Goal: Information Seeking & Learning: Learn about a topic

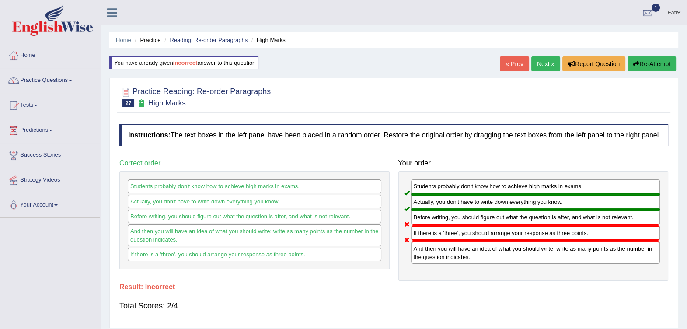
click at [188, 41] on link "Reading: Re-order Paragraphs" at bounding box center [209, 40] width 78 height 7
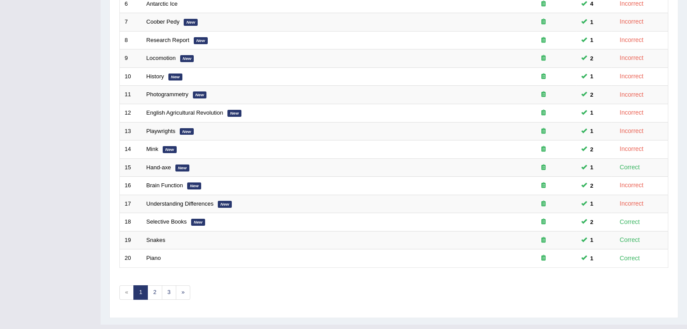
scroll to position [247, 0]
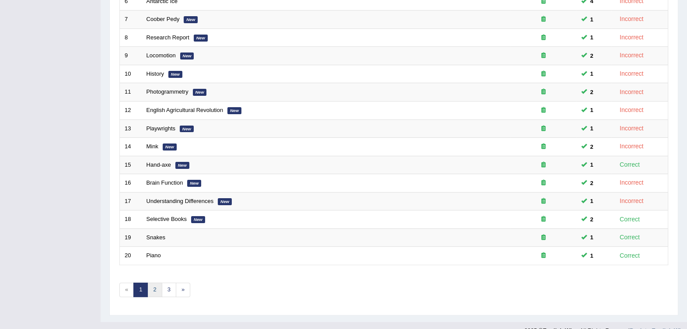
click at [153, 282] on link "2" at bounding box center [154, 289] width 14 height 14
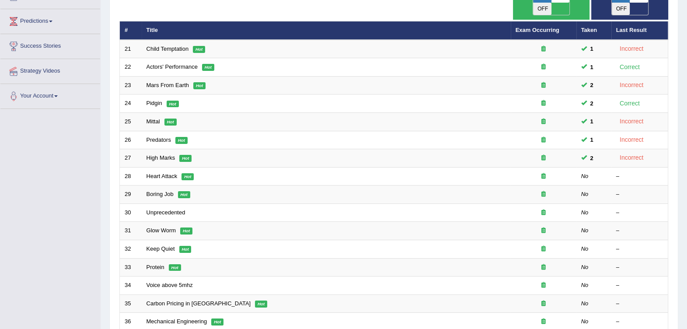
click at [158, 173] on link "Heart Attack" at bounding box center [161, 176] width 31 height 7
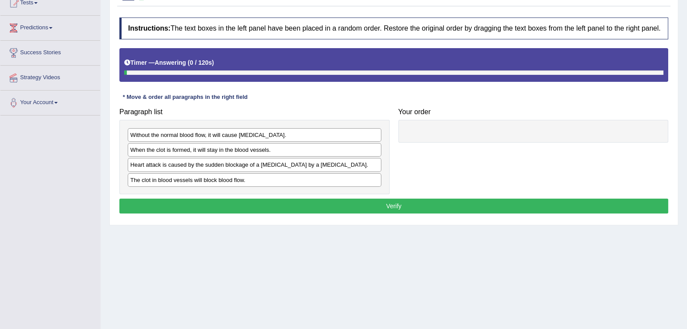
scroll to position [109, 0]
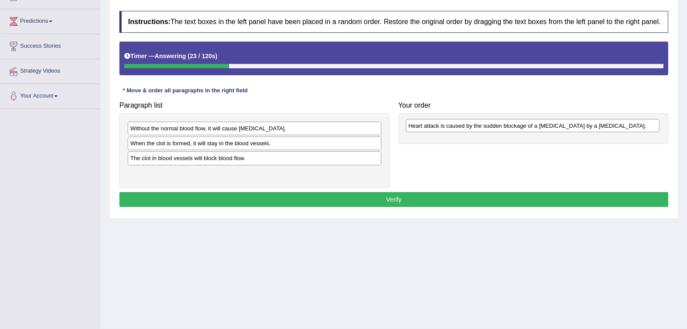
drag, startPoint x: 320, startPoint y: 161, endPoint x: 597, endPoint y: 129, distance: 279.0
click at [597, 129] on div "Heart attack is caused by the sudden blockage of a coronary artery by a blood c…" at bounding box center [533, 126] width 254 height 14
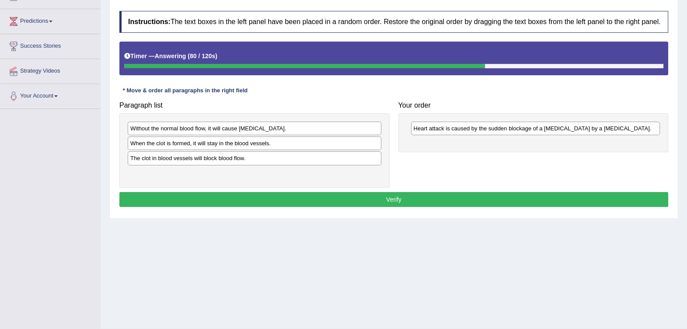
click at [243, 65] on div at bounding box center [304, 66] width 361 height 4
click at [261, 160] on div "The clot in blood vessels will block blood flow." at bounding box center [255, 158] width 254 height 14
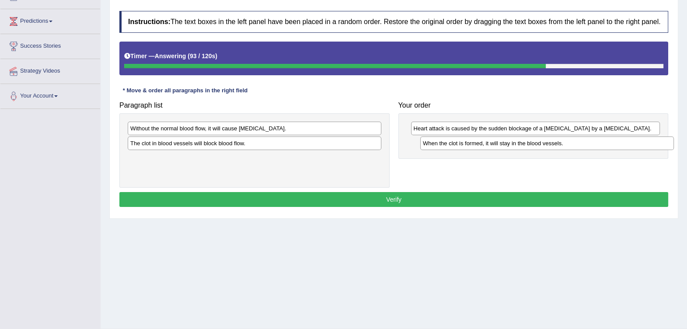
drag, startPoint x: 265, startPoint y: 144, endPoint x: 557, endPoint y: 144, distance: 292.5
click at [557, 144] on div "When the clot is formed, it will stay in the blood vessels." at bounding box center [547, 143] width 254 height 14
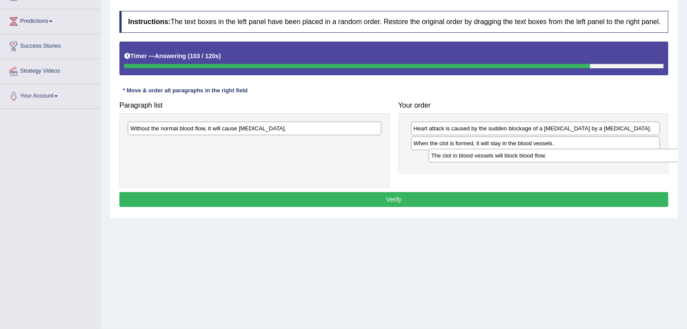
drag, startPoint x: 255, startPoint y: 147, endPoint x: 555, endPoint y: 160, distance: 300.6
click at [555, 160] on div "The clot in blood vessels will block blood flow." at bounding box center [555, 156] width 254 height 14
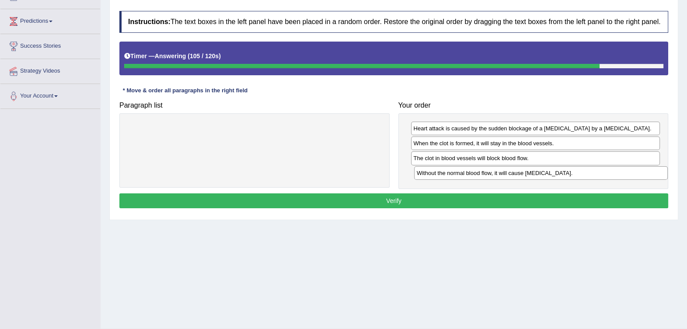
drag, startPoint x: 358, startPoint y: 131, endPoint x: 644, endPoint y: 176, distance: 289.8
click at [644, 176] on div "Without the normal blood flow, it will cause muscle contraction." at bounding box center [541, 173] width 254 height 14
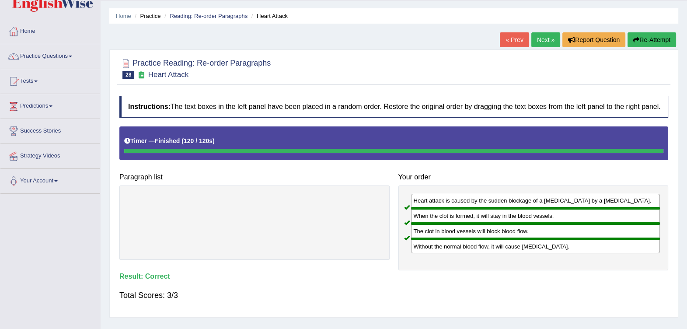
scroll to position [0, 0]
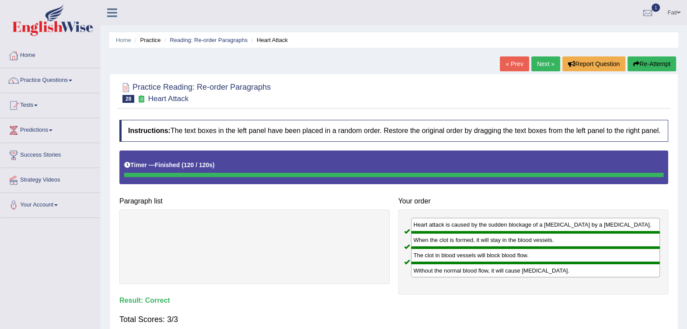
click at [219, 38] on link "Reading: Re-order Paragraphs" at bounding box center [209, 40] width 78 height 7
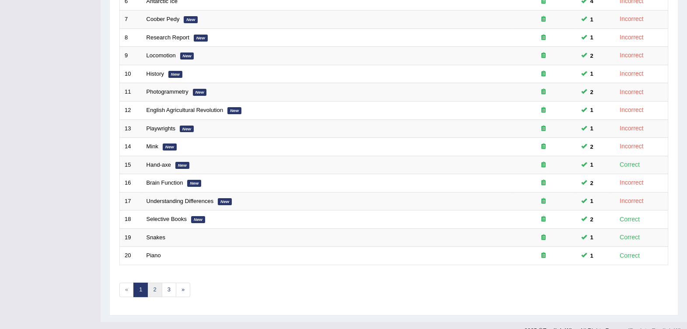
click at [149, 282] on link "2" at bounding box center [154, 289] width 14 height 14
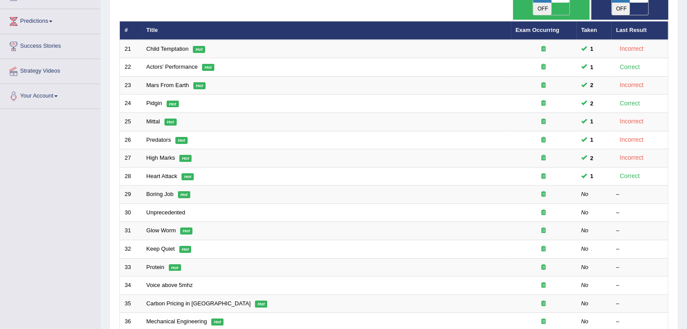
click at [156, 191] on link "Boring Job" at bounding box center [159, 194] width 27 height 7
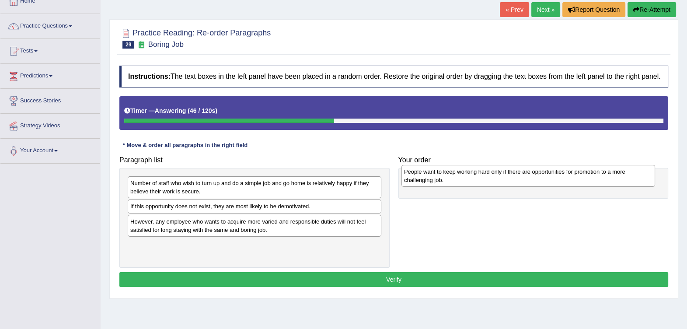
drag, startPoint x: 260, startPoint y: 230, endPoint x: 531, endPoint y: 181, distance: 275.3
click at [531, 181] on div "People want to keep working hard only if there are opportunities for promotion …" at bounding box center [528, 176] width 254 height 22
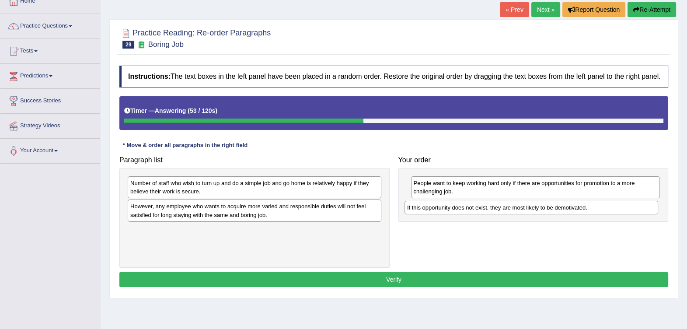
drag, startPoint x: 324, startPoint y: 206, endPoint x: 601, endPoint y: 207, distance: 276.7
click at [601, 207] on div "If this opportunity does not exist, they are most likely to be demotivated." at bounding box center [531, 208] width 254 height 14
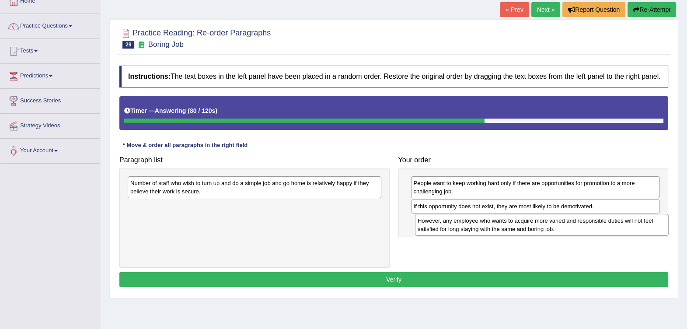
drag, startPoint x: 338, startPoint y: 211, endPoint x: 626, endPoint y: 226, distance: 287.6
click at [626, 226] on div "However, any employee who wants to acquire more varied and responsible duties w…" at bounding box center [542, 225] width 254 height 22
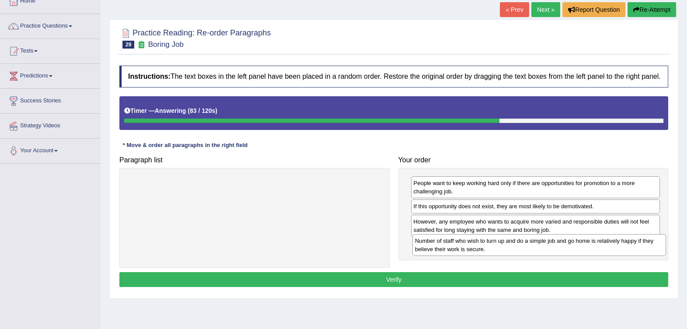
drag, startPoint x: 356, startPoint y: 191, endPoint x: 637, endPoint y: 250, distance: 287.1
click at [637, 250] on div "Number of staff who wish to turn up and do a simple job and go home is relative…" at bounding box center [539, 245] width 254 height 22
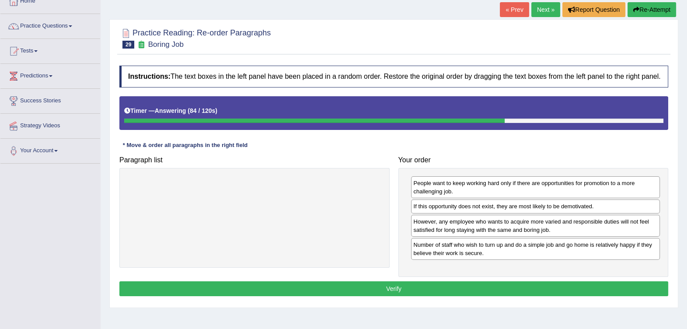
click at [480, 291] on button "Verify" at bounding box center [393, 288] width 549 height 15
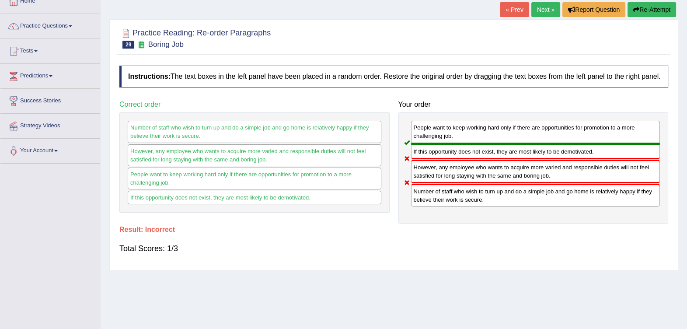
click at [649, 10] on button "Re-Attempt" at bounding box center [651, 9] width 49 height 15
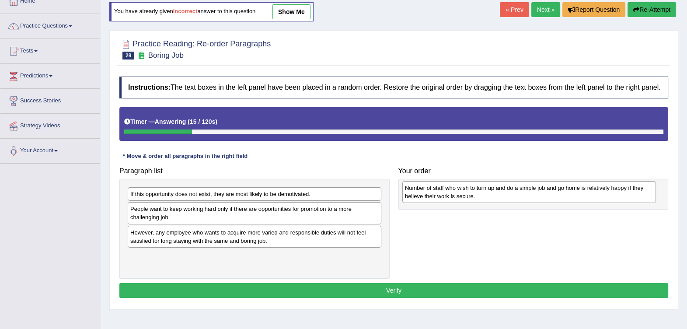
drag, startPoint x: 243, startPoint y: 200, endPoint x: 518, endPoint y: 194, distance: 274.6
click at [518, 194] on div "Number of staff who wish to turn up and do a simple job and go home is relative…" at bounding box center [529, 192] width 254 height 22
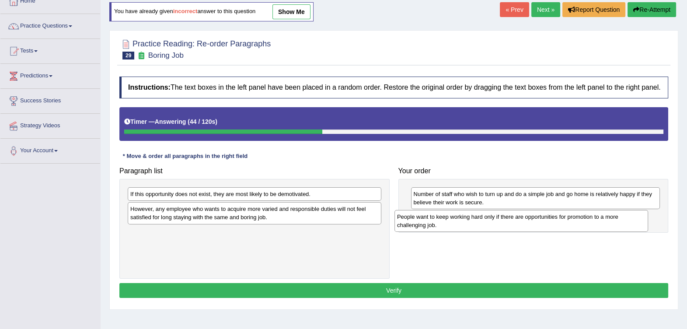
drag, startPoint x: 327, startPoint y: 216, endPoint x: 594, endPoint y: 224, distance: 267.2
click at [594, 224] on div "People want to keep working hard only if there are opportunities for promotion …" at bounding box center [521, 221] width 254 height 22
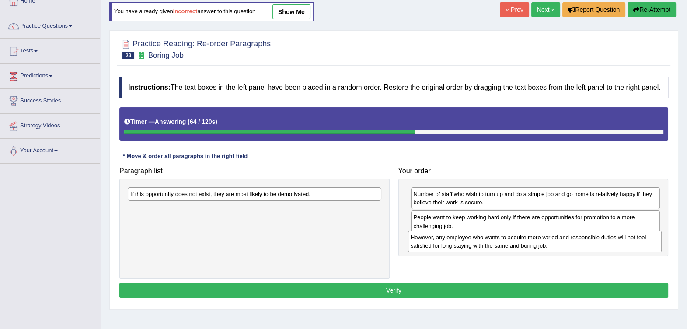
drag, startPoint x: 380, startPoint y: 212, endPoint x: 656, endPoint y: 238, distance: 277.5
click at [656, 238] on div "However, any employee who wants to acquire more varied and responsible duties w…" at bounding box center [535, 241] width 254 height 22
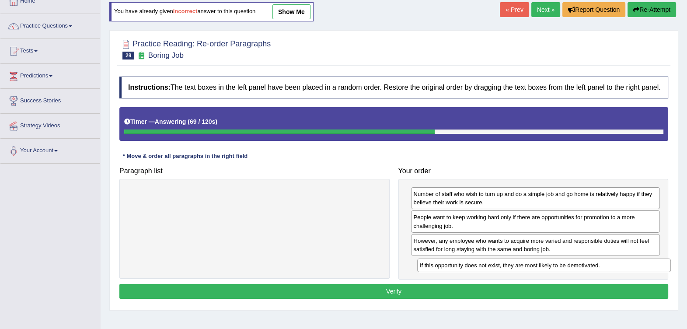
drag, startPoint x: 295, startPoint y: 189, endPoint x: 581, endPoint y: 260, distance: 295.5
click at [581, 260] on div "If this opportunity does not exist, they are most likely to be demotivated." at bounding box center [544, 265] width 254 height 14
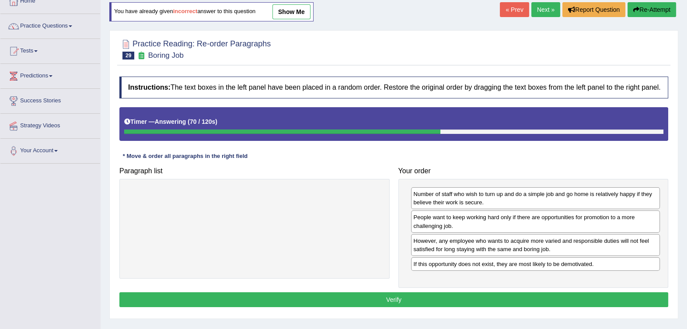
click at [476, 293] on button "Verify" at bounding box center [393, 299] width 549 height 15
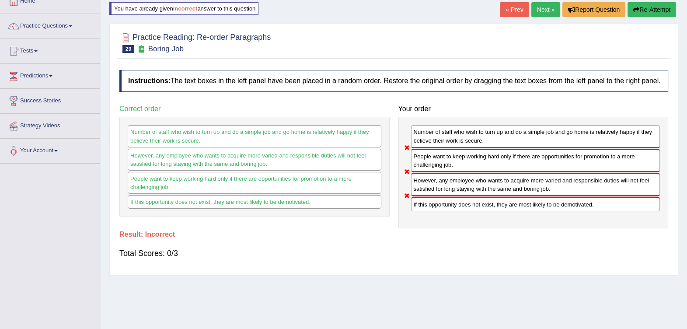
click at [657, 8] on button "Re-Attempt" at bounding box center [651, 9] width 49 height 15
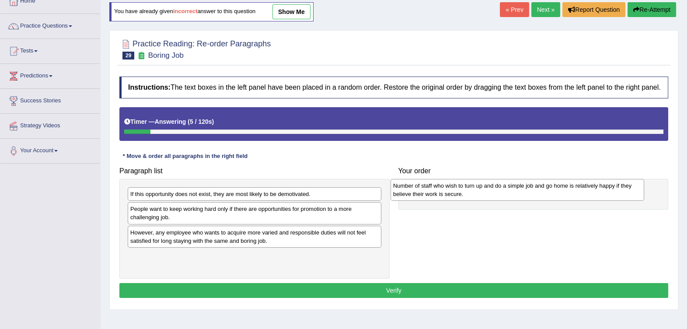
drag, startPoint x: 347, startPoint y: 198, endPoint x: 609, endPoint y: 190, distance: 262.8
click at [609, 190] on div "Number of staff who wish to turn up and do a simple job and go home is relative…" at bounding box center [517, 190] width 254 height 22
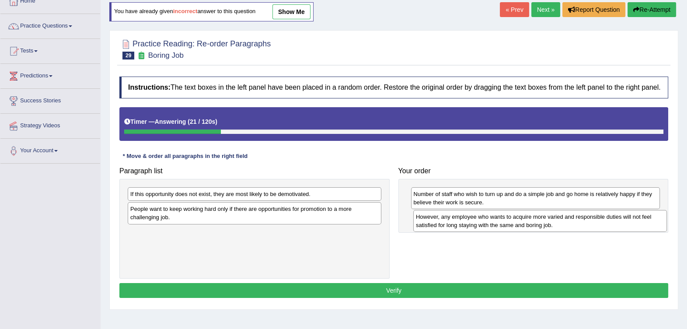
drag, startPoint x: 304, startPoint y: 241, endPoint x: 589, endPoint y: 226, distance: 285.9
click at [589, 226] on div "However, any employee who wants to acquire more varied and responsible duties w…" at bounding box center [540, 221] width 254 height 22
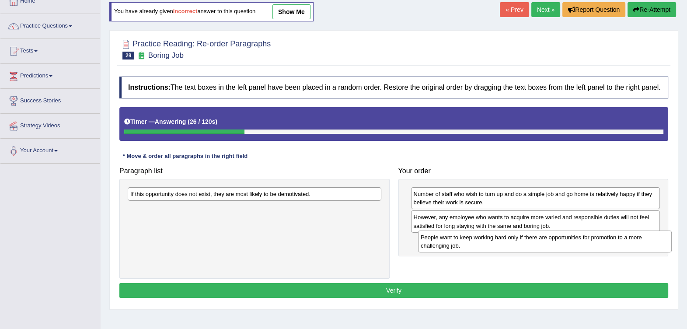
drag, startPoint x: 254, startPoint y: 219, endPoint x: 539, endPoint y: 247, distance: 287.3
click at [539, 247] on div "People want to keep working hard only if there are opportunities for promotion …" at bounding box center [545, 241] width 254 height 22
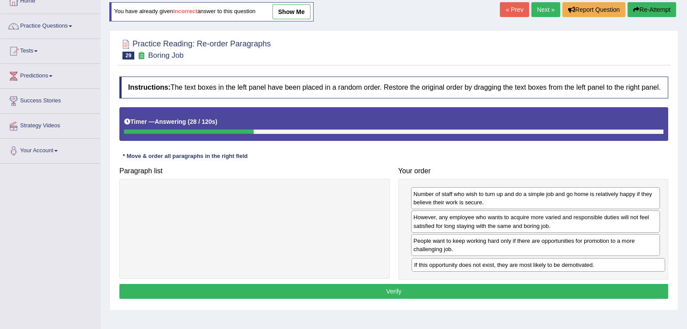
drag, startPoint x: 348, startPoint y: 199, endPoint x: 601, endPoint y: 263, distance: 261.4
click at [601, 263] on div "If this opportunity does not exist, they are most likely to be demotivated." at bounding box center [538, 265] width 254 height 14
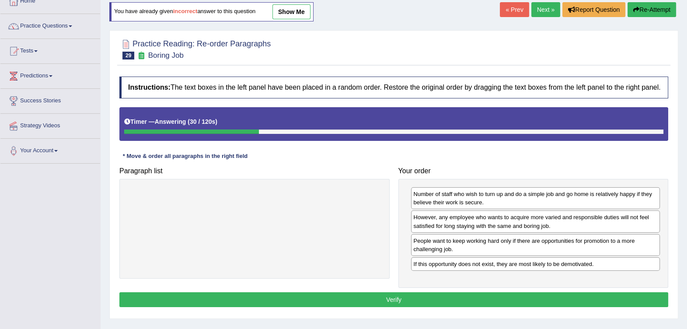
click at [474, 300] on button "Verify" at bounding box center [393, 299] width 549 height 15
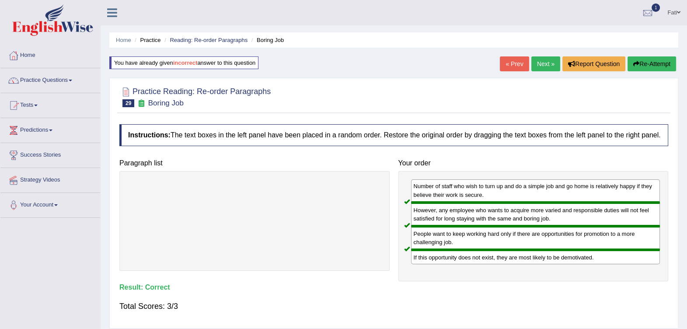
click at [194, 39] on link "Reading: Re-order Paragraphs" at bounding box center [209, 40] width 78 height 7
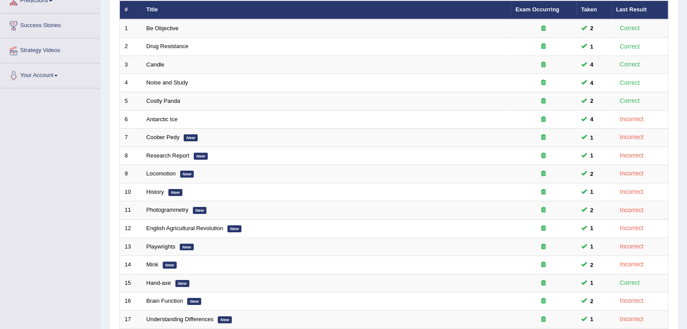
scroll to position [247, 0]
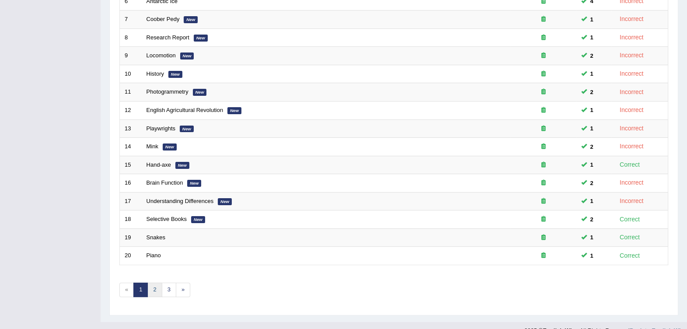
click at [154, 282] on link "2" at bounding box center [154, 289] width 14 height 14
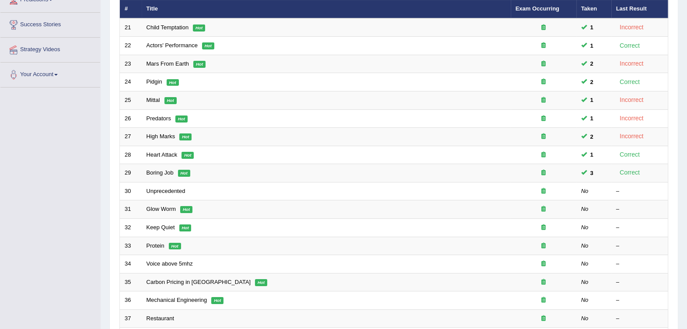
scroll to position [164, 0]
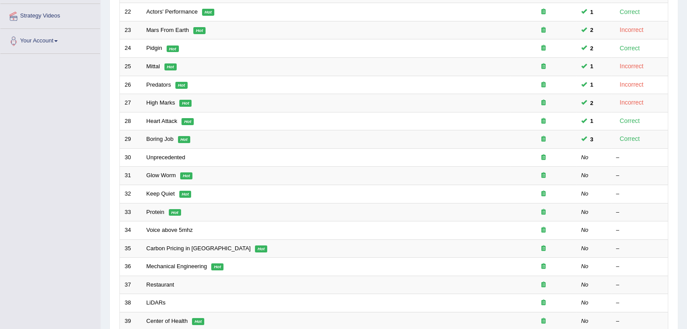
click at [167, 154] on link "Unprecedented" at bounding box center [165, 157] width 39 height 7
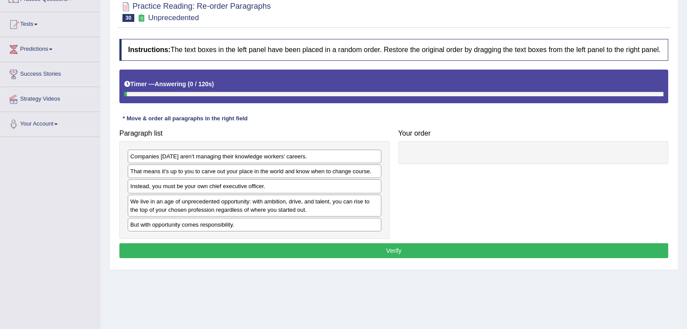
scroll to position [109, 0]
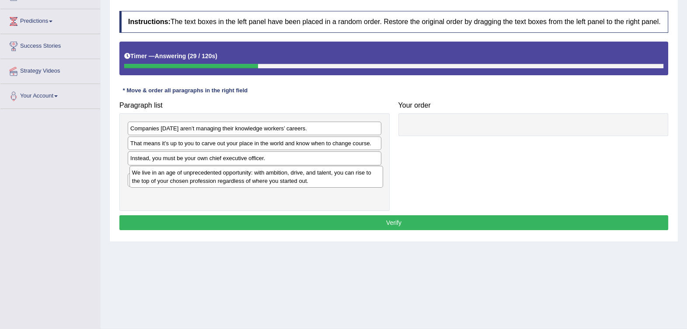
click at [282, 177] on div "We live in an age of unprecedented opportunity: with ambition, drive, and talen…" at bounding box center [256, 177] width 254 height 22
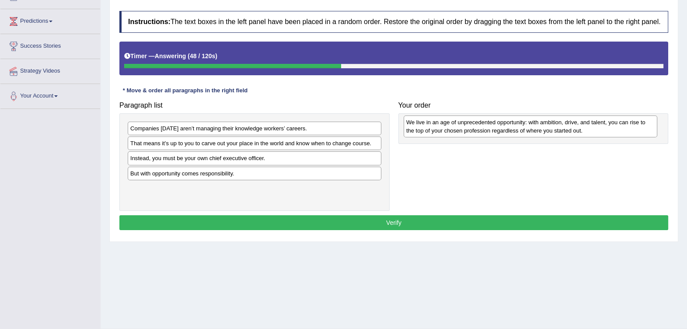
drag, startPoint x: 283, startPoint y: 180, endPoint x: 559, endPoint y: 129, distance: 280.4
click at [559, 129] on div "We live in an age of unprecedented opportunity: with ambition, drive, and talen…" at bounding box center [530, 126] width 254 height 22
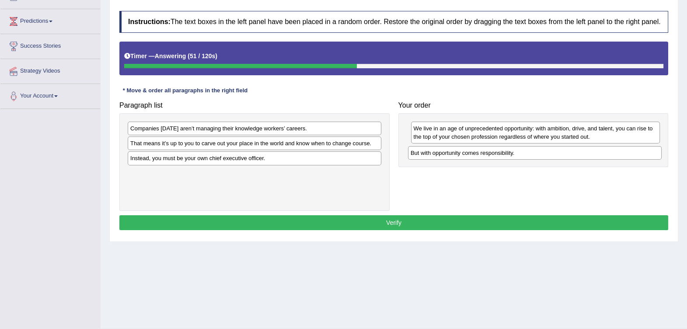
drag, startPoint x: 231, startPoint y: 175, endPoint x: 511, endPoint y: 155, distance: 280.9
click at [511, 155] on div "But with opportunity comes responsibility." at bounding box center [535, 153] width 254 height 14
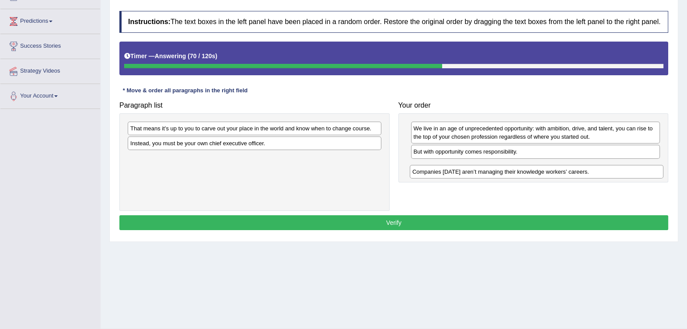
drag, startPoint x: 275, startPoint y: 129, endPoint x: 559, endPoint y: 170, distance: 286.3
click at [559, 170] on div "Companies today aren’t managing their knowledge workers’ careers." at bounding box center [537, 172] width 254 height 14
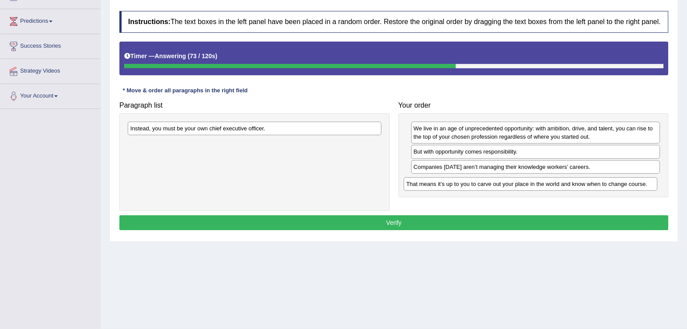
drag, startPoint x: 354, startPoint y: 128, endPoint x: 629, endPoint y: 184, distance: 281.5
click at [629, 184] on div "That means it’s up to you to carve out your place in the world and know when to…" at bounding box center [530, 184] width 254 height 14
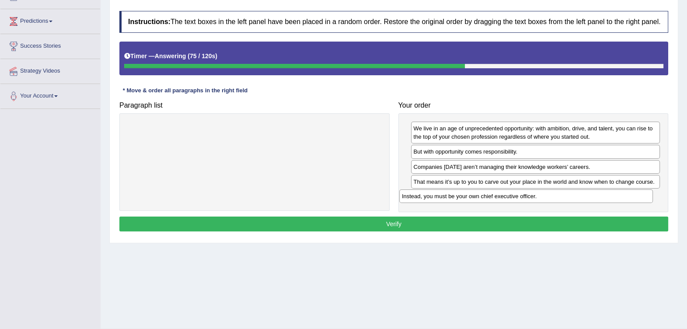
drag, startPoint x: 348, startPoint y: 133, endPoint x: 619, endPoint y: 201, distance: 279.8
click at [619, 201] on div "Instead, you must be your own chief executive officer." at bounding box center [526, 196] width 254 height 14
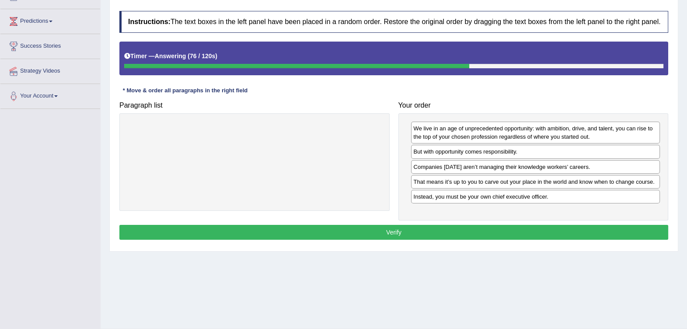
click at [423, 228] on button "Verify" at bounding box center [393, 232] width 549 height 15
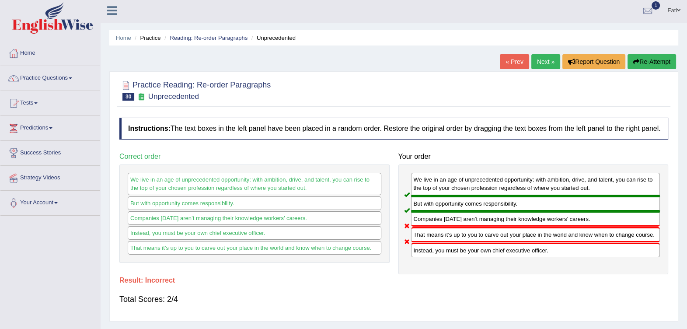
scroll to position [0, 0]
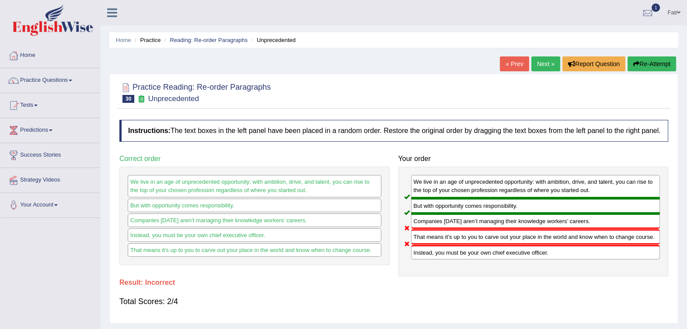
click at [206, 39] on link "Reading: Re-order Paragraphs" at bounding box center [209, 40] width 78 height 7
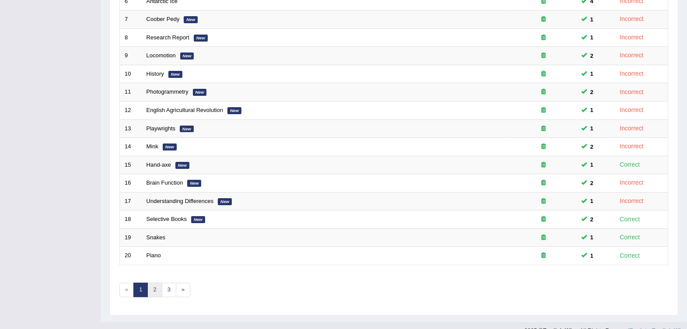
click at [157, 282] on link "2" at bounding box center [154, 289] width 14 height 14
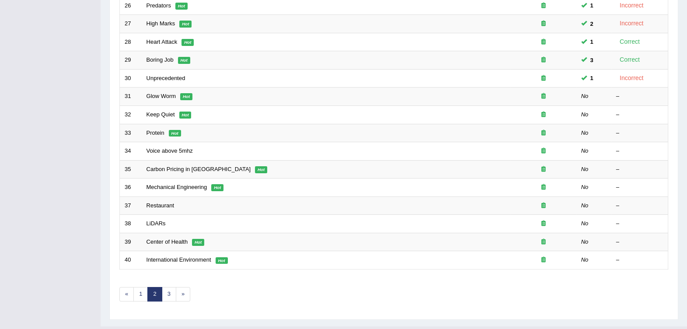
scroll to position [247, 0]
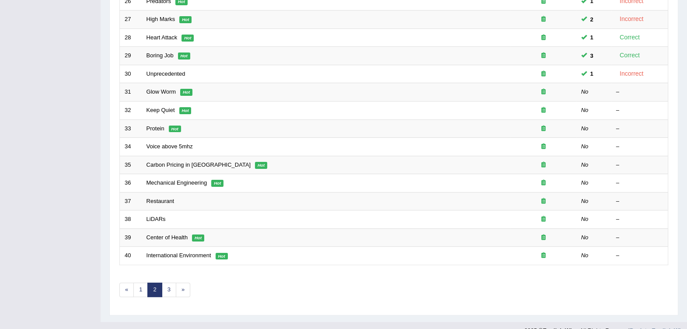
click at [159, 88] on link "Glow Worm" at bounding box center [161, 91] width 30 height 7
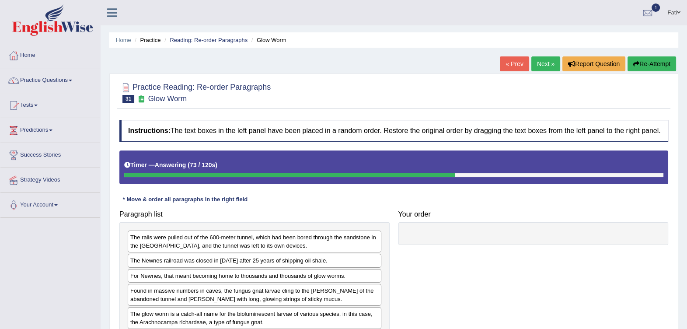
click at [636, 61] on icon "button" at bounding box center [636, 64] width 6 height 6
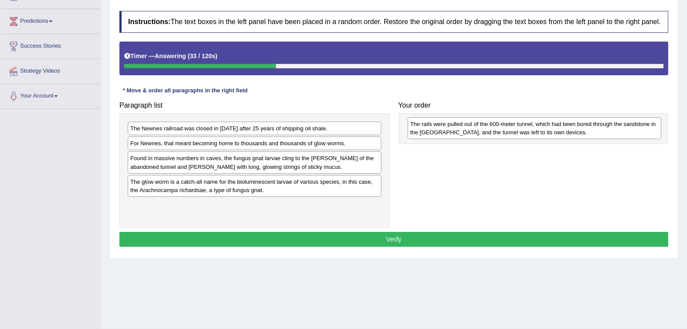
drag, startPoint x: 240, startPoint y: 138, endPoint x: 520, endPoint y: 133, distance: 279.8
click at [520, 133] on div "The rails were pulled out of the 600-meter tunnel, which had been bored through…" at bounding box center [534, 128] width 254 height 22
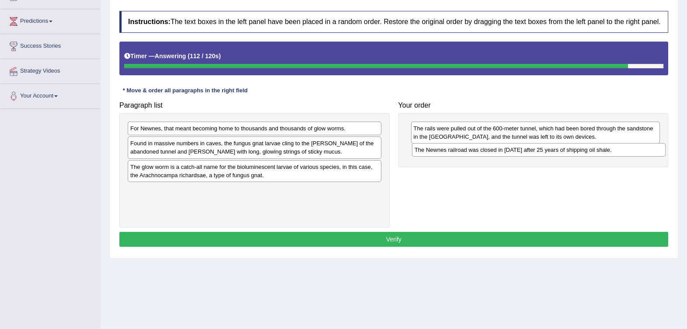
drag, startPoint x: 272, startPoint y: 129, endPoint x: 555, endPoint y: 151, distance: 283.6
click at [555, 151] on div "The Newnes railroad was closed in [DATE] after 25 years of shipping oil shale." at bounding box center [539, 150] width 254 height 14
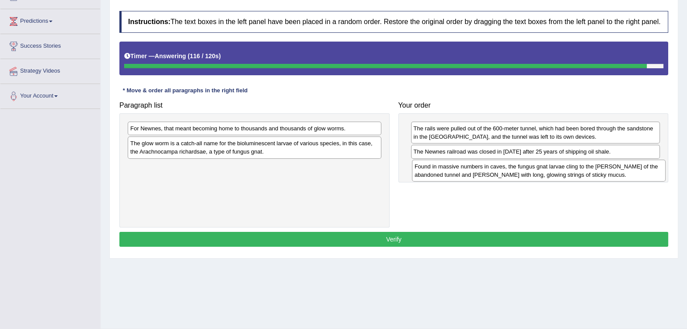
drag, startPoint x: 278, startPoint y: 150, endPoint x: 563, endPoint y: 173, distance: 285.1
click at [563, 173] on div "Found in massive numbers in caves, the fungus gnat larvae cling to the [PERSON_…" at bounding box center [539, 171] width 254 height 22
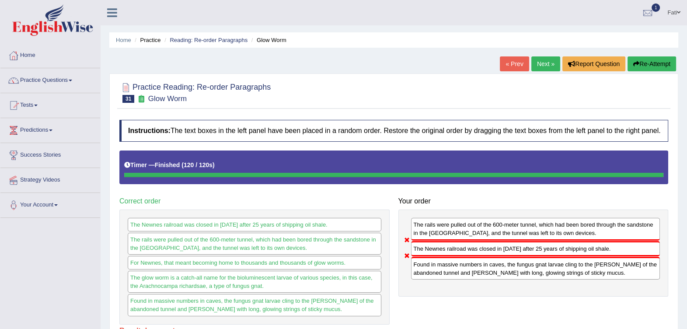
click at [646, 61] on button "Re-Attempt" at bounding box center [651, 63] width 49 height 15
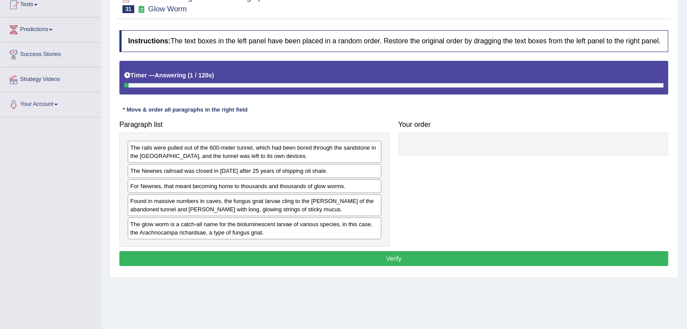
scroll to position [109, 0]
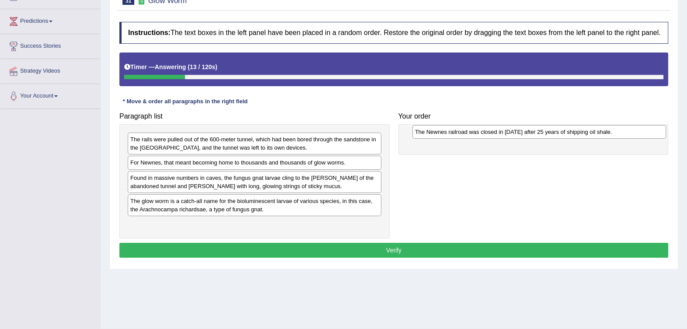
drag, startPoint x: 326, startPoint y: 162, endPoint x: 610, endPoint y: 131, distance: 286.2
click at [610, 131] on div "The Newnes railroad was closed in [DATE] after 25 years of shipping oil shale." at bounding box center [539, 132] width 254 height 14
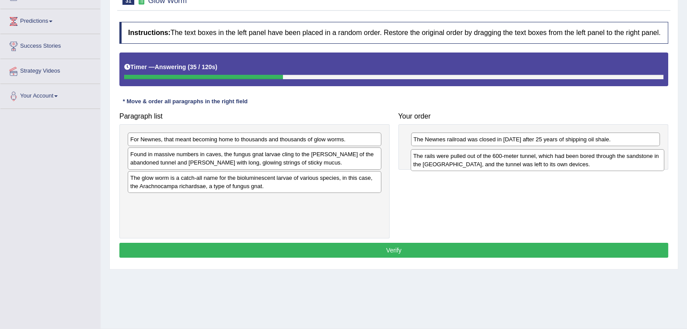
drag, startPoint x: 240, startPoint y: 148, endPoint x: 523, endPoint y: 165, distance: 283.3
click at [523, 165] on div "The rails were pulled out of the 600-meter tunnel, which had been bored through…" at bounding box center [537, 160] width 254 height 22
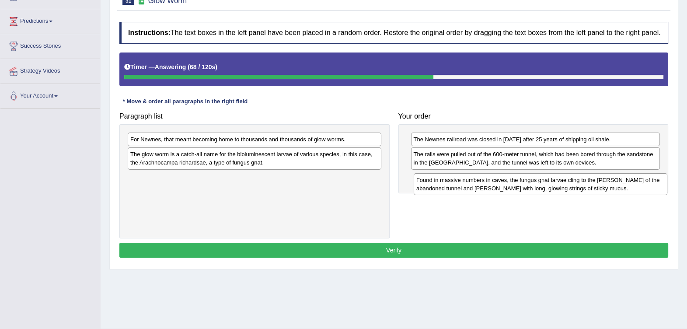
drag, startPoint x: 264, startPoint y: 166, endPoint x: 549, endPoint y: 192, distance: 287.1
click at [549, 192] on div "Found in massive numbers in caves, the fungus gnat larvae cling to the [PERSON_…" at bounding box center [541, 184] width 254 height 22
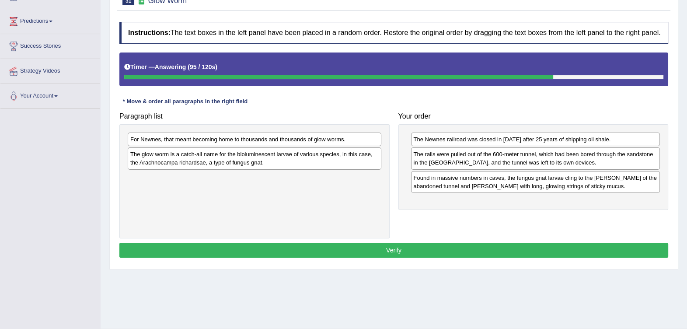
click at [327, 139] on div "For Newnes, that meant becoming home to thousands and thousands of glow worms." at bounding box center [255, 139] width 254 height 14
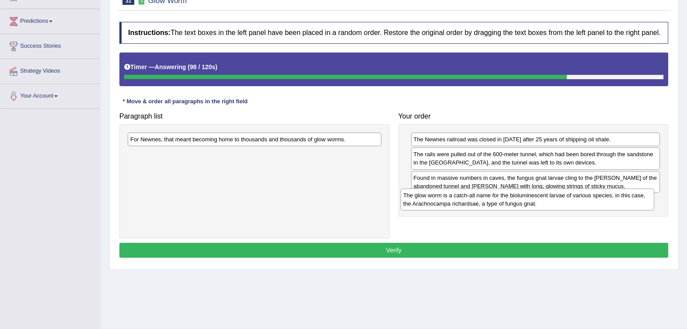
drag, startPoint x: 315, startPoint y: 162, endPoint x: 588, endPoint y: 203, distance: 276.4
click at [588, 203] on div "The glow worm is a catch-all name for the bioluminescent larvae of various spec…" at bounding box center [527, 199] width 254 height 22
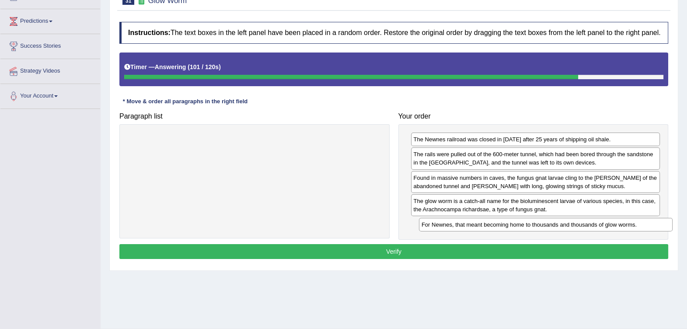
drag, startPoint x: 321, startPoint y: 138, endPoint x: 612, endPoint y: 223, distance: 303.4
click at [612, 223] on div "For Newnes, that meant becoming home to thousands and thousands of glow worms." at bounding box center [546, 225] width 254 height 14
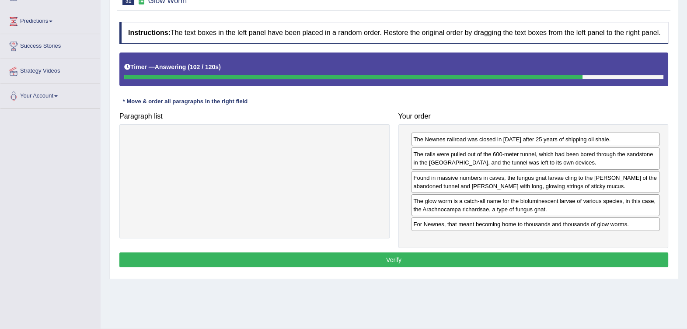
click at [395, 255] on button "Verify" at bounding box center [393, 259] width 549 height 15
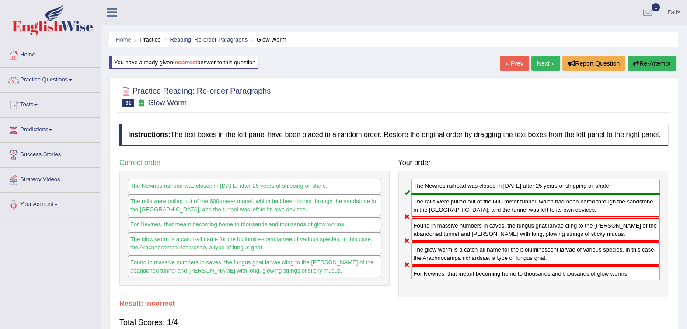
scroll to position [0, 0]
click at [661, 66] on button "Re-Attempt" at bounding box center [651, 63] width 49 height 15
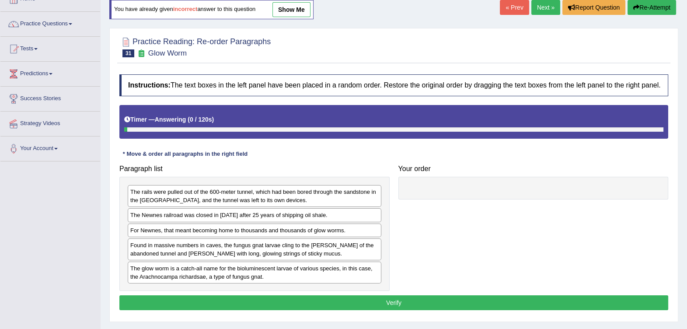
scroll to position [130, 0]
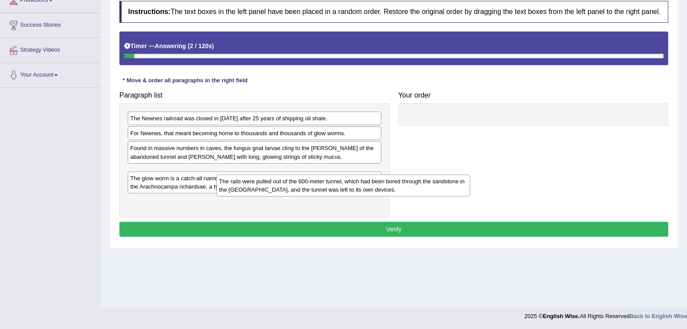
drag, startPoint x: 128, startPoint y: 112, endPoint x: 221, endPoint y: 178, distance: 114.1
click at [221, 178] on div "The rails were pulled out of the 600-meter tunnel, which had been bored through…" at bounding box center [343, 185] width 254 height 22
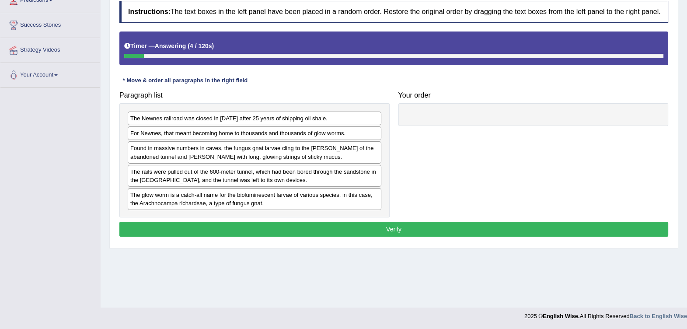
drag, startPoint x: 315, startPoint y: 215, endPoint x: 111, endPoint y: 98, distance: 235.2
click at [115, 108] on div "Paragraph list The Newnes railroad was closed in [DATE] after 25 years of shipp…" at bounding box center [254, 152] width 279 height 131
drag, startPoint x: 123, startPoint y: 100, endPoint x: 397, endPoint y: 212, distance: 296.2
click at [397, 212] on div "Paragraph list The Newnes railroad was closed in 1932 after 25 years of shippin…" at bounding box center [393, 152] width 557 height 131
drag, startPoint x: 390, startPoint y: 214, endPoint x: 122, endPoint y: 115, distance: 285.5
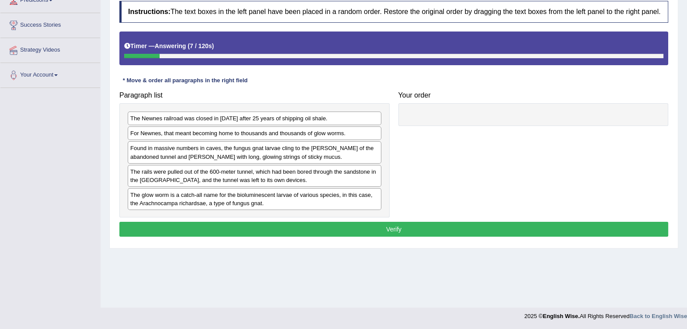
click at [125, 125] on div "Paragraph list The Newnes railroad was closed in 1932 after 25 years of shippin…" at bounding box center [254, 152] width 279 height 131
click at [120, 107] on div "The Newnes railroad was closed in 1932 after 25 years of shipping oil shale. Fo…" at bounding box center [254, 160] width 270 height 114
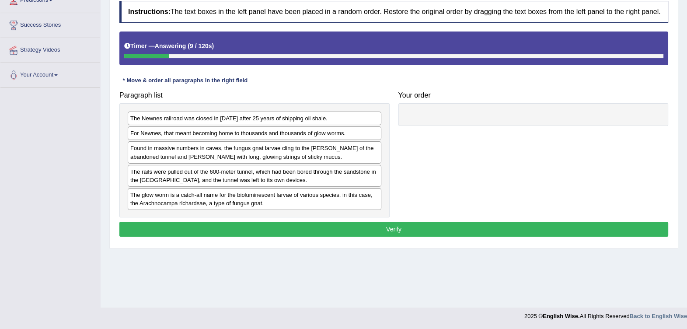
click at [120, 107] on div "The Newnes railroad was closed in 1932 after 25 years of shipping oil shale. Fo…" at bounding box center [254, 160] width 270 height 114
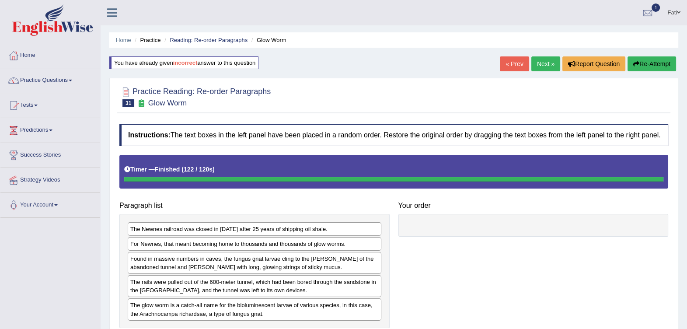
scroll to position [0, 0]
click at [201, 44] on ul "Home Practice Reading: Re-order Paragraphs Glow Worm" at bounding box center [393, 39] width 569 height 15
click at [205, 42] on link "Reading: Re-order Paragraphs" at bounding box center [209, 40] width 78 height 7
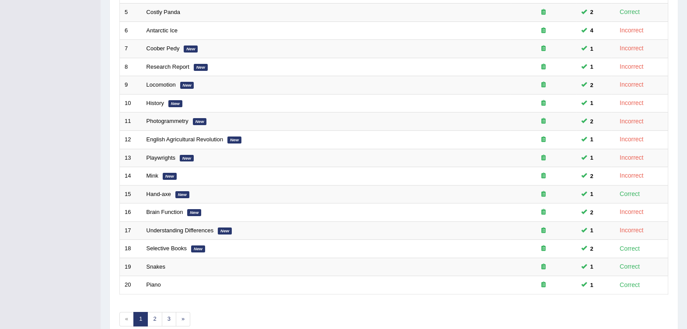
scroll to position [218, 0]
click at [157, 312] on link "2" at bounding box center [154, 319] width 14 height 14
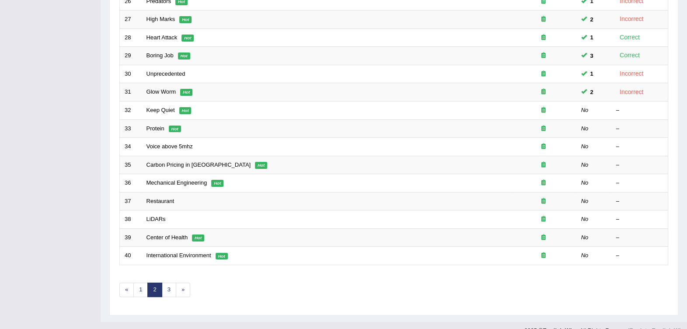
click at [173, 107] on link "Keep Quiet" at bounding box center [160, 110] width 28 height 7
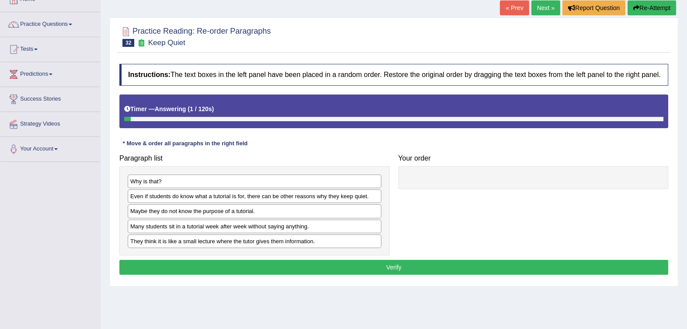
scroll to position [109, 0]
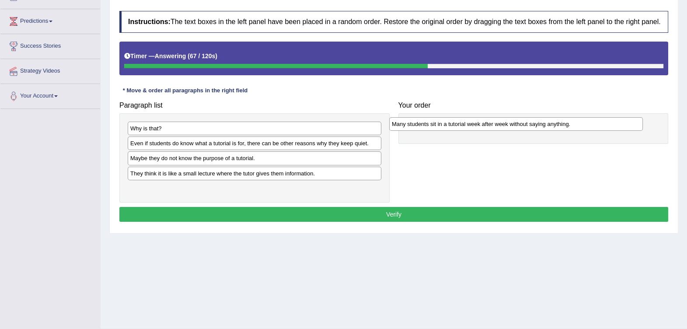
drag, startPoint x: 301, startPoint y: 173, endPoint x: 563, endPoint y: 125, distance: 265.8
click at [563, 125] on div "Many students sit in a tutorial week after week without saying anything." at bounding box center [516, 124] width 254 height 14
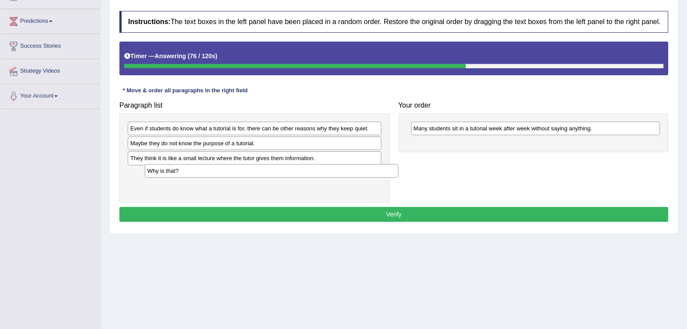
drag, startPoint x: 212, startPoint y: 128, endPoint x: 229, endPoint y: 170, distance: 46.1
click at [229, 170] on div "Why is that?" at bounding box center [272, 171] width 254 height 14
drag, startPoint x: 156, startPoint y: 173, endPoint x: 460, endPoint y: 145, distance: 306.0
click at [460, 145] on div "Why is that?" at bounding box center [559, 144] width 254 height 14
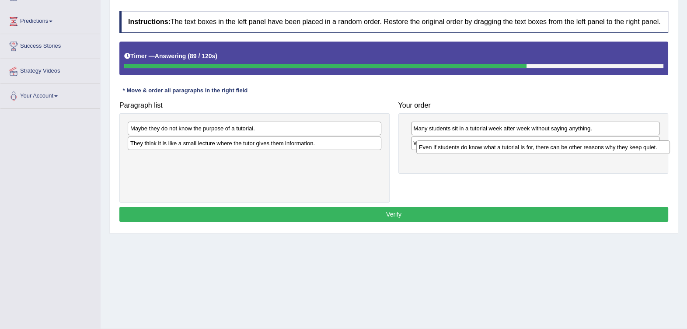
drag, startPoint x: 347, startPoint y: 131, endPoint x: 635, endPoint y: 150, distance: 288.7
click at [635, 150] on div "Even if students do know what a tutorial is for, there can be other reasons why…" at bounding box center [543, 147] width 254 height 14
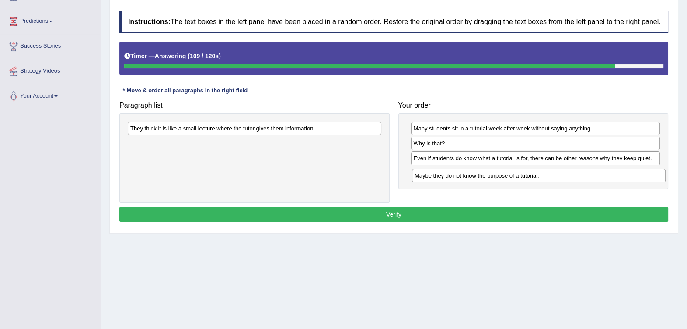
drag, startPoint x: 321, startPoint y: 131, endPoint x: 609, endPoint y: 178, distance: 291.9
click at [609, 178] on div "Maybe they do not know the purpose of a tutorial." at bounding box center [539, 176] width 254 height 14
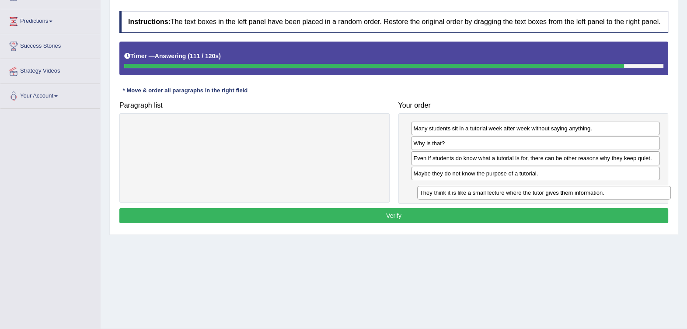
drag, startPoint x: 350, startPoint y: 128, endPoint x: 634, endPoint y: 187, distance: 290.2
click at [636, 189] on div "They think it is like a small lecture where the tutor gives them information." at bounding box center [544, 193] width 254 height 14
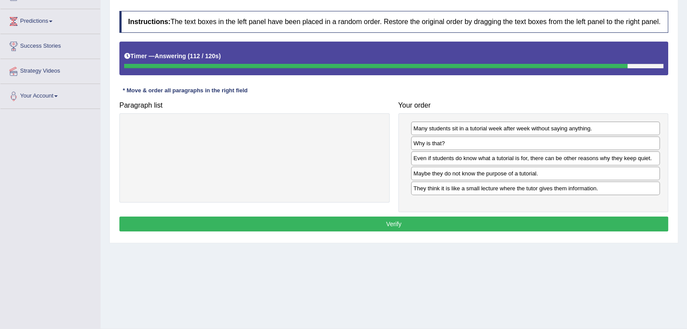
click at [495, 219] on button "Verify" at bounding box center [393, 223] width 549 height 15
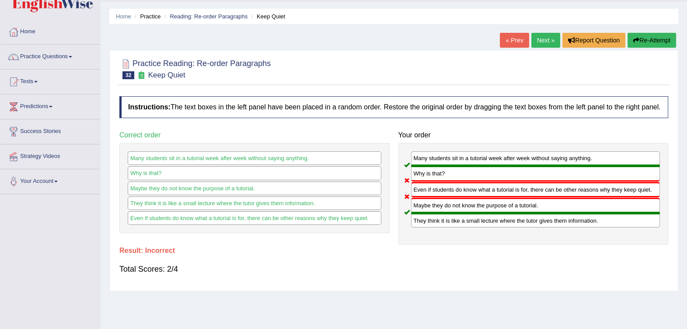
scroll to position [0, 0]
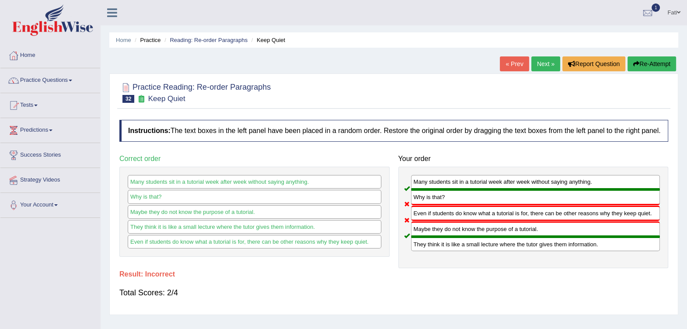
click at [205, 39] on link "Reading: Re-order Paragraphs" at bounding box center [209, 40] width 78 height 7
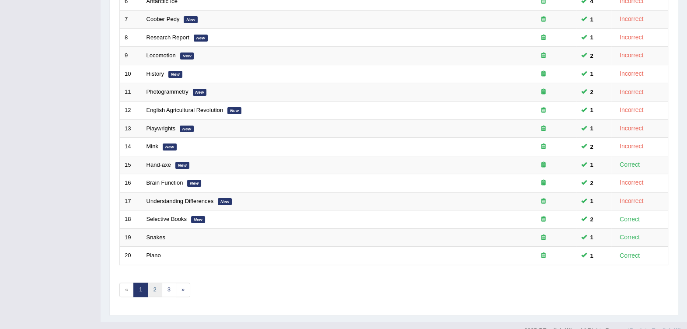
click at [152, 282] on link "2" at bounding box center [154, 289] width 14 height 14
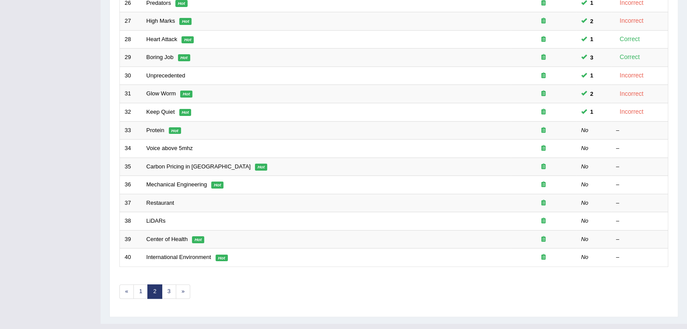
scroll to position [247, 0]
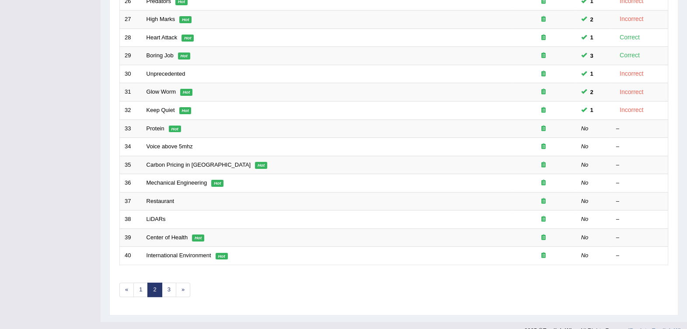
click at [154, 143] on link "Voice above 5mhz" at bounding box center [169, 146] width 46 height 7
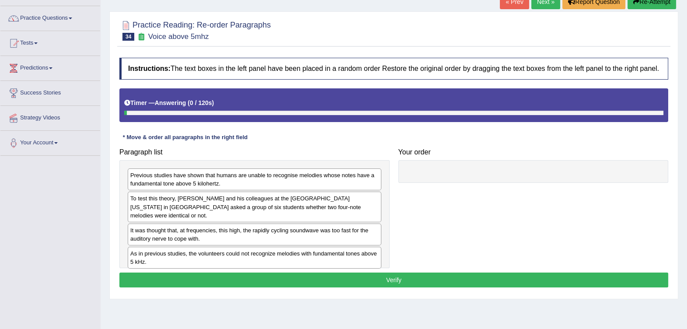
scroll to position [109, 0]
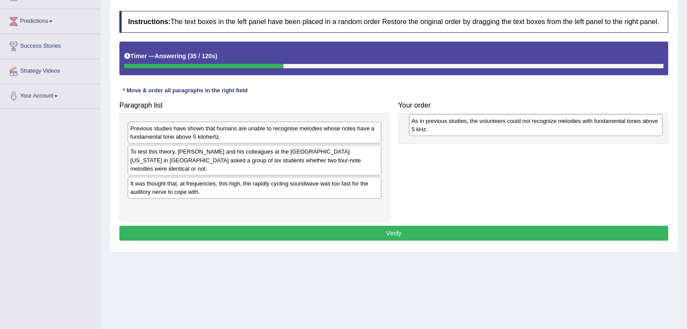
drag, startPoint x: 335, startPoint y: 205, endPoint x: 619, endPoint y: 132, distance: 293.0
click at [619, 132] on div "As in previous studies, the volunteers could not recognize melodies with fundam…" at bounding box center [536, 125] width 254 height 22
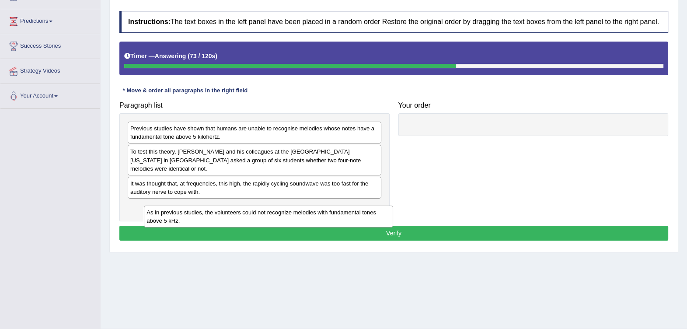
drag, startPoint x: 485, startPoint y: 130, endPoint x: 218, endPoint y: 214, distance: 279.4
click at [218, 214] on div "As in previous studies, the volunteers could not recognize melodies with fundam…" at bounding box center [268, 216] width 249 height 22
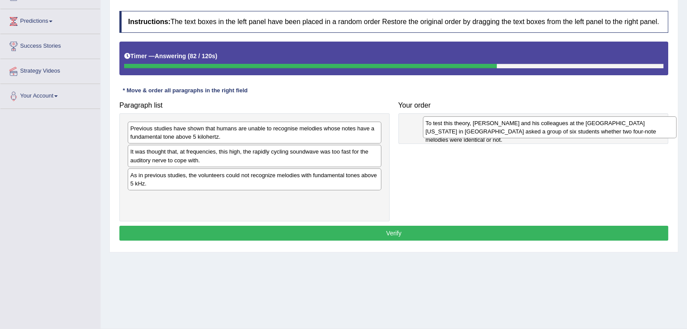
drag, startPoint x: 348, startPoint y: 157, endPoint x: 643, endPoint y: 129, distance: 296.4
click at [643, 129] on div "To test this theory, Andrew Oxenham and his colleagues at the University of Min…" at bounding box center [550, 127] width 254 height 22
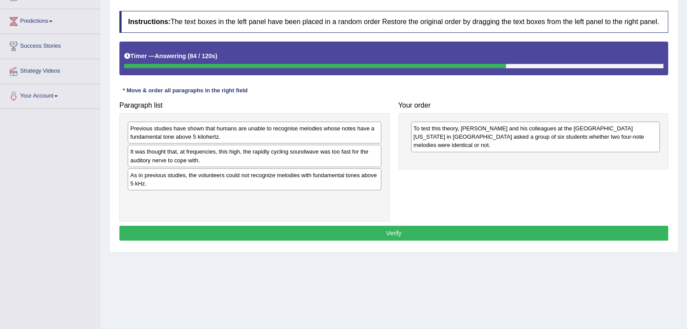
drag, startPoint x: 610, startPoint y: 136, endPoint x: 610, endPoint y: 131, distance: 5.2
click at [610, 132] on div "To test this theory, Andrew Oxenham and his colleagues at the University of Min…" at bounding box center [535, 137] width 249 height 30
drag, startPoint x: 606, startPoint y: 134, endPoint x: 377, endPoint y: 139, distance: 229.1
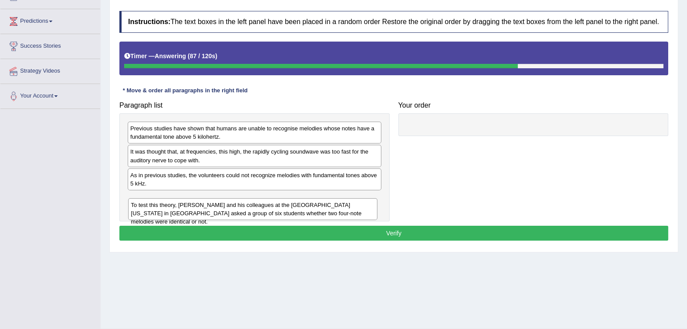
drag, startPoint x: 448, startPoint y: 129, endPoint x: 166, endPoint y: 195, distance: 289.6
click at [166, 200] on div "To test this theory, Andrew Oxenham and his colleagues at the University of Min…" at bounding box center [252, 209] width 249 height 22
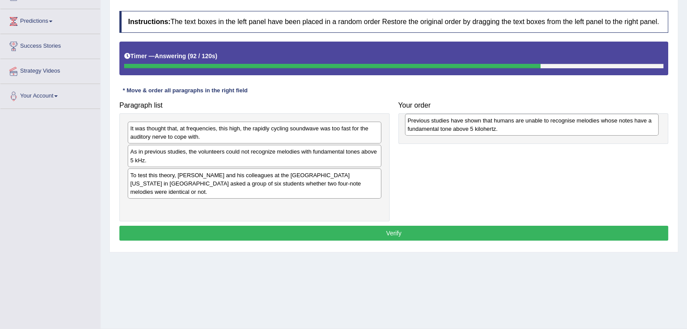
drag, startPoint x: 240, startPoint y: 135, endPoint x: 518, endPoint y: 127, distance: 277.3
click at [518, 127] on div "Previous studies have shown that humans are unable to recognise melodies whose …" at bounding box center [532, 125] width 254 height 22
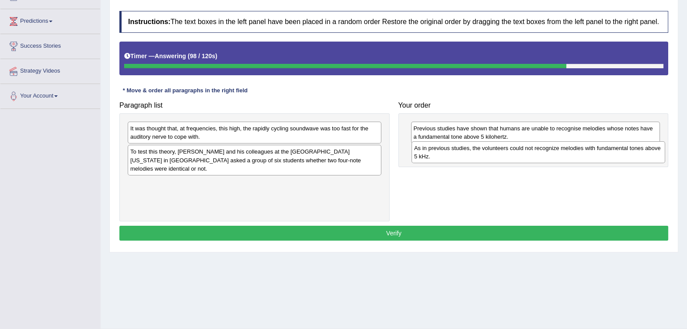
drag, startPoint x: 289, startPoint y: 163, endPoint x: 574, endPoint y: 159, distance: 284.2
click at [574, 159] on div "As in previous studies, the volunteers could not recognize melodies with fundam…" at bounding box center [538, 152] width 254 height 22
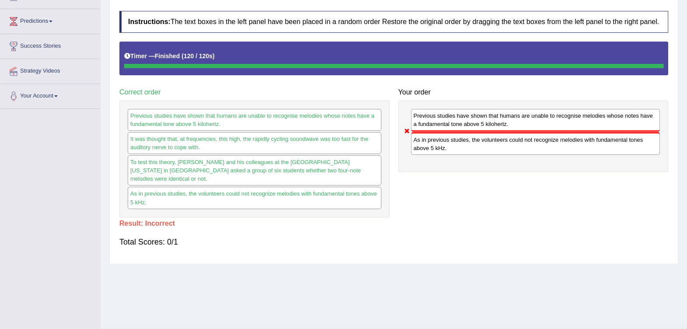
scroll to position [0, 0]
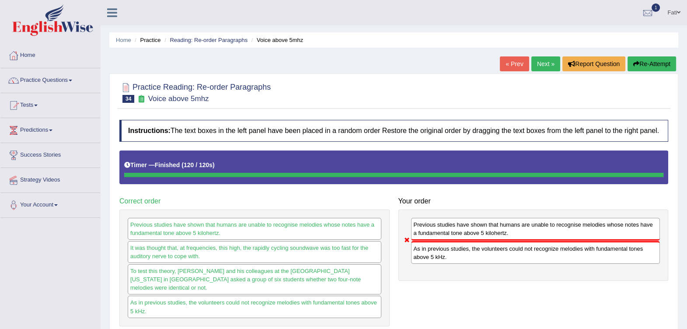
click at [633, 65] on icon "button" at bounding box center [636, 64] width 6 height 6
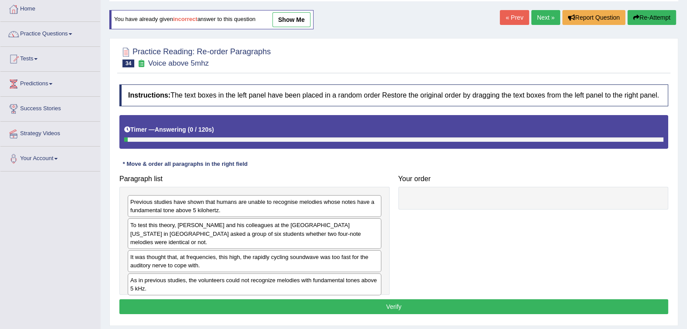
scroll to position [109, 0]
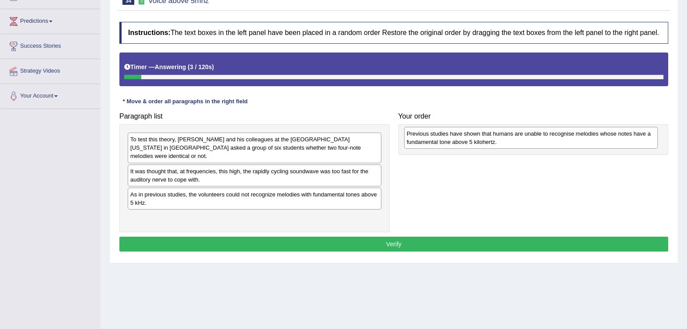
drag, startPoint x: 242, startPoint y: 149, endPoint x: 511, endPoint y: 143, distance: 268.9
click at [511, 143] on div "Previous studies have shown that humans are unable to recognise melodies whose …" at bounding box center [531, 138] width 254 height 22
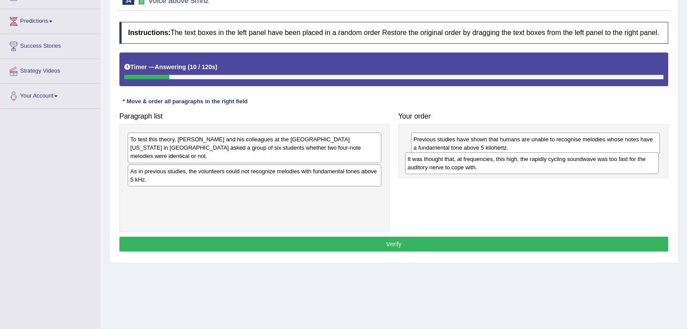
drag, startPoint x: 290, startPoint y: 166, endPoint x: 567, endPoint y: 162, distance: 277.2
click at [567, 162] on div "It was thought that, at frequencies, this high, the rapidly cycling soundwave w…" at bounding box center [532, 163] width 254 height 22
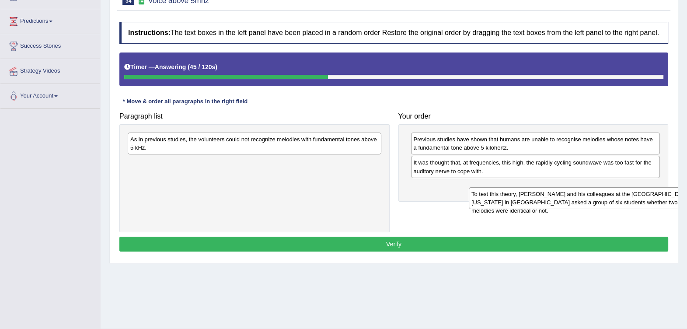
drag, startPoint x: 309, startPoint y: 149, endPoint x: 619, endPoint y: 195, distance: 313.9
click at [642, 202] on div "To test this theory, Andrew Oxenham and his colleagues at the University of Min…" at bounding box center [596, 198] width 254 height 22
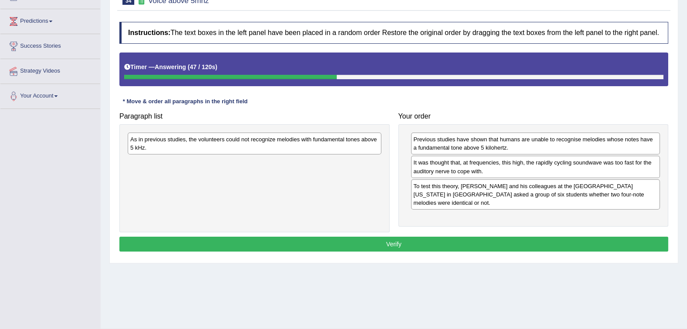
drag, startPoint x: 376, startPoint y: 154, endPoint x: 590, endPoint y: 199, distance: 218.9
click at [590, 199] on div "Paragraph list As in previous studies, the volunteers could not recognize melod…" at bounding box center [393, 170] width 557 height 124
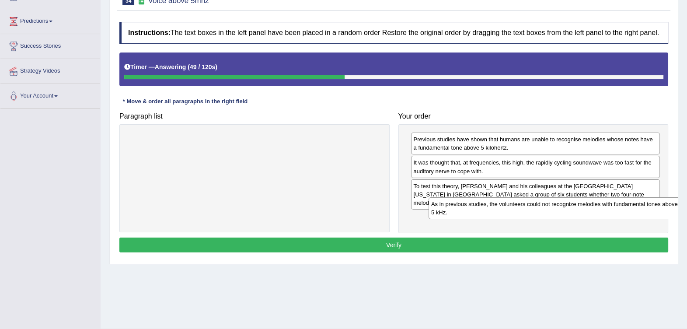
drag, startPoint x: 362, startPoint y: 151, endPoint x: 663, endPoint y: 215, distance: 307.5
click at [663, 215] on div "As in previous studies, the volunteers could not recognize melodies with fundam…" at bounding box center [555, 208] width 254 height 22
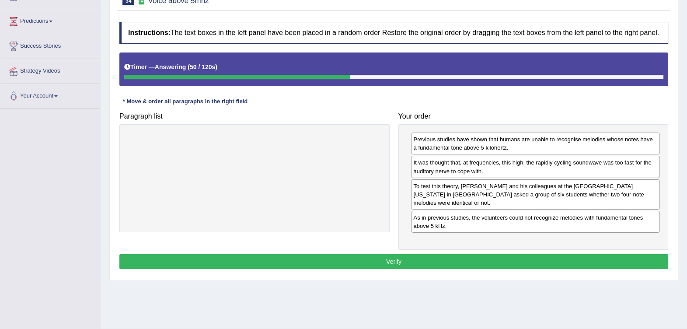
click at [424, 254] on button "Verify" at bounding box center [393, 261] width 549 height 15
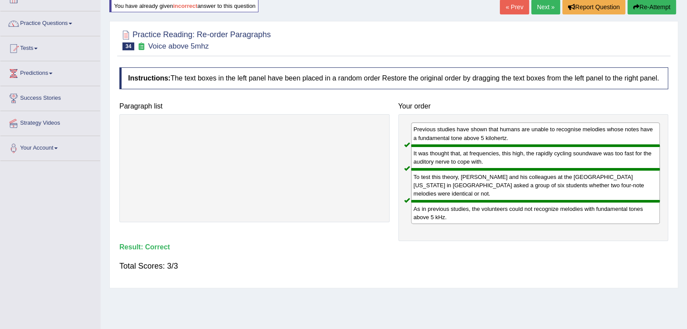
scroll to position [0, 0]
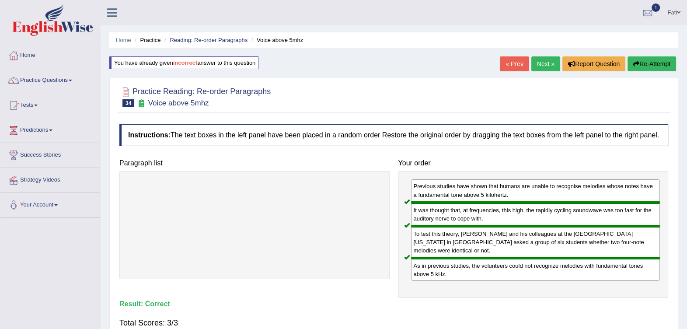
click at [223, 38] on link "Reading: Re-order Paragraphs" at bounding box center [209, 40] width 78 height 7
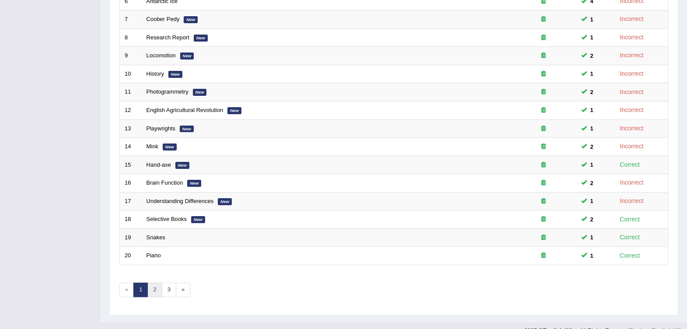
click at [153, 282] on link "2" at bounding box center [154, 289] width 14 height 14
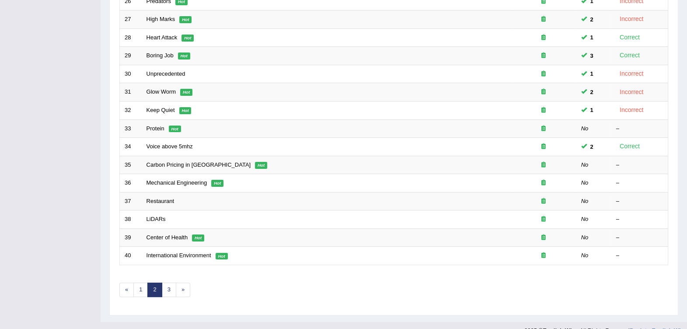
drag, startPoint x: 199, startPoint y: 121, endPoint x: 202, endPoint y: 125, distance: 5.6
click at [200, 125] on tbody "21 Child Temptation Hot 1 Incorrect 22 Actors' Performance Hot 1 Correct 23 Mar…" at bounding box center [394, 83] width 548 height 364
drag, startPoint x: 202, startPoint y: 125, endPoint x: 155, endPoint y: 116, distance: 48.1
click at [155, 125] on link "Protein" at bounding box center [155, 128] width 18 height 7
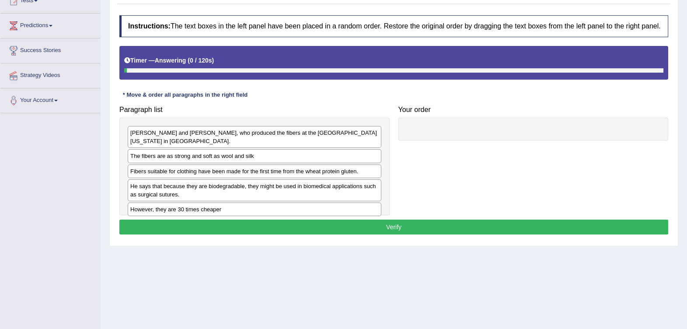
scroll to position [109, 0]
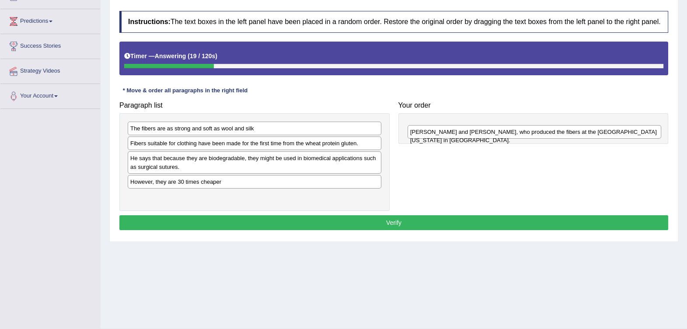
drag, startPoint x: 315, startPoint y: 130, endPoint x: 595, endPoint y: 134, distance: 279.8
click at [595, 134] on div "[PERSON_NAME] and [PERSON_NAME], who produced the fibers at the [GEOGRAPHIC_DAT…" at bounding box center [534, 132] width 254 height 14
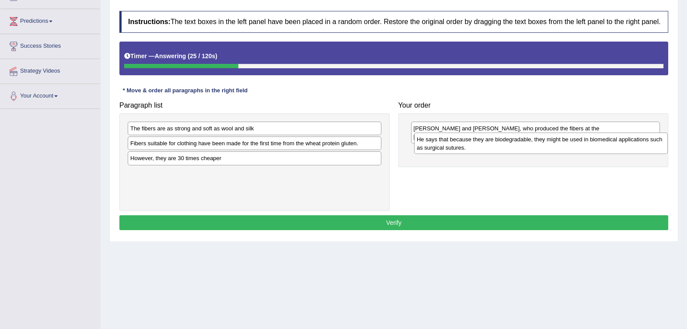
drag, startPoint x: 307, startPoint y: 164, endPoint x: 594, endPoint y: 145, distance: 287.4
click at [594, 145] on div "He says that because they are biodegradable, they might be used in biomedical a…" at bounding box center [541, 143] width 254 height 22
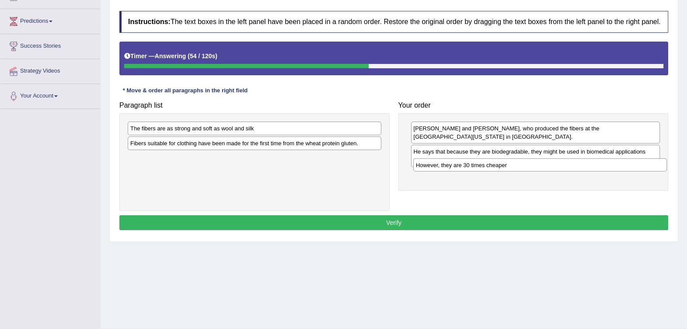
drag, startPoint x: 328, startPoint y: 161, endPoint x: 614, endPoint y: 168, distance: 285.5
click at [614, 168] on div "However, they are 30 times cheaper" at bounding box center [540, 165] width 254 height 14
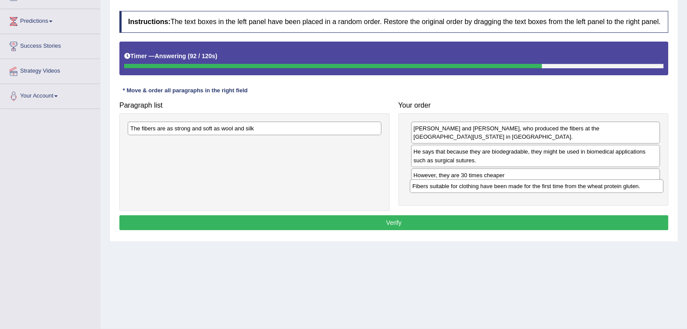
drag, startPoint x: 259, startPoint y: 148, endPoint x: 541, endPoint y: 191, distance: 285.2
click at [541, 191] on div "Fibers suitable for clothing have been made for the first time from the wheat p…" at bounding box center [537, 186] width 254 height 14
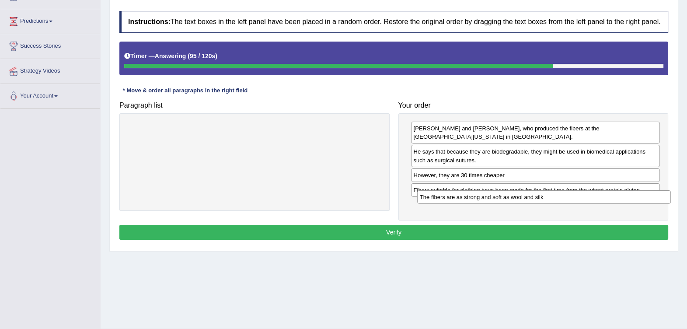
drag, startPoint x: 319, startPoint y: 131, endPoint x: 609, endPoint y: 200, distance: 297.4
click at [609, 200] on div "The fibers are as strong and soft as wool and silk" at bounding box center [544, 197] width 254 height 14
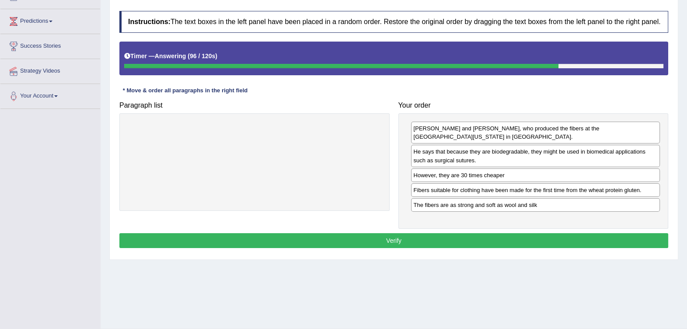
click at [420, 236] on button "Verify" at bounding box center [393, 240] width 549 height 15
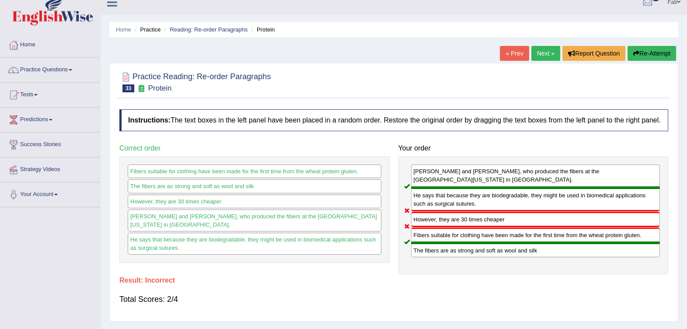
scroll to position [0, 0]
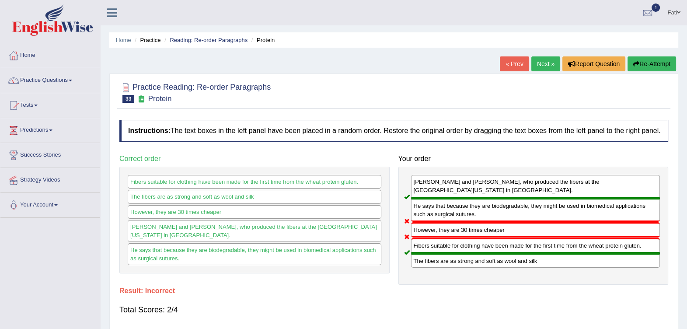
click at [210, 36] on li "Reading: Re-order Paragraphs" at bounding box center [204, 40] width 85 height 8
click at [209, 41] on link "Reading: Re-order Paragraphs" at bounding box center [209, 40] width 78 height 7
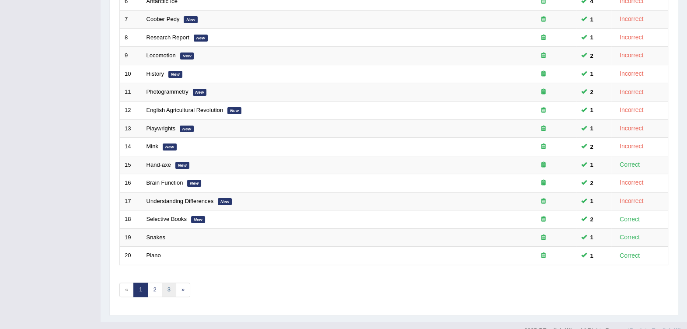
click at [162, 282] on link "3" at bounding box center [169, 289] width 14 height 14
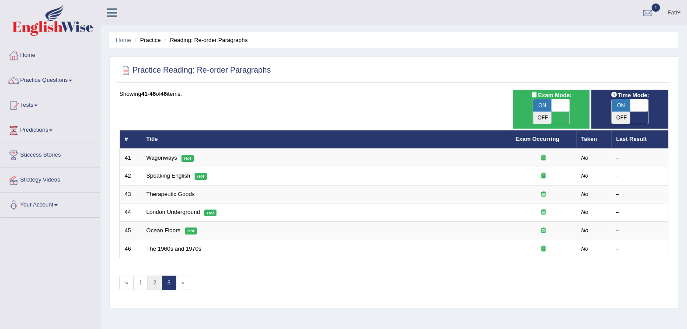
click at [153, 275] on link "2" at bounding box center [154, 282] width 14 height 14
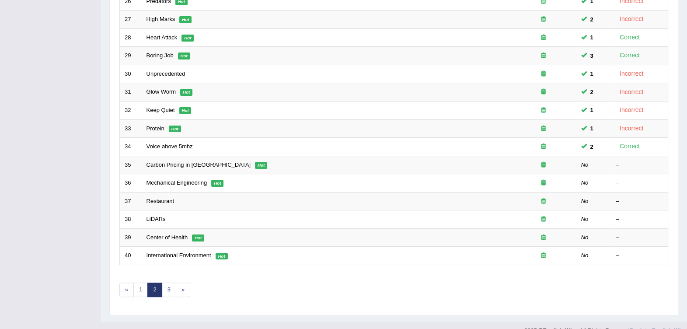
click at [166, 161] on link "Carbon Pricing in [GEOGRAPHIC_DATA]" at bounding box center [198, 164] width 104 height 7
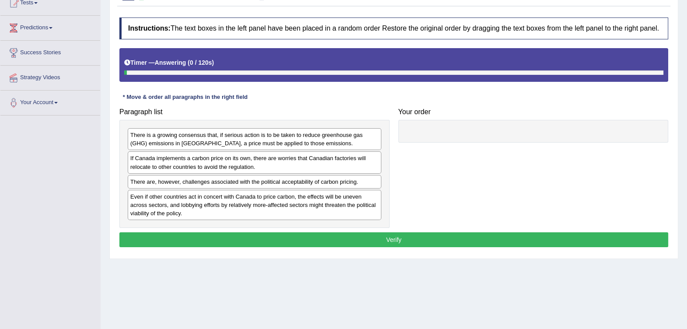
scroll to position [109, 0]
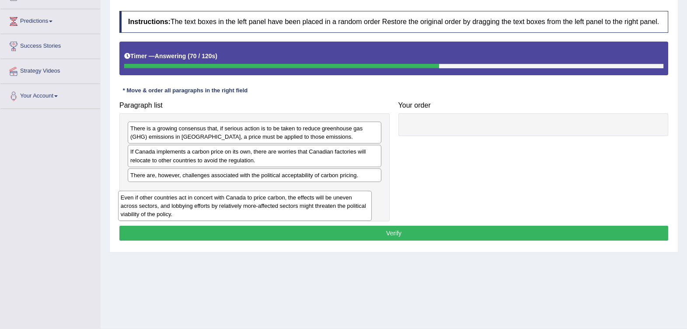
drag, startPoint x: 191, startPoint y: 202, endPoint x: 174, endPoint y: 207, distance: 17.7
click at [174, 207] on div "Even if other countries act in concert with Canada to price carbon, the effects…" at bounding box center [245, 206] width 254 height 30
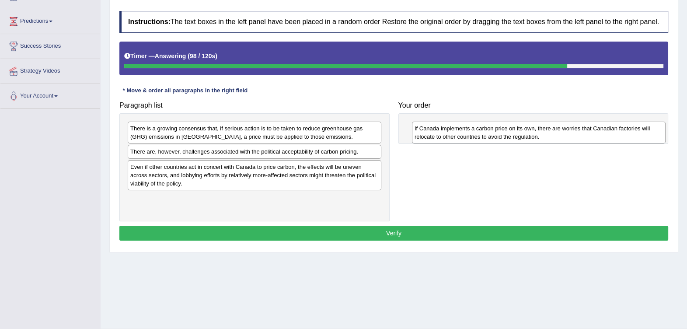
drag, startPoint x: 262, startPoint y: 159, endPoint x: 546, endPoint y: 136, distance: 285.1
click at [546, 136] on div "If Canada implements a carbon price on its own, there are worries that Canadian…" at bounding box center [539, 133] width 254 height 22
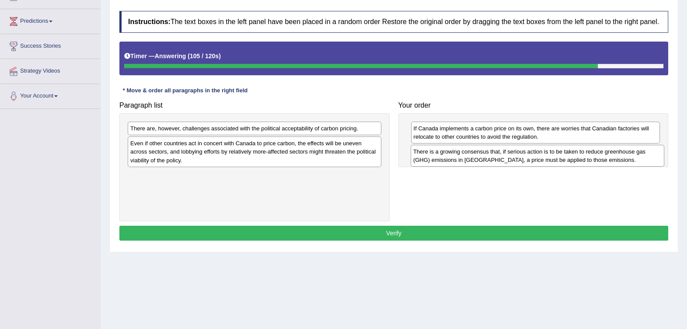
drag, startPoint x: 284, startPoint y: 141, endPoint x: 567, endPoint y: 164, distance: 283.8
click at [567, 164] on div "There is a growing consensus that, if serious action is to be taken to reduce g…" at bounding box center [537, 156] width 254 height 22
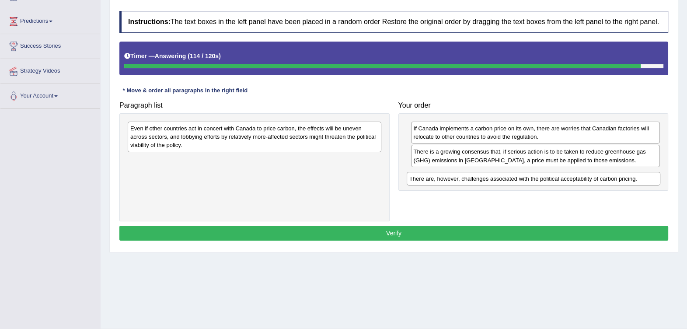
drag, startPoint x: 320, startPoint y: 131, endPoint x: 600, endPoint y: 181, distance: 284.3
click at [600, 181] on div "There are, however, challenges associated with the political acceptability of c…" at bounding box center [534, 179] width 254 height 14
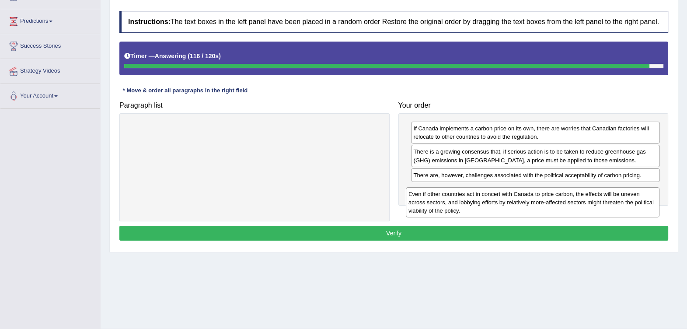
drag, startPoint x: 363, startPoint y: 153, endPoint x: 614, endPoint y: 208, distance: 256.8
click at [613, 209] on div "Even if other countries act in concert with Canada to price carbon, the effects…" at bounding box center [533, 202] width 254 height 30
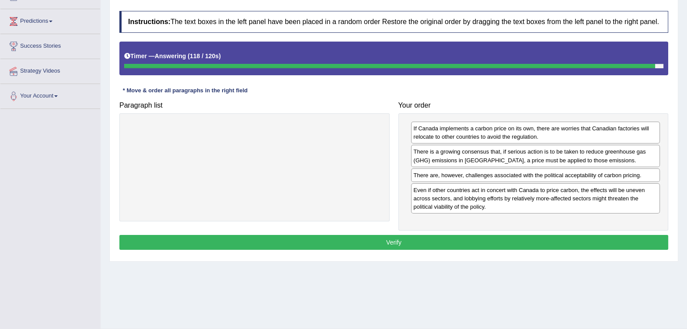
click at [401, 249] on div "Instructions: The text boxes in the left panel have been placed in a random ord…" at bounding box center [393, 132] width 553 height 250
click at [404, 242] on button "Verify" at bounding box center [393, 242] width 549 height 15
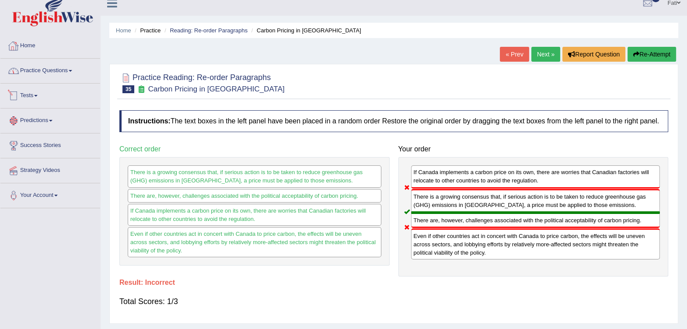
scroll to position [0, 0]
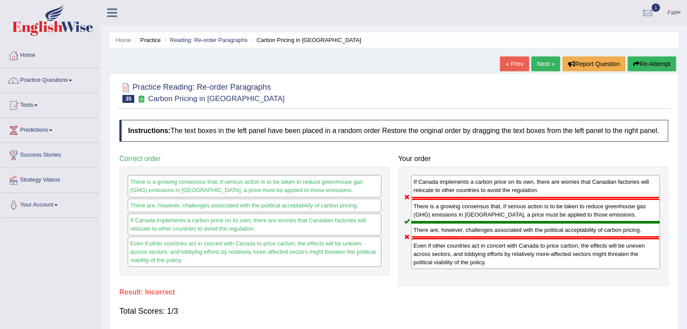
click at [211, 39] on link "Reading: Re-order Paragraphs" at bounding box center [209, 40] width 78 height 7
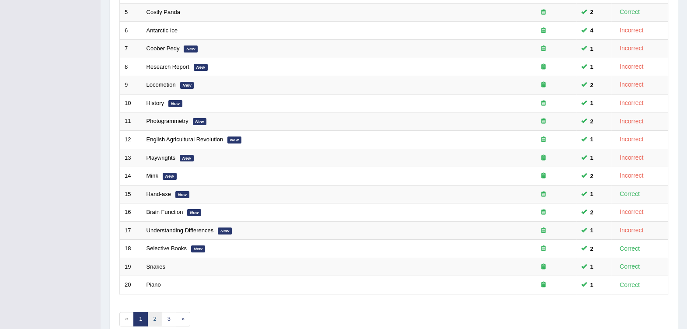
click at [157, 312] on link "2" at bounding box center [154, 319] width 14 height 14
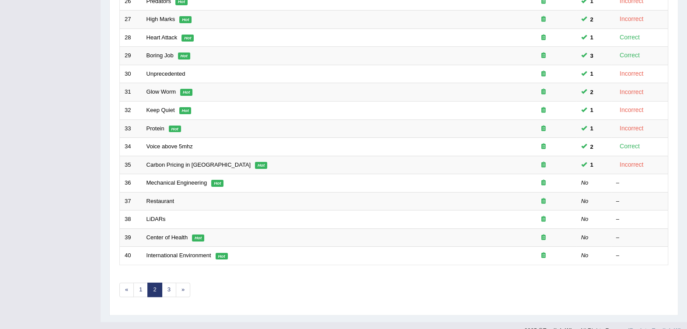
click at [186, 179] on link "Mechanical Engineering" at bounding box center [176, 182] width 61 height 7
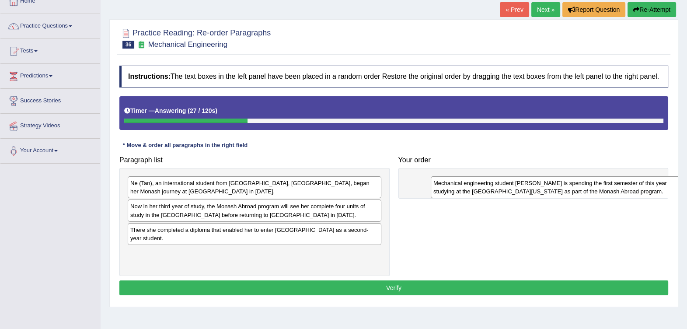
drag, startPoint x: 306, startPoint y: 184, endPoint x: 609, endPoint y: 184, distance: 302.9
click at [609, 184] on div "Mechanical engineering student [PERSON_NAME] is spending the first semester of …" at bounding box center [558, 187] width 254 height 22
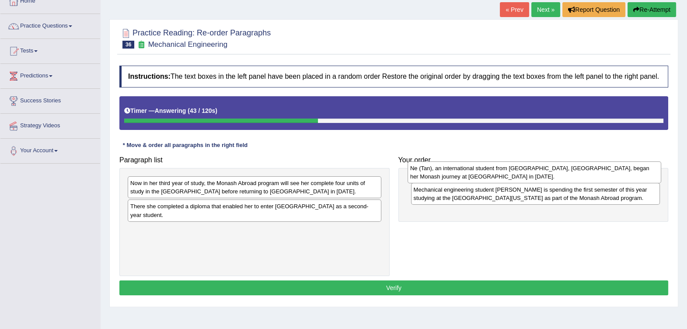
drag, startPoint x: 367, startPoint y: 194, endPoint x: 647, endPoint y: 179, distance: 280.1
click at [647, 179] on div "Ne (Tan), an international student from [GEOGRAPHIC_DATA], [GEOGRAPHIC_DATA], b…" at bounding box center [534, 172] width 254 height 22
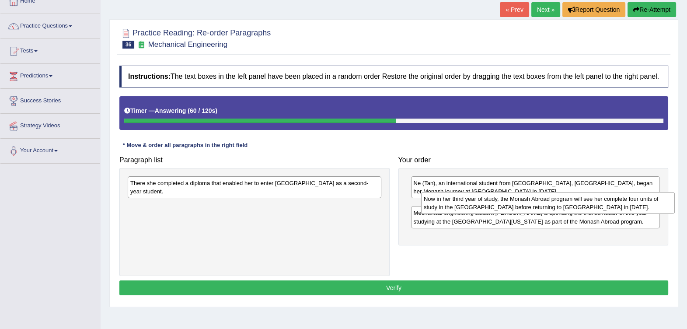
drag, startPoint x: 293, startPoint y: 192, endPoint x: 586, endPoint y: 208, distance: 293.8
click at [586, 208] on div "Now in her third year of study, the Monash Abroad program will see her complete…" at bounding box center [548, 203] width 254 height 22
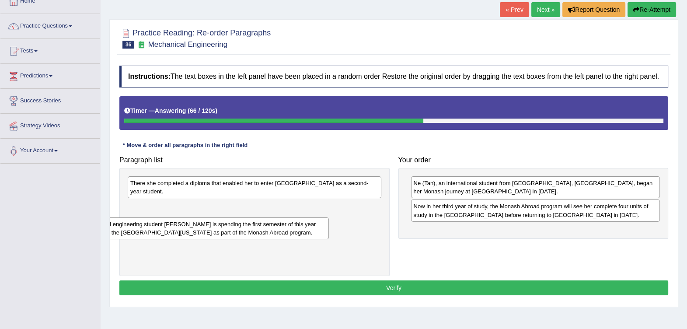
drag, startPoint x: 520, startPoint y: 239, endPoint x: 189, endPoint y: 234, distance: 331.0
click at [189, 234] on div "Mechanical engineering student [PERSON_NAME] is spending the first semester of …" at bounding box center [204, 228] width 249 height 22
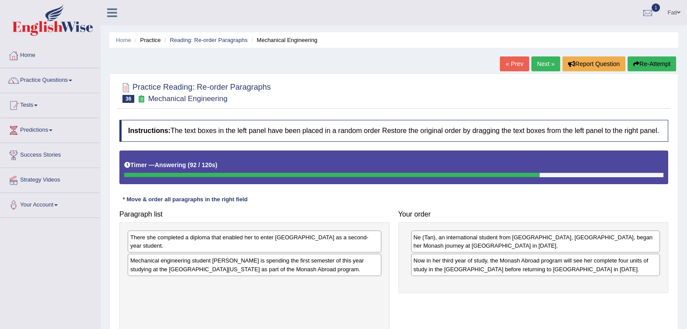
click at [647, 68] on button "Re-Attempt" at bounding box center [651, 63] width 49 height 15
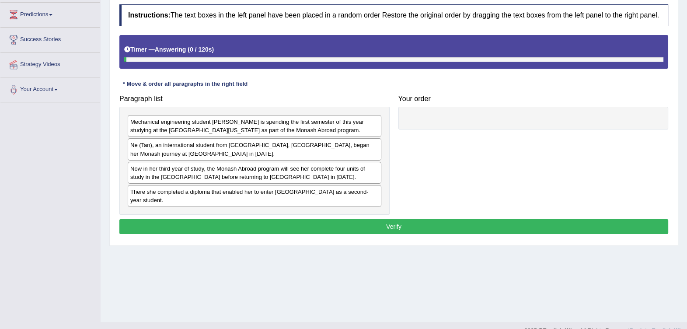
scroll to position [130, 0]
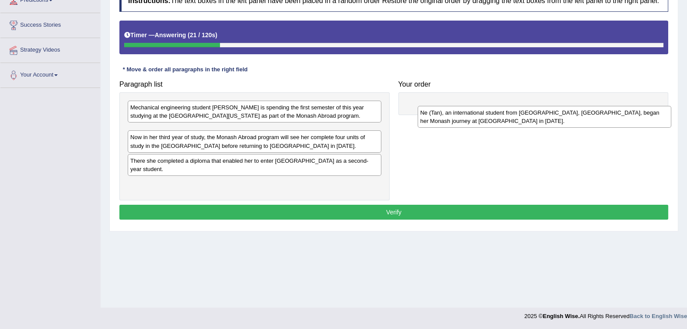
drag, startPoint x: 351, startPoint y: 139, endPoint x: 641, endPoint y: 121, distance: 290.4
click at [641, 121] on div "Ne (Tan), an international student from [GEOGRAPHIC_DATA], [GEOGRAPHIC_DATA], b…" at bounding box center [544, 117] width 254 height 22
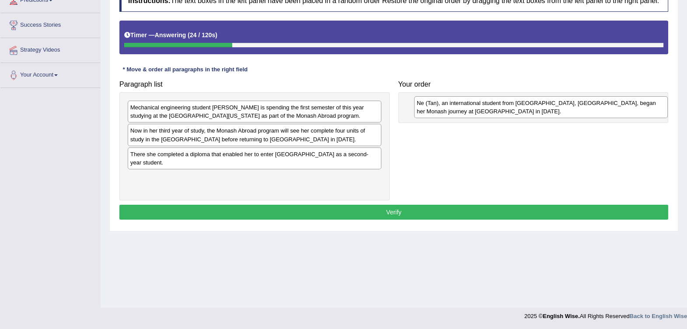
drag, startPoint x: 289, startPoint y: 137, endPoint x: 570, endPoint y: 110, distance: 282.8
click at [570, 110] on div "Ne (Tan), an international student from [GEOGRAPHIC_DATA], [GEOGRAPHIC_DATA], b…" at bounding box center [541, 107] width 254 height 22
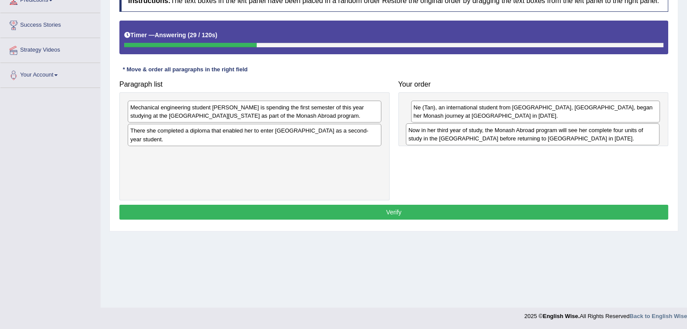
drag, startPoint x: 234, startPoint y: 144, endPoint x: 512, endPoint y: 144, distance: 278.0
click at [512, 144] on div "Now in her third year of study, the Monash Abroad program will see her complete…" at bounding box center [533, 134] width 254 height 22
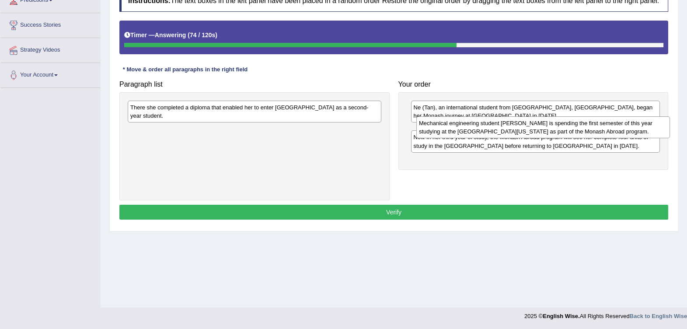
drag, startPoint x: 321, startPoint y: 117, endPoint x: 610, endPoint y: 133, distance: 288.9
click at [610, 133] on div "Mechanical engineering student [PERSON_NAME] is spending the first semester of …" at bounding box center [543, 127] width 254 height 22
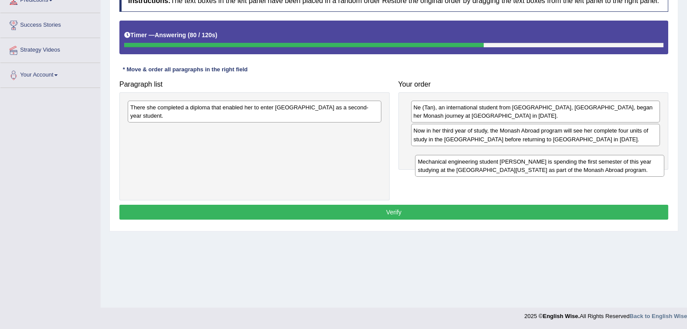
drag, startPoint x: 523, startPoint y: 136, endPoint x: 527, endPoint y: 167, distance: 31.3
click at [527, 167] on div "Mechanical engineering student [PERSON_NAME] is spending the first semester of …" at bounding box center [539, 166] width 249 height 22
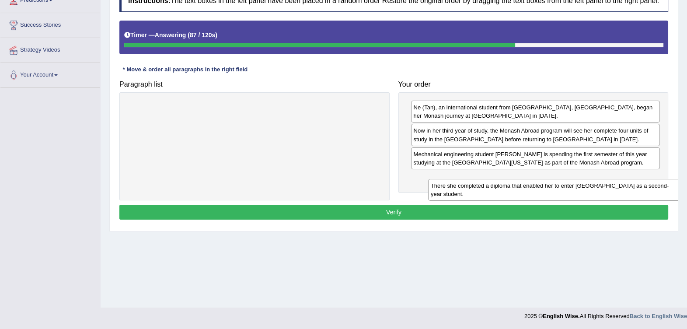
drag, startPoint x: 334, startPoint y: 118, endPoint x: 632, endPoint y: 192, distance: 306.4
click at [633, 195] on div "There she completed a diploma that enabled her to enter Monash University as a …" at bounding box center [555, 190] width 254 height 22
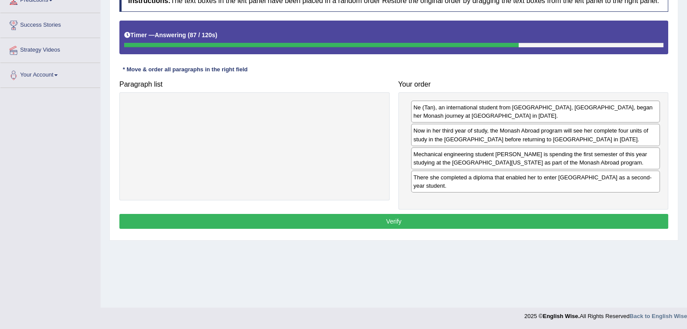
click at [531, 212] on div "Instructions: The text boxes in the left panel have been placed in a random ord…" at bounding box center [393, 111] width 553 height 250
click at [531, 217] on button "Verify" at bounding box center [393, 221] width 549 height 15
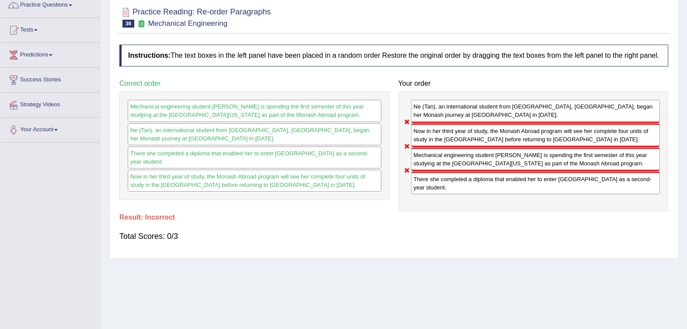
scroll to position [21, 0]
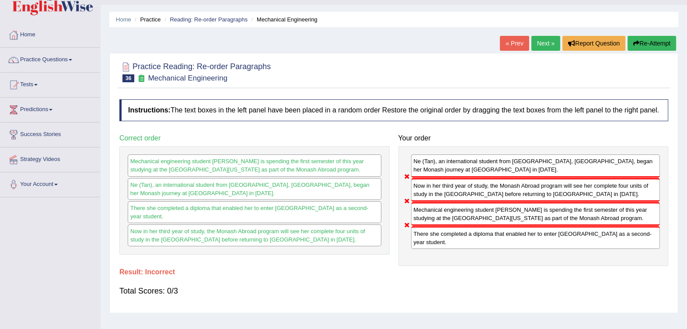
click at [656, 49] on button "Re-Attempt" at bounding box center [651, 43] width 49 height 15
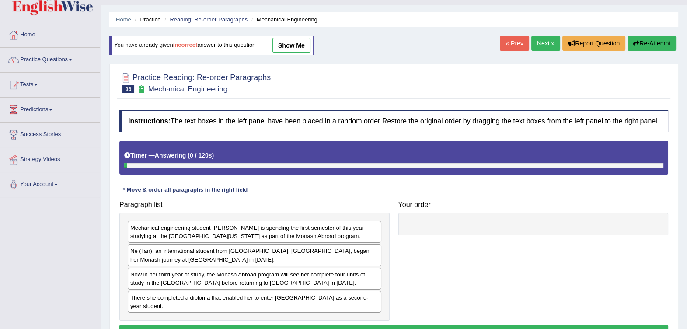
scroll to position [75, 0]
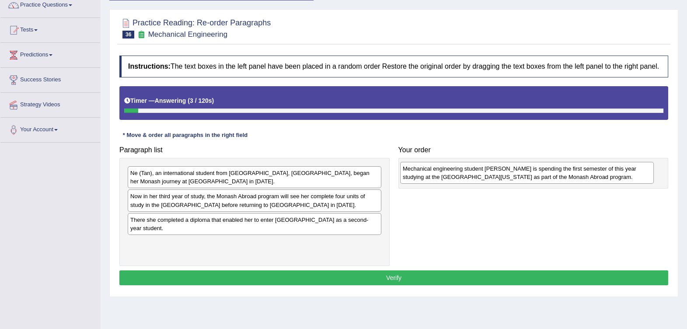
drag, startPoint x: 261, startPoint y: 186, endPoint x: 532, endPoint y: 179, distance: 271.6
click at [532, 179] on div "Mechanical engineering student [PERSON_NAME] is spending the first semester of …" at bounding box center [527, 173] width 254 height 22
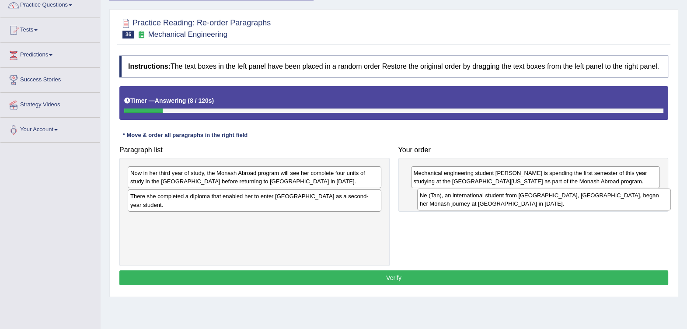
drag, startPoint x: 347, startPoint y: 187, endPoint x: 635, endPoint y: 209, distance: 289.0
click at [635, 209] on div "Ne (Tan), an international student from [GEOGRAPHIC_DATA], [GEOGRAPHIC_DATA], b…" at bounding box center [544, 199] width 254 height 22
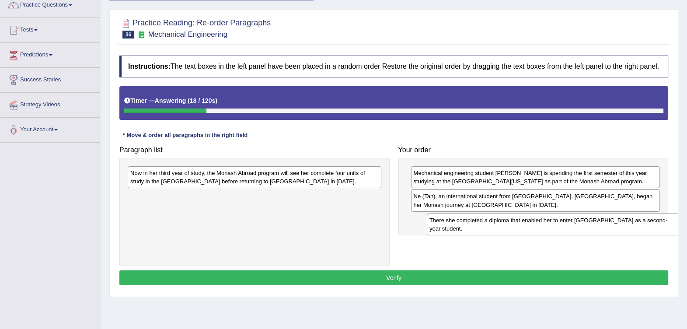
drag, startPoint x: 371, startPoint y: 208, endPoint x: 661, endPoint y: 230, distance: 291.5
click at [661, 230] on div "There she completed a diploma that enabled her to enter [GEOGRAPHIC_DATA] as a …" at bounding box center [554, 224] width 254 height 22
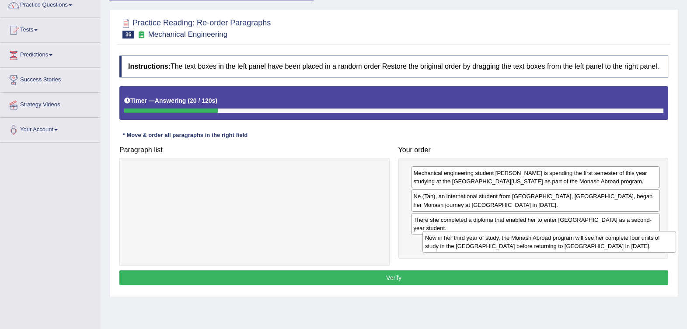
drag, startPoint x: 363, startPoint y: 176, endPoint x: 658, endPoint y: 240, distance: 302.1
click at [658, 240] on div "Now in her third year of study, the Monash Abroad program will see her complete…" at bounding box center [549, 242] width 254 height 22
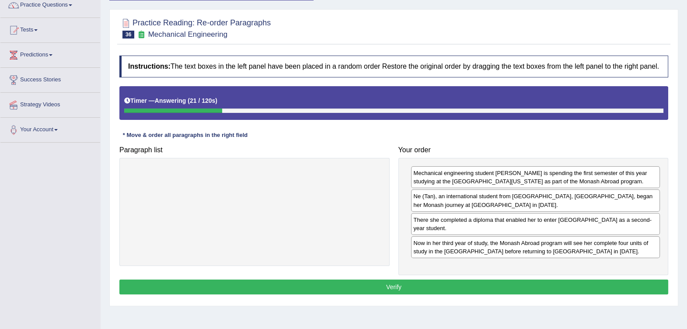
click at [526, 283] on button "Verify" at bounding box center [393, 286] width 549 height 15
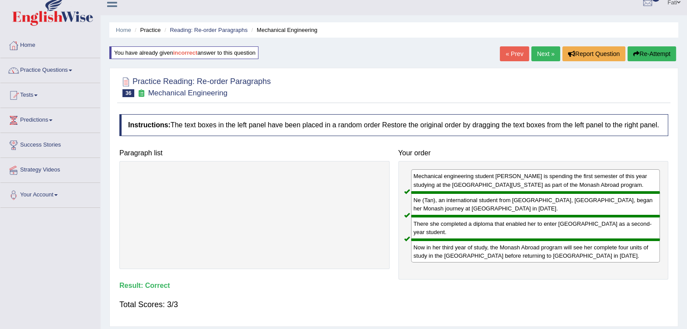
scroll to position [0, 0]
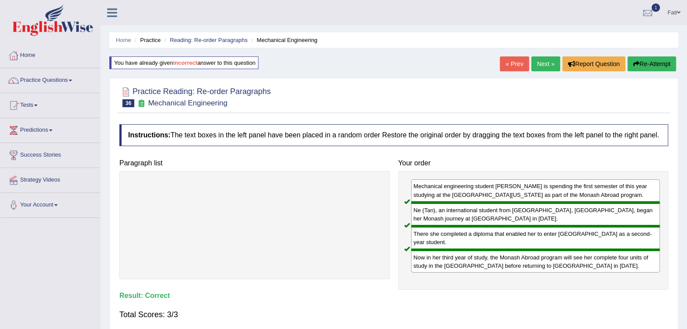
click at [209, 42] on link "Reading: Re-order Paragraphs" at bounding box center [209, 40] width 78 height 7
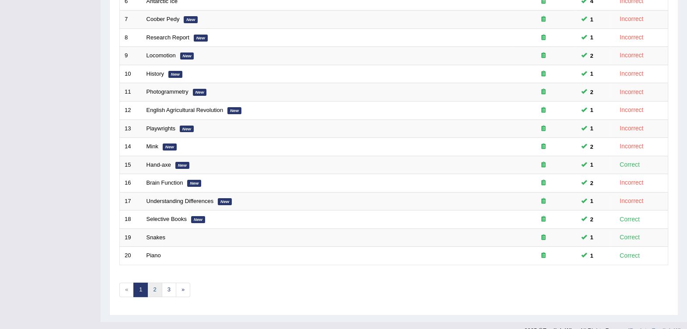
click at [152, 282] on link "2" at bounding box center [154, 289] width 14 height 14
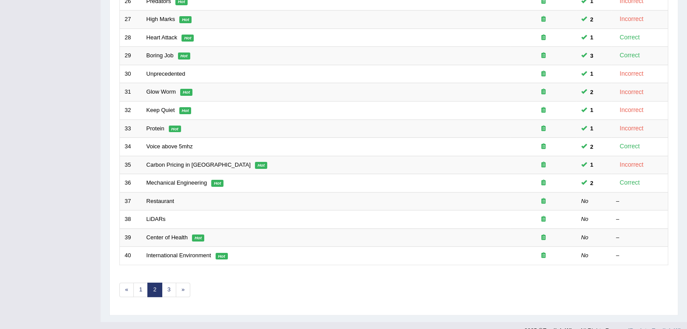
click at [161, 198] on link "Restaurant" at bounding box center [160, 201] width 28 height 7
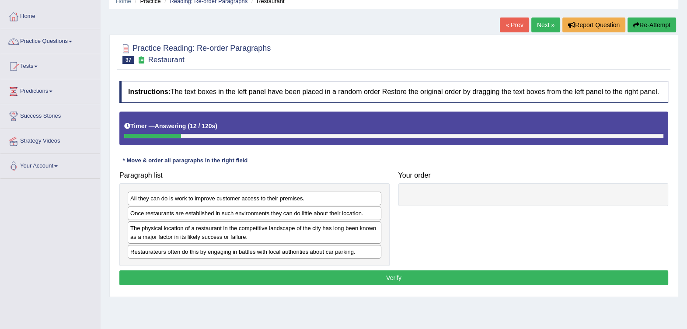
scroll to position [54, 0]
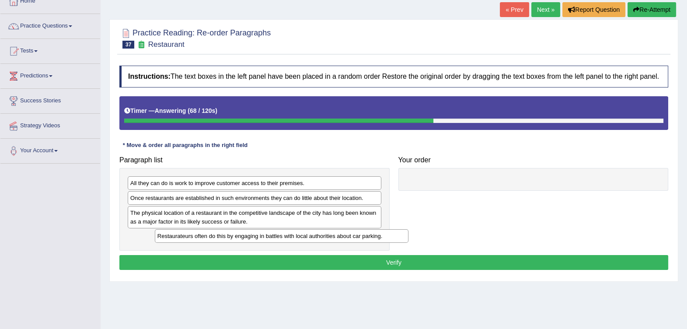
drag, startPoint x: 224, startPoint y: 237, endPoint x: 251, endPoint y: 238, distance: 27.1
click at [251, 238] on div "Restaurateurs often do this by engaging in battles with local authorities about…" at bounding box center [282, 236] width 254 height 14
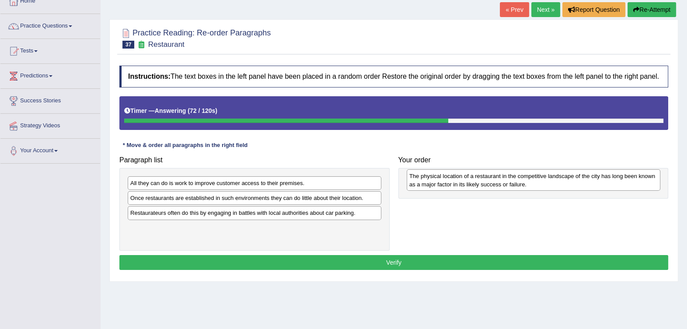
drag, startPoint x: 225, startPoint y: 222, endPoint x: 504, endPoint y: 185, distance: 281.3
click at [504, 185] on div "The physical location of a restaurant in the competitive landscape of the city …" at bounding box center [534, 180] width 254 height 22
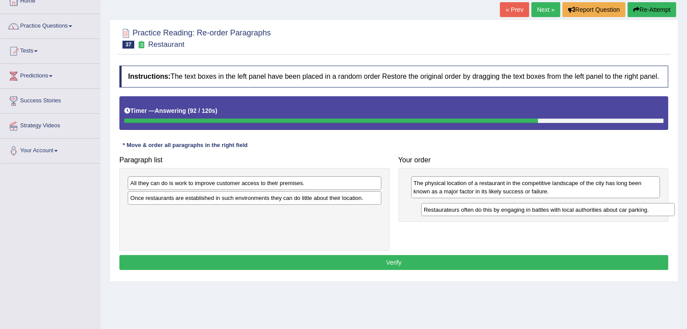
drag, startPoint x: 310, startPoint y: 215, endPoint x: 605, endPoint y: 210, distance: 294.7
click at [605, 210] on div "Restaurateurs often do this by engaging in battles with local authorities about…" at bounding box center [548, 210] width 254 height 14
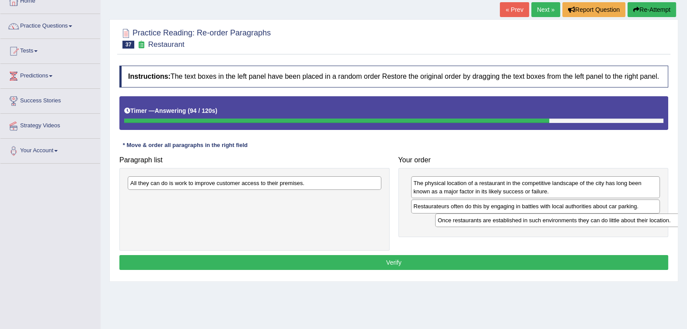
drag, startPoint x: 335, startPoint y: 199, endPoint x: 643, endPoint y: 222, distance: 308.1
click at [643, 222] on div "Once restaurants are established in such environments they can do little about …" at bounding box center [562, 220] width 254 height 14
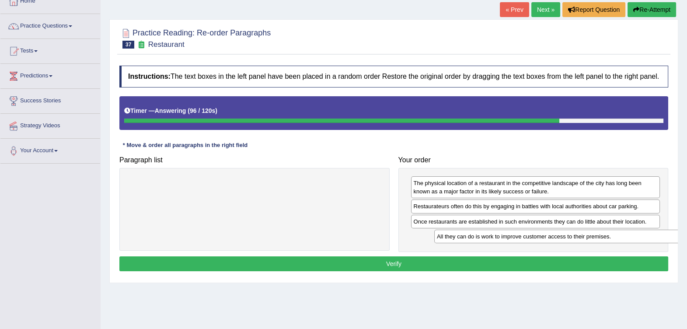
drag, startPoint x: 331, startPoint y: 182, endPoint x: 621, endPoint y: 231, distance: 294.3
click at [633, 235] on div "All they can do is work to improve customer access to their premises." at bounding box center [561, 237] width 254 height 14
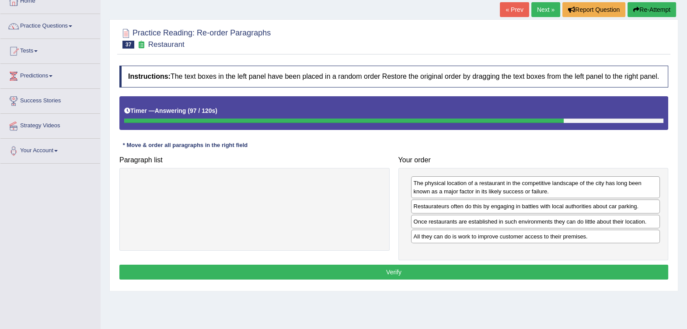
click at [542, 267] on button "Verify" at bounding box center [393, 271] width 549 height 15
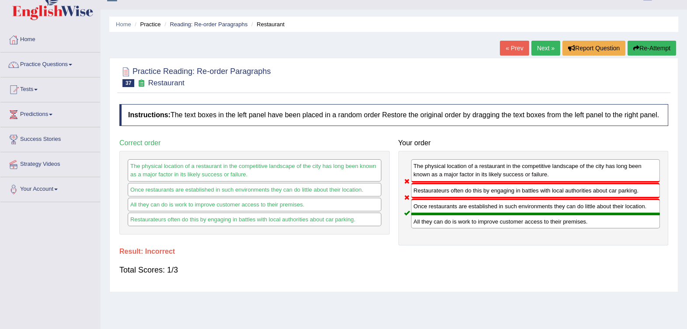
scroll to position [0, 0]
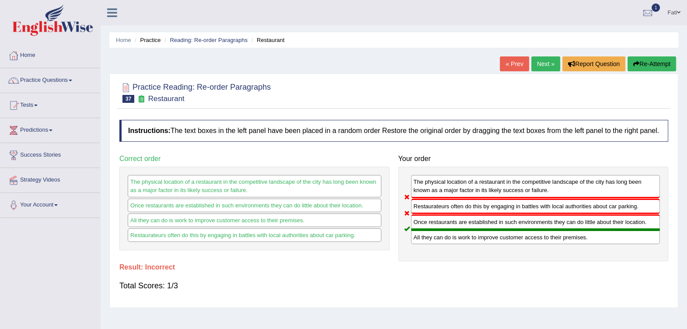
click at [183, 41] on link "Reading: Re-order Paragraphs" at bounding box center [209, 40] width 78 height 7
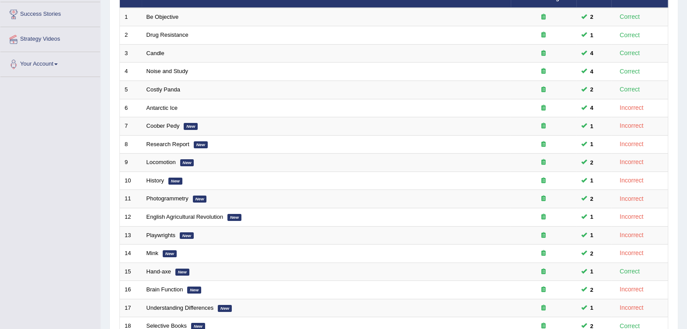
scroll to position [247, 0]
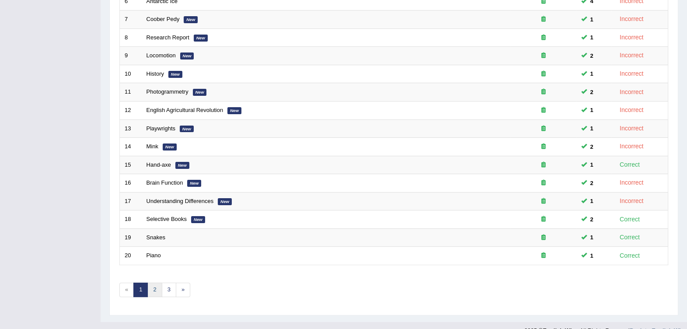
click at [154, 282] on link "2" at bounding box center [154, 289] width 14 height 14
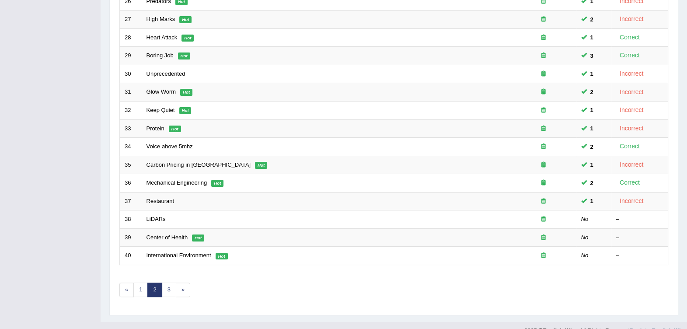
click at [164, 210] on td "LiDARs" at bounding box center [326, 219] width 369 height 18
click at [153, 216] on link "LiDARs" at bounding box center [155, 219] width 19 height 7
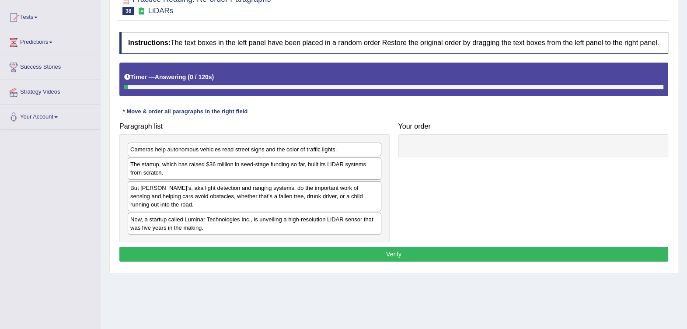
scroll to position [21, 0]
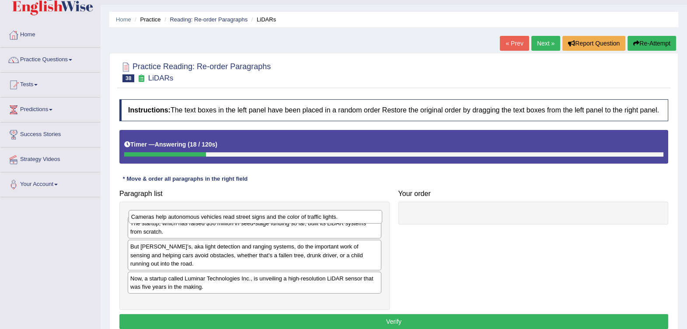
click at [328, 218] on div "Cameras help autonomous vehicles read street signs and the color of traffic lig…" at bounding box center [256, 217] width 254 height 14
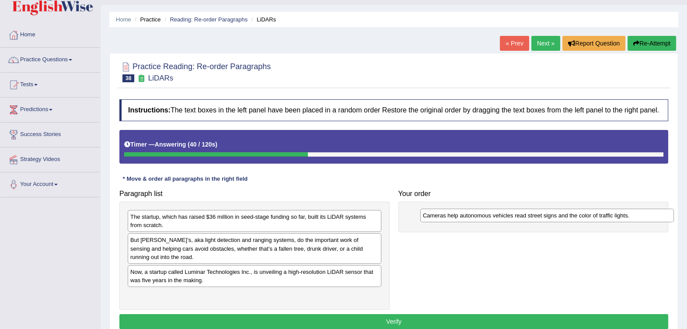
drag, startPoint x: 257, startPoint y: 219, endPoint x: 550, endPoint y: 219, distance: 292.5
click at [550, 219] on div "Cameras help autonomous vehicles read street signs and the color of traffic lig…" at bounding box center [547, 216] width 254 height 14
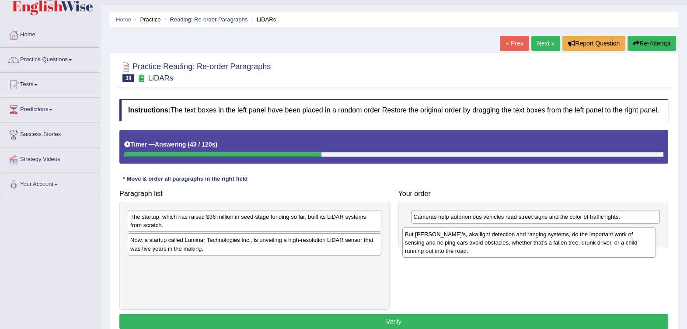
drag, startPoint x: 208, startPoint y: 260, endPoint x: 463, endPoint y: 256, distance: 254.5
click at [463, 256] on div "But LIDAR’s, aka light detection and ranging systems, do the important work of …" at bounding box center [529, 242] width 254 height 30
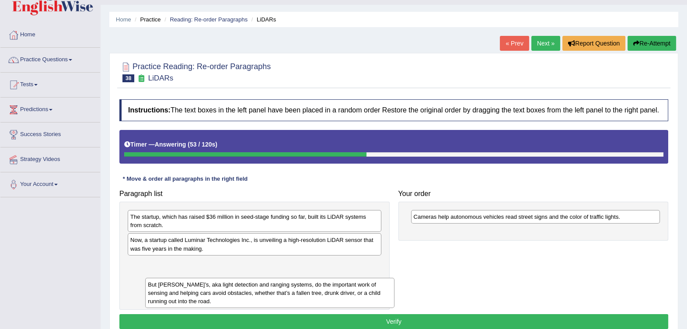
drag, startPoint x: 558, startPoint y: 243, endPoint x: 291, endPoint y: 296, distance: 272.4
click at [291, 296] on div "But LIDAR’s, aka light detection and ranging systems, do the important work of …" at bounding box center [269, 293] width 249 height 30
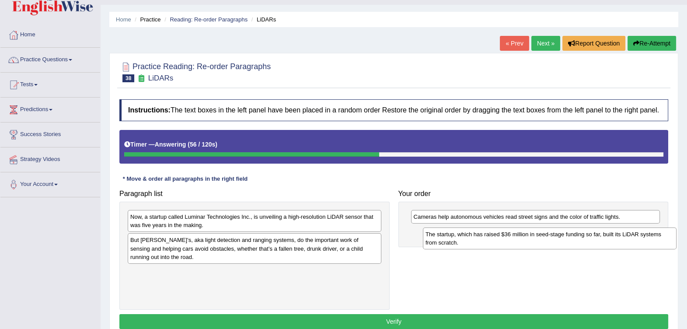
drag, startPoint x: 265, startPoint y: 220, endPoint x: 553, endPoint y: 238, distance: 288.2
click at [553, 238] on div "The startup, which has raised $36 million in seed-stage funding so far, built i…" at bounding box center [550, 238] width 254 height 22
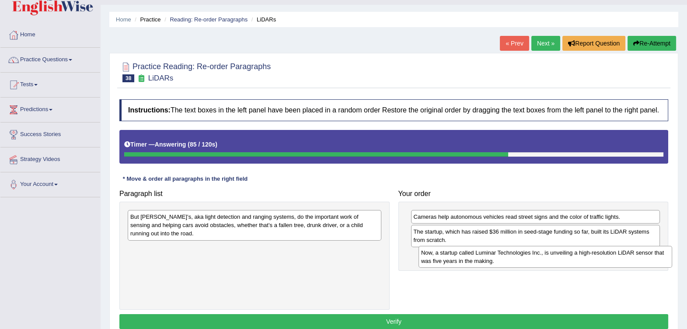
drag, startPoint x: 267, startPoint y: 225, endPoint x: 557, endPoint y: 260, distance: 292.9
click at [557, 260] on div "Now, a startup called Luminar Technologies Inc., is unveiling a high-resolution…" at bounding box center [545, 257] width 254 height 22
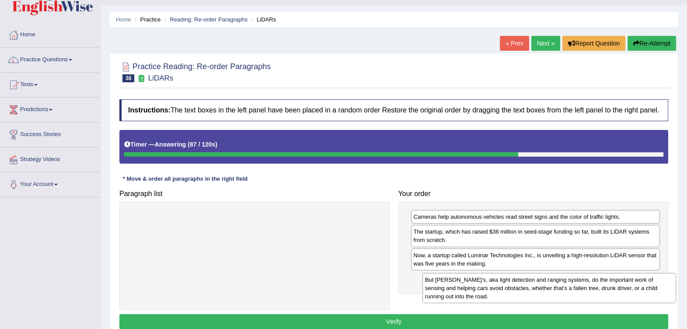
drag, startPoint x: 360, startPoint y: 236, endPoint x: 633, endPoint y: 293, distance: 278.6
click at [633, 293] on div "But LIDAR’s, aka light detection and ranging systems, do the important work of …" at bounding box center [549, 288] width 254 height 30
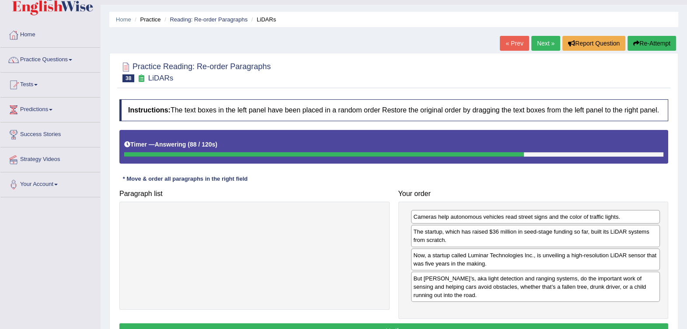
click at [505, 324] on button "Verify" at bounding box center [393, 330] width 549 height 15
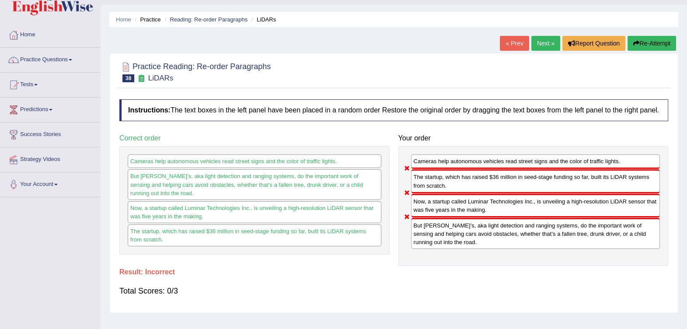
scroll to position [0, 0]
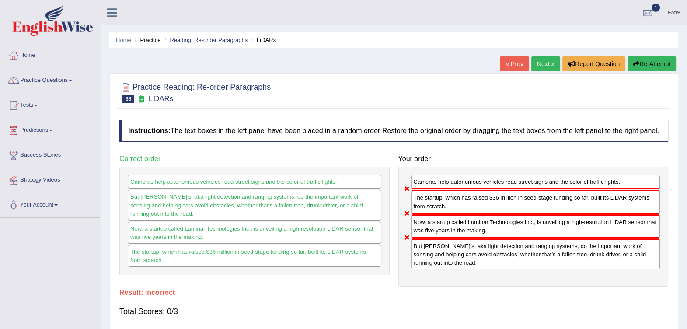
click at [208, 37] on link "Reading: Re-order Paragraphs" at bounding box center [209, 40] width 78 height 7
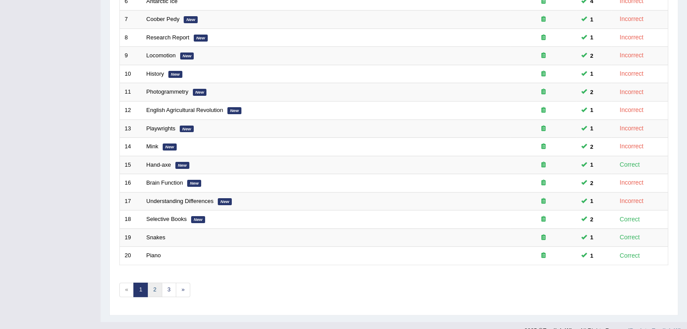
click at [157, 282] on link "2" at bounding box center [154, 289] width 14 height 14
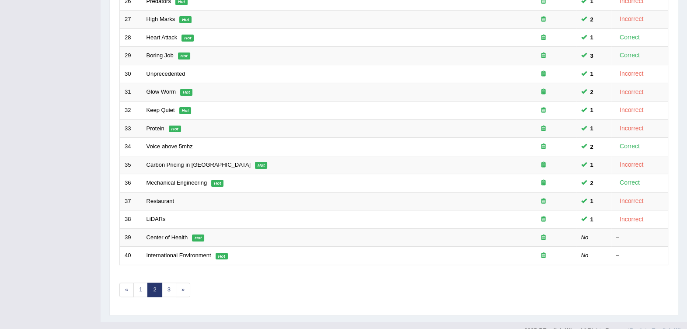
click at [170, 234] on link "Center of Health" at bounding box center [167, 237] width 42 height 7
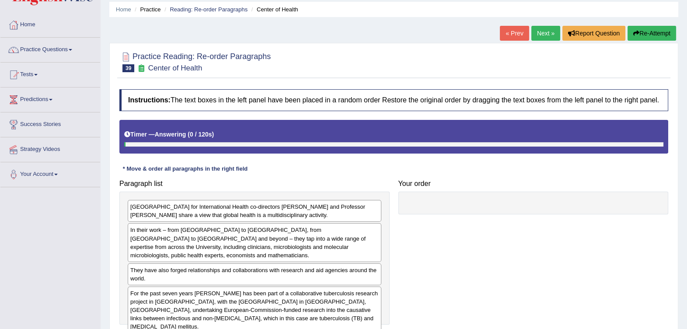
scroll to position [54, 0]
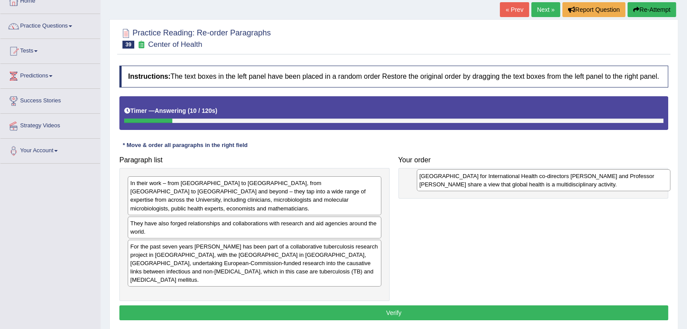
drag, startPoint x: 259, startPoint y: 194, endPoint x: 548, endPoint y: 187, distance: 289.0
click at [548, 187] on div "University of Otago Centre for International Health co-directors Professor Phil…" at bounding box center [544, 180] width 254 height 22
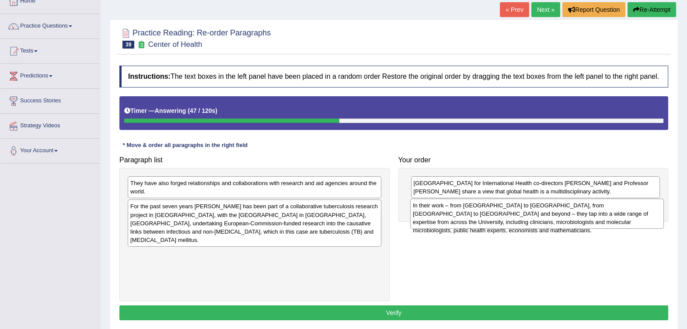
drag, startPoint x: 301, startPoint y: 181, endPoint x: 584, endPoint y: 203, distance: 283.2
click at [584, 203] on div "In their work – from Tanzania to the Gambia, from Myanmar to Indonesia and beyo…" at bounding box center [537, 213] width 254 height 30
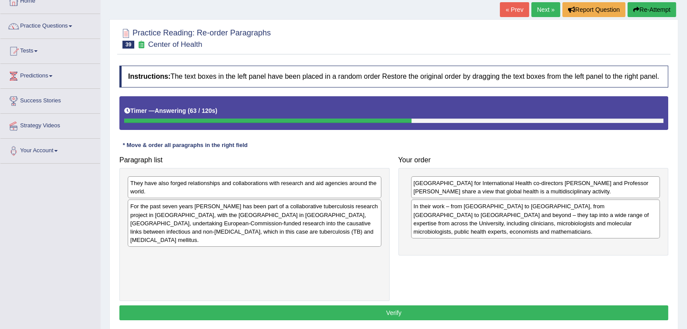
click at [349, 177] on div "They have also forged relationships and collaborations with research and aid ag…" at bounding box center [255, 187] width 254 height 22
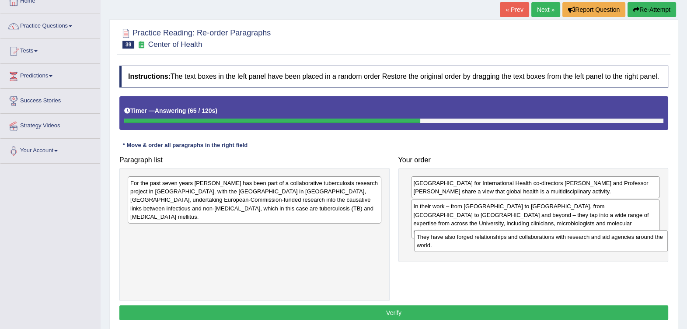
drag, startPoint x: 358, startPoint y: 187, endPoint x: 638, endPoint y: 237, distance: 285.2
click at [638, 237] on div "They have also forged relationships and collaborations with research and aid ag…" at bounding box center [541, 241] width 254 height 22
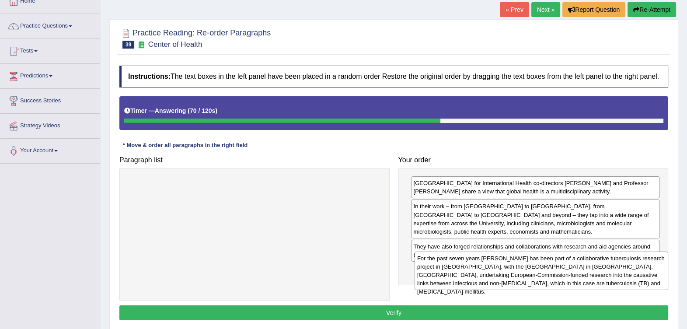
drag, startPoint x: 269, startPoint y: 193, endPoint x: 555, endPoint y: 267, distance: 295.7
click at [555, 267] on div "For the past seven years Professor Philip Hill has been part of a collaborative…" at bounding box center [541, 270] width 254 height 38
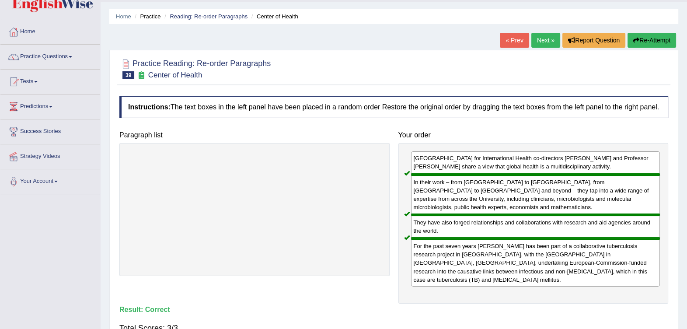
scroll to position [0, 0]
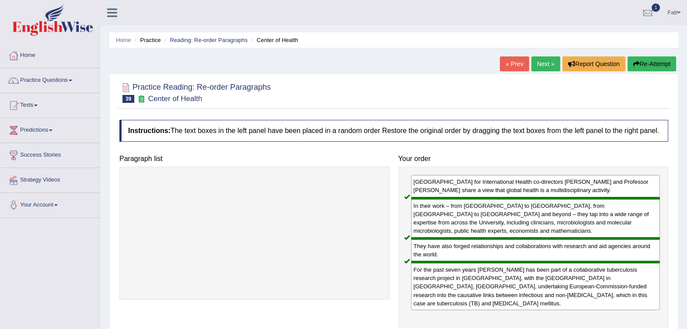
click at [192, 41] on link "Reading: Re-order Paragraphs" at bounding box center [209, 40] width 78 height 7
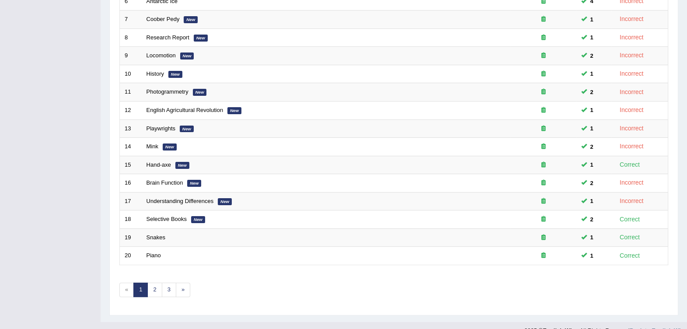
click at [172, 247] on td "Piano" at bounding box center [326, 256] width 369 height 18
click at [155, 282] on link "2" at bounding box center [154, 289] width 14 height 14
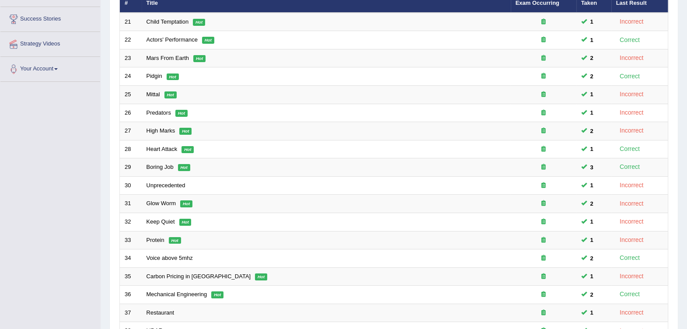
scroll to position [247, 0]
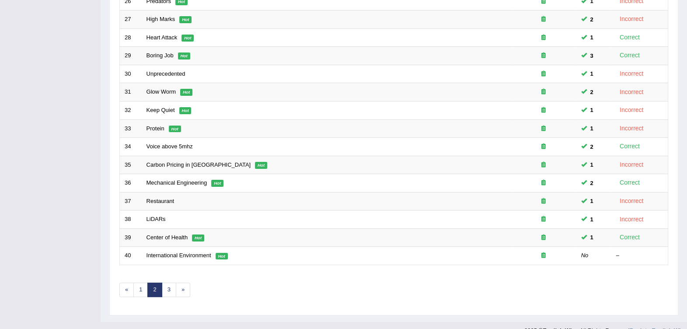
click at [177, 252] on link "International Environment" at bounding box center [178, 255] width 65 height 7
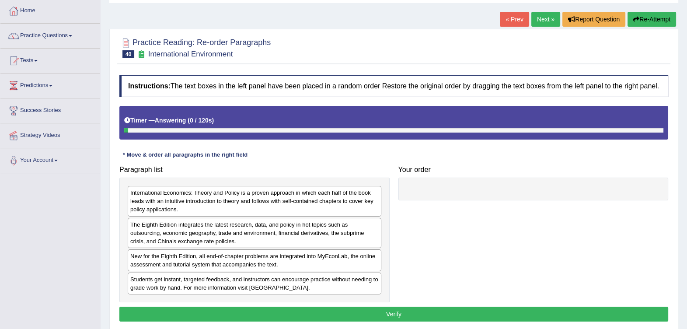
scroll to position [54, 0]
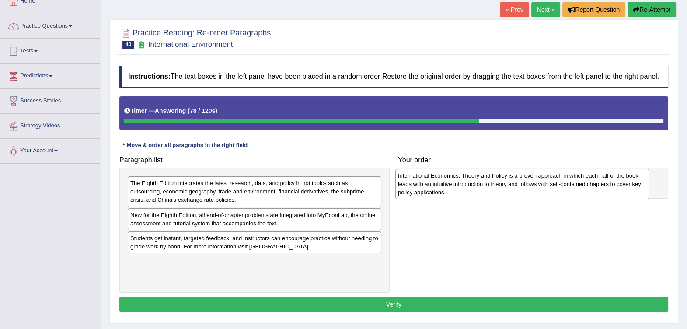
drag, startPoint x: 264, startPoint y: 186, endPoint x: 528, endPoint y: 183, distance: 264.1
click at [528, 183] on div "International Economics: Theory and Policy is a proven approach in which each h…" at bounding box center [522, 184] width 254 height 30
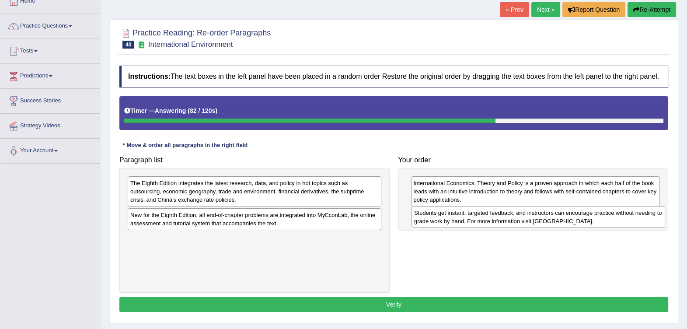
drag, startPoint x: 263, startPoint y: 247, endPoint x: 546, endPoint y: 222, distance: 284.4
click at [546, 222] on div "Students get instant, targeted feedback, and instructors can encourage practice…" at bounding box center [538, 217] width 254 height 22
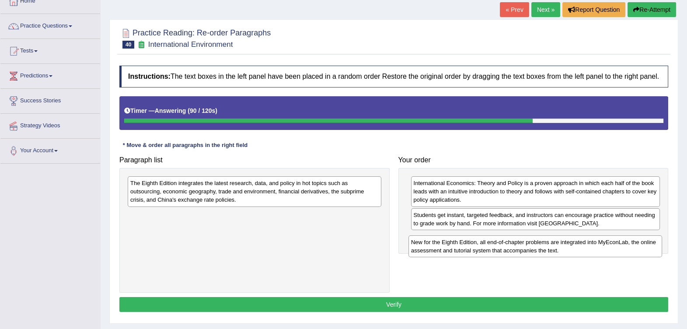
drag, startPoint x: 303, startPoint y: 225, endPoint x: 584, endPoint y: 252, distance: 282.0
click at [584, 252] on div "New for the Eighth Edition, all end-of-chapter problems are integrated into MyE…" at bounding box center [535, 246] width 254 height 22
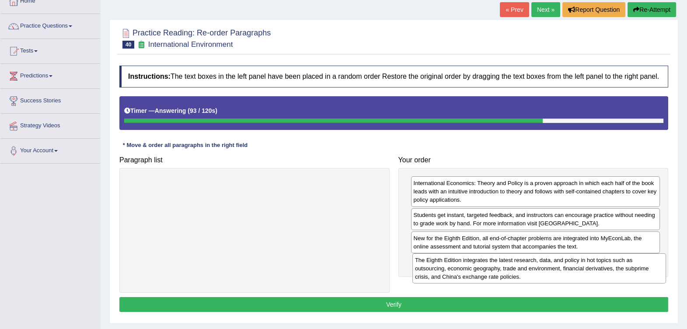
drag, startPoint x: 437, startPoint y: 227, endPoint x: 640, endPoint y: 272, distance: 208.1
click at [640, 272] on div "The Eighth Edition integrates the latest research, data, and policy in hot topi…" at bounding box center [539, 268] width 254 height 30
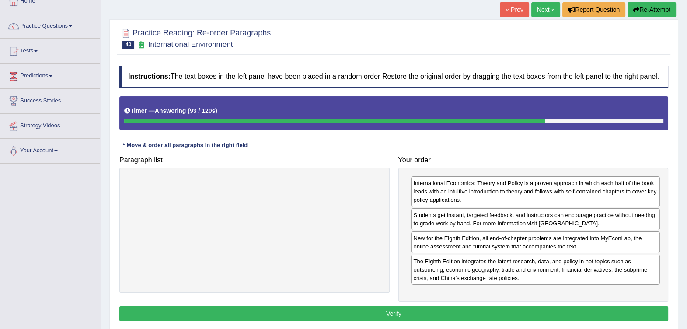
click at [495, 306] on button "Verify" at bounding box center [393, 313] width 549 height 15
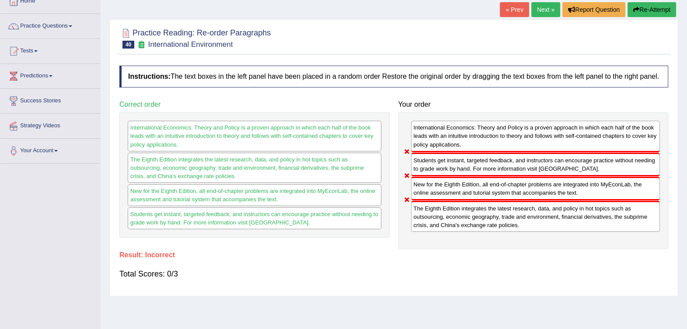
scroll to position [0, 0]
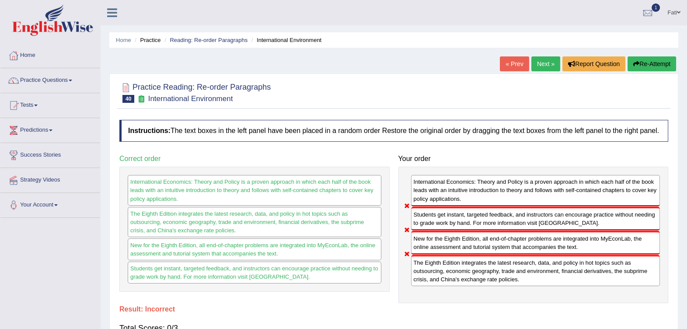
click at [209, 40] on link "Reading: Re-order Paragraphs" at bounding box center [209, 40] width 78 height 7
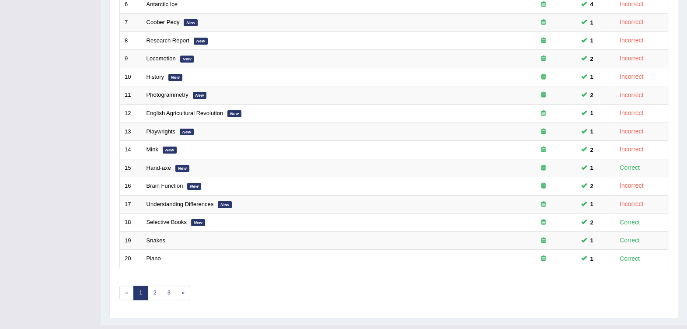
scroll to position [247, 0]
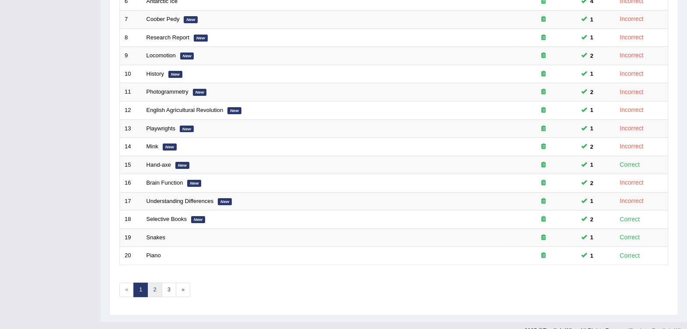
click at [153, 282] on link "2" at bounding box center [154, 289] width 14 height 14
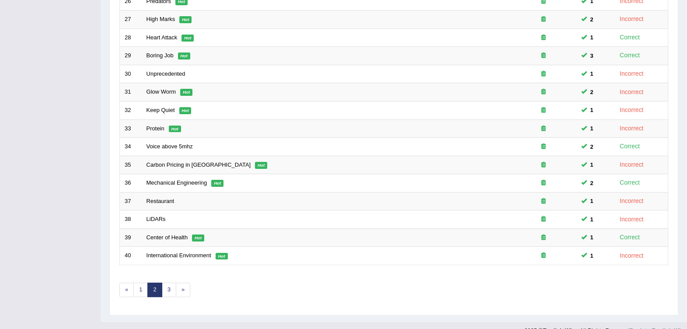
click at [164, 252] on link "International Environment" at bounding box center [178, 255] width 65 height 7
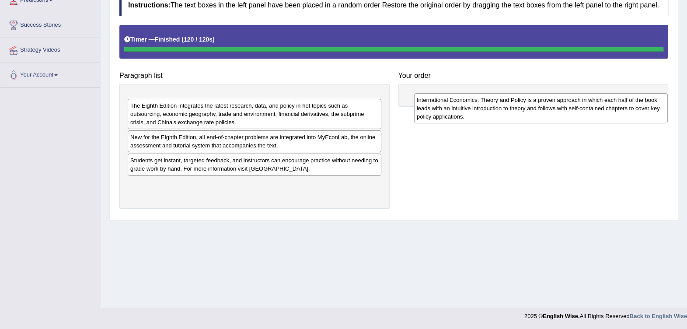
drag, startPoint x: 245, startPoint y: 111, endPoint x: 531, endPoint y: 113, distance: 286.3
click at [531, 113] on div "International Economics: Theory and Policy is a proven approach in which each h…" at bounding box center [541, 108] width 254 height 30
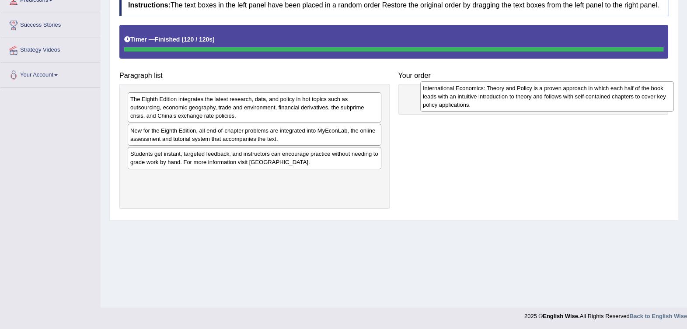
drag, startPoint x: 312, startPoint y: 109, endPoint x: 598, endPoint y: 99, distance: 286.1
click at [598, 99] on div "International Economics: Theory and Policy is a proven approach in which each h…" at bounding box center [547, 96] width 254 height 30
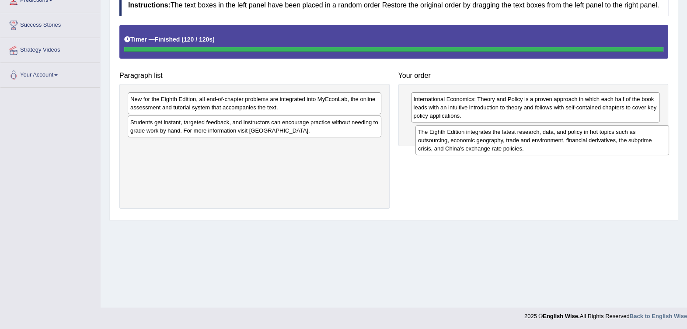
drag, startPoint x: 265, startPoint y: 113, endPoint x: 551, endPoint y: 146, distance: 288.2
click at [551, 146] on div "The Eighth Edition integrates the latest research, data, and policy in hot topi…" at bounding box center [542, 140] width 254 height 30
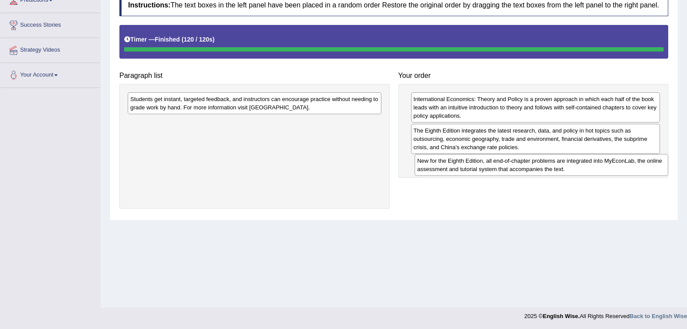
drag, startPoint x: 357, startPoint y: 111, endPoint x: 627, endPoint y: 163, distance: 275.6
click at [627, 163] on div "New for the Eighth Edition, all end-of-chapter problems are integrated into MyE…" at bounding box center [541, 165] width 254 height 22
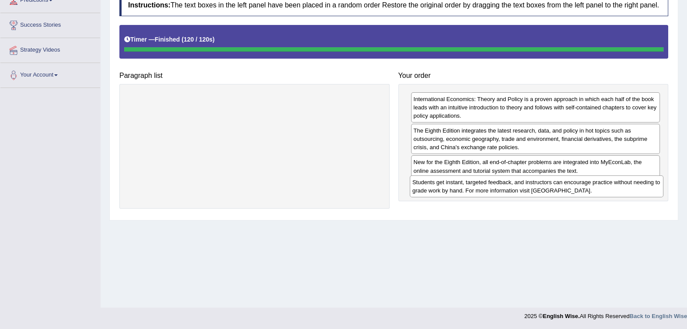
drag, startPoint x: 292, startPoint y: 106, endPoint x: 574, endPoint y: 189, distance: 294.1
click at [574, 189] on div "Students get instant, targeted feedback, and instructors can encourage practice…" at bounding box center [537, 186] width 254 height 22
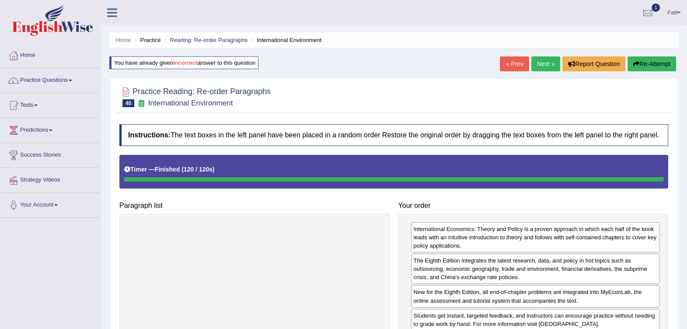
click at [188, 40] on link "Reading: Re-order Paragraphs" at bounding box center [209, 40] width 78 height 7
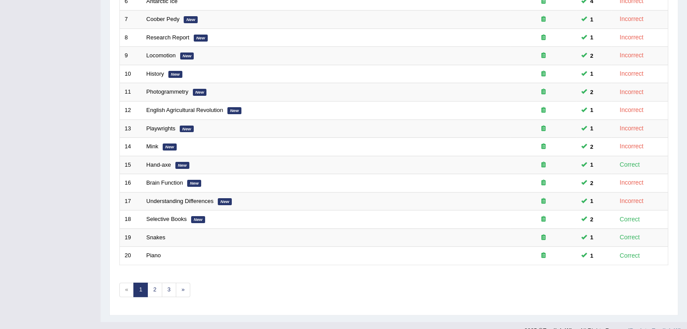
scroll to position [247, 0]
click at [160, 282] on link "2" at bounding box center [154, 289] width 14 height 14
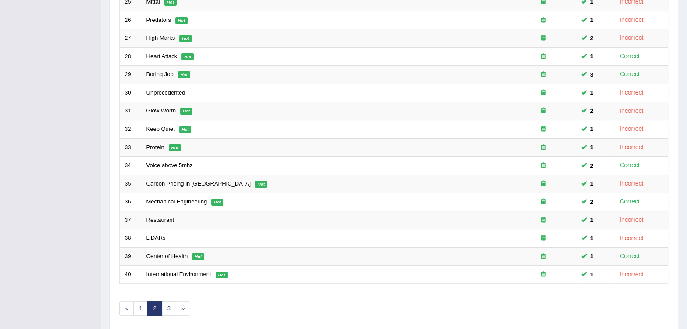
scroll to position [247, 0]
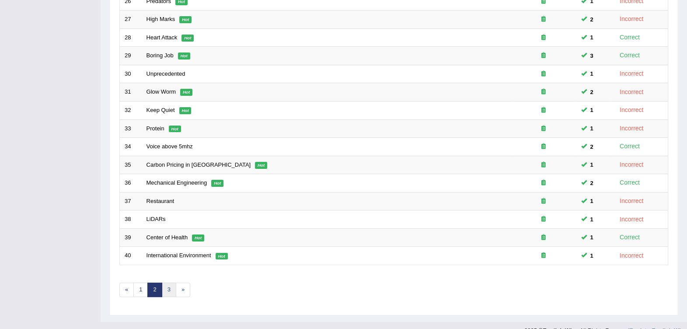
click at [172, 282] on link "3" at bounding box center [169, 289] width 14 height 14
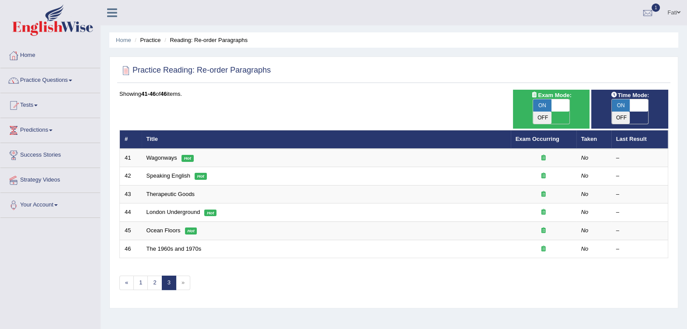
click at [168, 154] on link "Wagonways" at bounding box center [161, 157] width 31 height 7
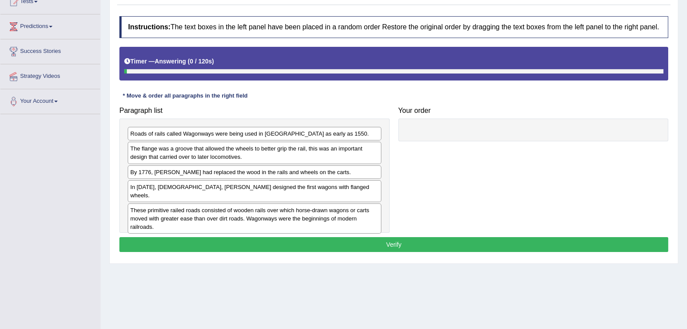
scroll to position [109, 0]
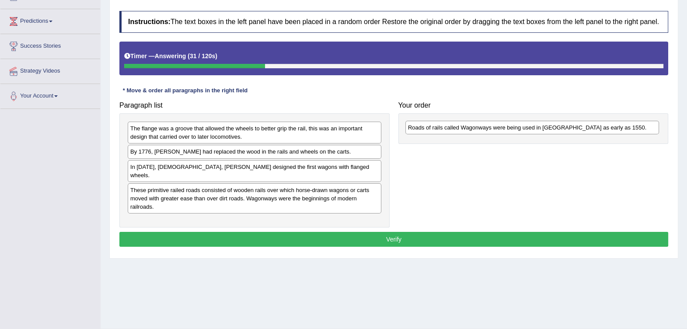
drag, startPoint x: 208, startPoint y: 131, endPoint x: 485, endPoint y: 130, distance: 277.6
click at [485, 130] on div "Roads of rails called Wagonways were being used in Germany as early as 1550." at bounding box center [532, 128] width 254 height 14
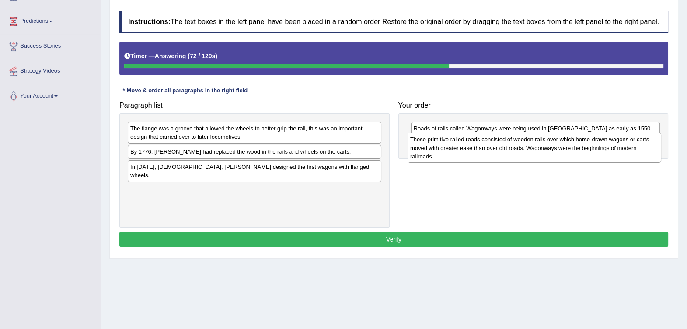
drag, startPoint x: 269, startPoint y: 199, endPoint x: 549, endPoint y: 160, distance: 282.6
click at [549, 160] on div "These primitive railed roads consisted of wooden rails over which horse-drawn w…" at bounding box center [534, 147] width 254 height 30
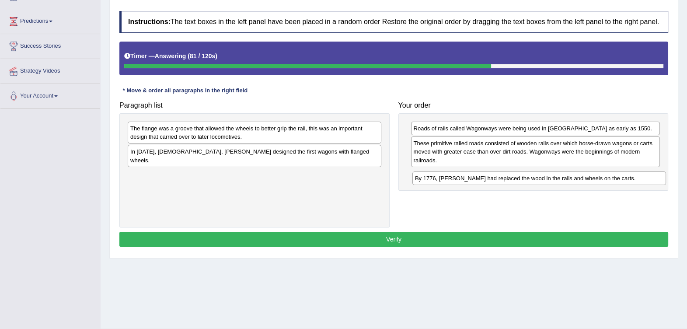
drag, startPoint x: 358, startPoint y: 154, endPoint x: 643, endPoint y: 181, distance: 285.8
click at [643, 181] on div "By 1776, iron had replaced the wood in the rails and wheels on the carts." at bounding box center [539, 178] width 254 height 14
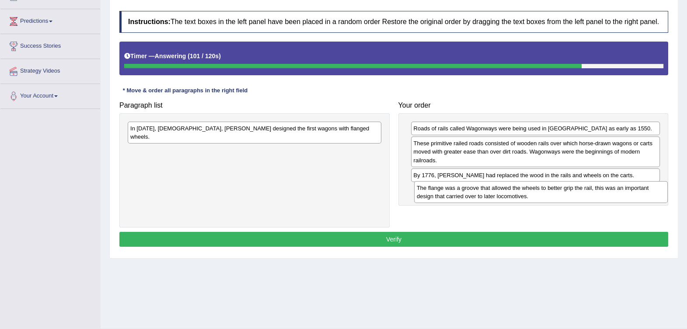
drag, startPoint x: 275, startPoint y: 139, endPoint x: 555, endPoint y: 198, distance: 285.8
click at [555, 198] on div "The flange was a groove that allowed the wheels to better grip the rail, this w…" at bounding box center [541, 192] width 254 height 22
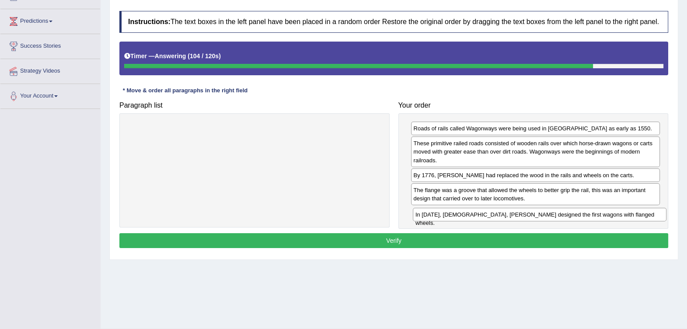
drag, startPoint x: 390, startPoint y: 141, endPoint x: 663, endPoint y: 214, distance: 282.9
click at [664, 219] on div "In 1789, Englishman, William Jessup designed the first wagons with flanged whee…" at bounding box center [540, 215] width 254 height 14
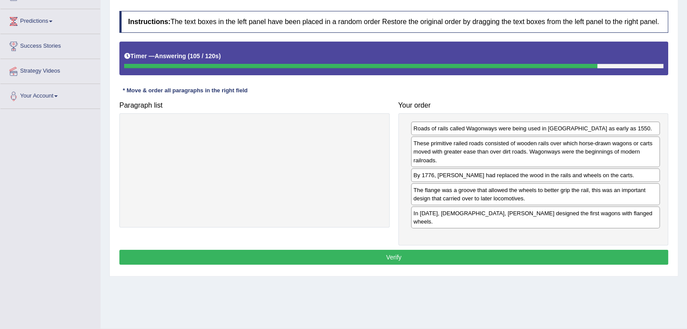
click at [508, 250] on button "Verify" at bounding box center [393, 257] width 549 height 15
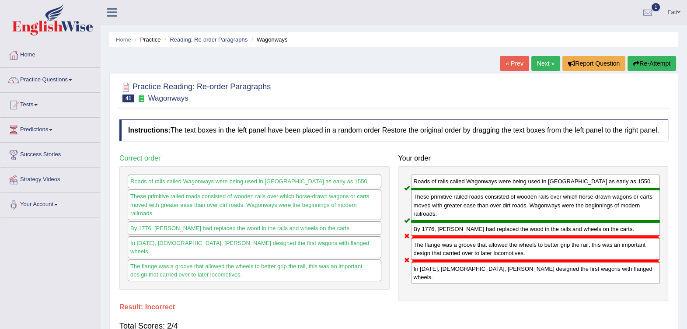
scroll to position [0, 0]
click at [199, 37] on link "Reading: Re-order Paragraphs" at bounding box center [209, 40] width 78 height 7
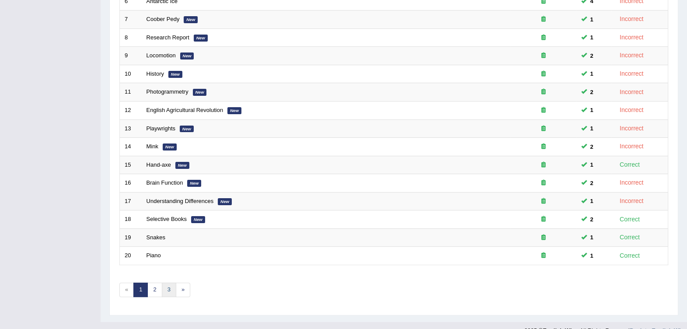
click at [173, 282] on link "3" at bounding box center [169, 289] width 14 height 14
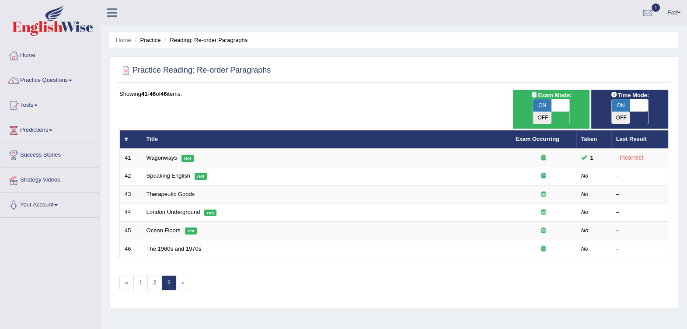
click at [172, 167] on td "Speaking English Hot" at bounding box center [326, 176] width 369 height 18
click at [172, 172] on link "Speaking English" at bounding box center [168, 175] width 44 height 7
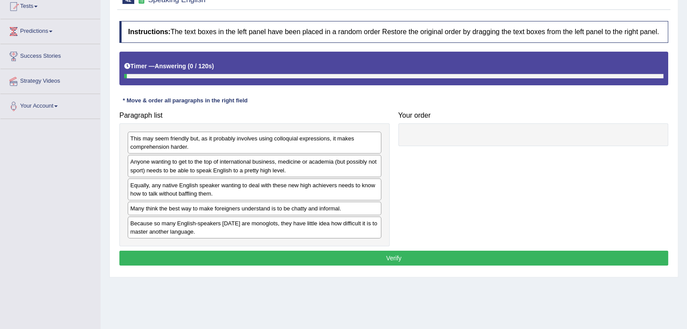
scroll to position [109, 0]
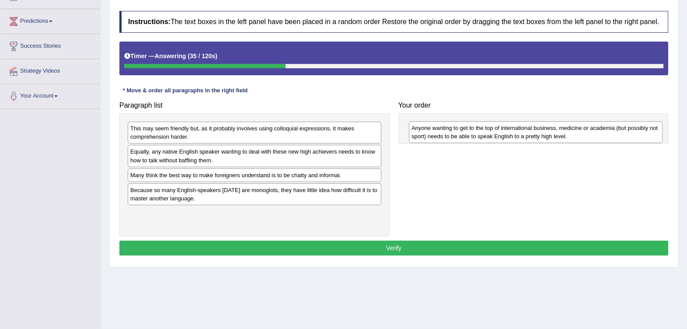
drag, startPoint x: 303, startPoint y: 157, endPoint x: 584, endPoint y: 134, distance: 282.1
click at [584, 134] on div "Anyone wanting to get to the top of international business, medicine or academi…" at bounding box center [536, 132] width 254 height 22
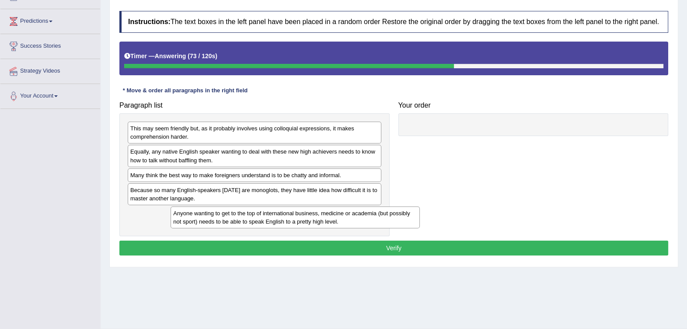
drag, startPoint x: 500, startPoint y: 140, endPoint x: 259, endPoint y: 225, distance: 255.6
click at [259, 225] on div "Anyone wanting to get to the top of international business, medicine or academi…" at bounding box center [294, 217] width 249 height 22
click at [286, 216] on div "Anyone wanting to get to the top of international business, medicine or academi…" at bounding box center [255, 217] width 254 height 22
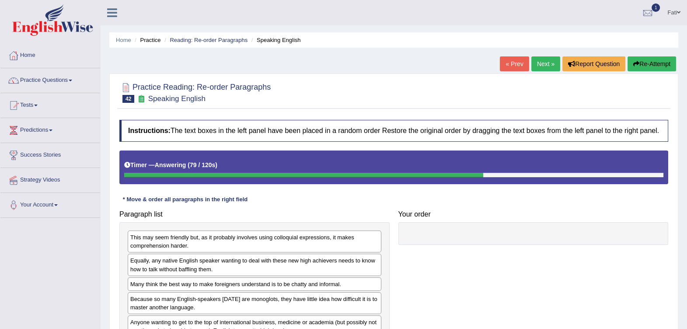
scroll to position [0, 0]
click at [670, 66] on button "Re-Attempt" at bounding box center [651, 63] width 49 height 15
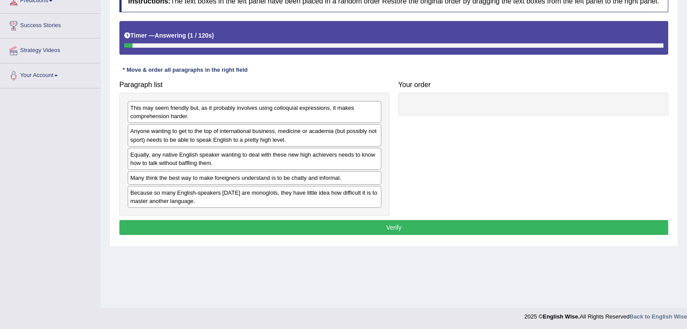
scroll to position [130, 0]
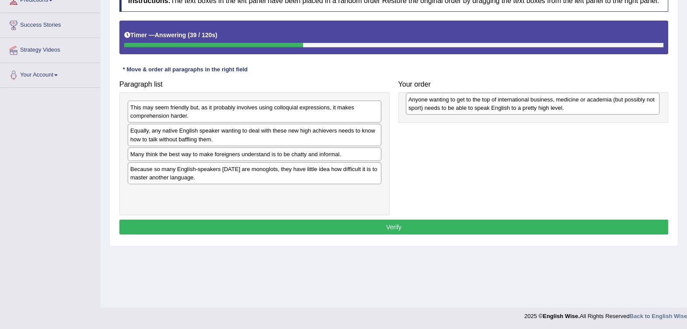
drag, startPoint x: 280, startPoint y: 133, endPoint x: 558, endPoint y: 102, distance: 279.8
click at [558, 102] on div "Anyone wanting to get to the top of international business, medicine or academi…" at bounding box center [533, 104] width 254 height 22
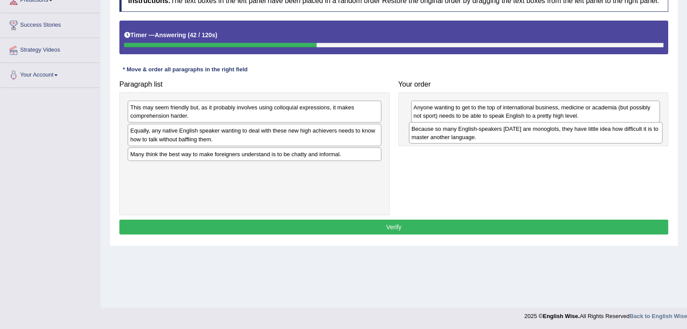
drag, startPoint x: 291, startPoint y: 173, endPoint x: 572, endPoint y: 133, distance: 283.8
click at [572, 133] on div "Because so many English-speakers [DATE] are monoglots, they have little idea ho…" at bounding box center [536, 133] width 254 height 22
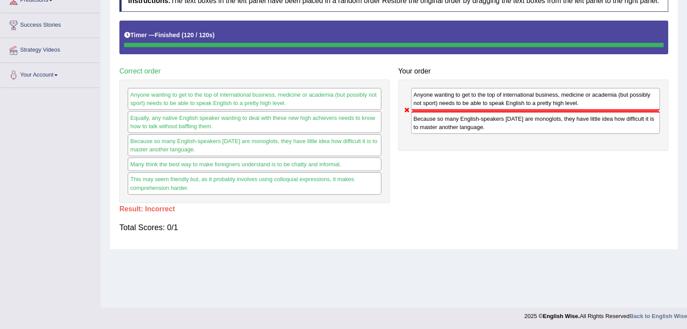
drag, startPoint x: 229, startPoint y: 139, endPoint x: 409, endPoint y: 352, distance: 279.2
click at [409, 199] on html "Toggle navigation Home Practice Questions Speaking Practice Read Aloud Repeat S…" at bounding box center [343, 34] width 687 height 329
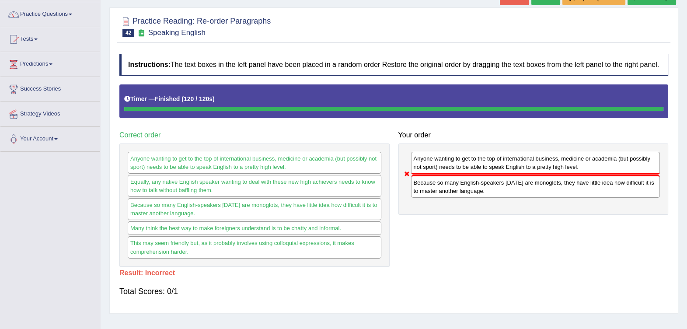
scroll to position [0, 0]
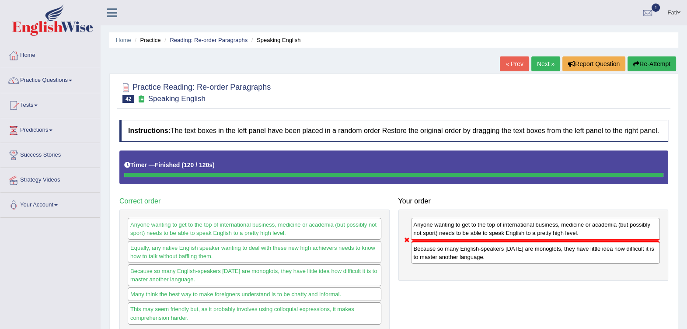
click at [657, 61] on button "Re-Attempt" at bounding box center [651, 63] width 49 height 15
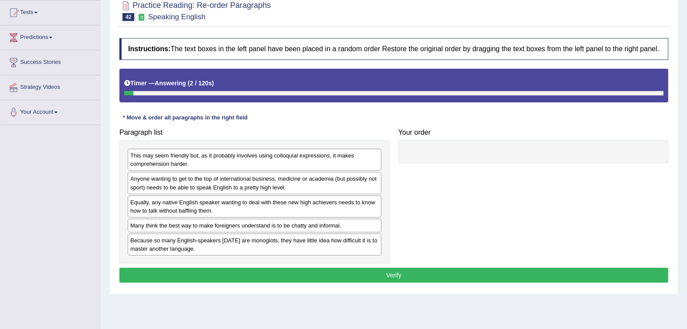
scroll to position [109, 0]
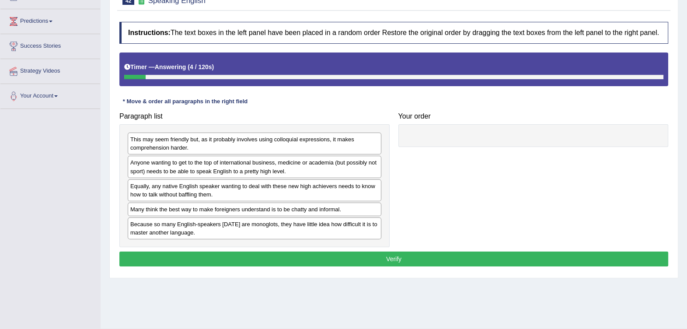
drag, startPoint x: 332, startPoint y: 247, endPoint x: 329, endPoint y: 250, distance: 4.6
click at [329, 250] on div "Instructions: The text boxes in the left panel have been placed in a random ord…" at bounding box center [393, 144] width 553 height 255
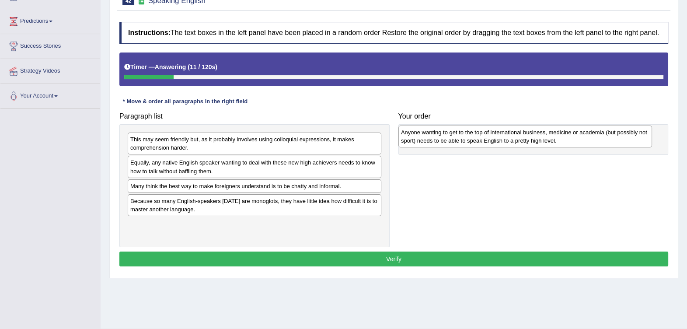
drag, startPoint x: 280, startPoint y: 169, endPoint x: 551, endPoint y: 139, distance: 272.3
click at [551, 139] on div "Anyone wanting to get to the top of international business, medicine or academi…" at bounding box center [525, 136] width 254 height 22
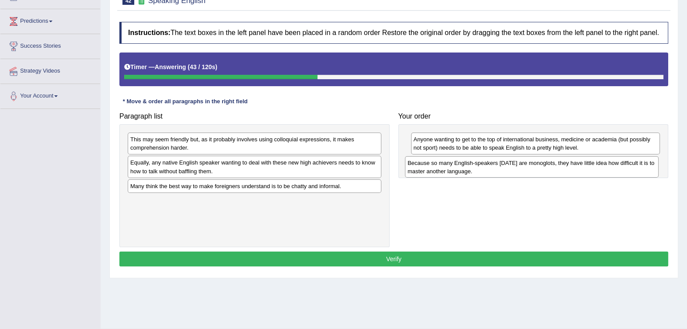
drag, startPoint x: 214, startPoint y: 210, endPoint x: 491, endPoint y: 173, distance: 279.6
click at [491, 173] on div "Because so many English-speakers today are monoglots, they have little idea how…" at bounding box center [532, 167] width 254 height 22
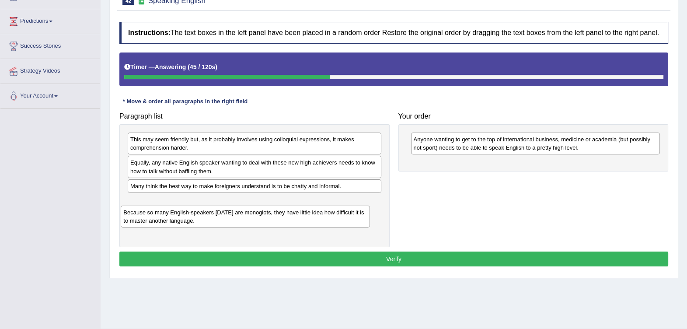
drag, startPoint x: 490, startPoint y: 168, endPoint x: 200, endPoint y: 218, distance: 294.1
click at [200, 218] on div "Because so many English-speakers today are monoglots, they have little idea how…" at bounding box center [245, 216] width 249 height 22
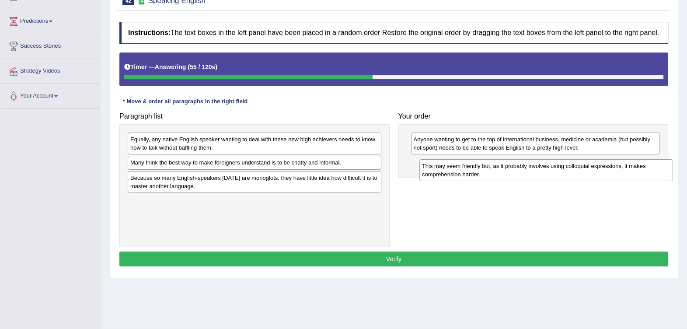
drag, startPoint x: 199, startPoint y: 143, endPoint x: 490, endPoint y: 170, distance: 292.8
click at [490, 170] on div "This may seem friendly but, as it probably involves using colloquial expression…" at bounding box center [546, 170] width 254 height 22
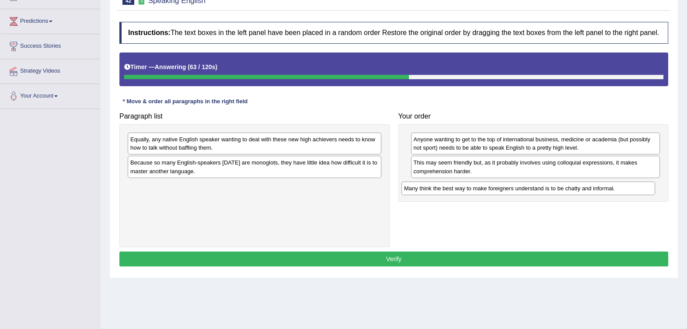
drag, startPoint x: 208, startPoint y: 164, endPoint x: 483, endPoint y: 188, distance: 276.1
click at [483, 188] on div "Many think the best way to make foreigners understand is to be chatty and infor…" at bounding box center [528, 188] width 254 height 14
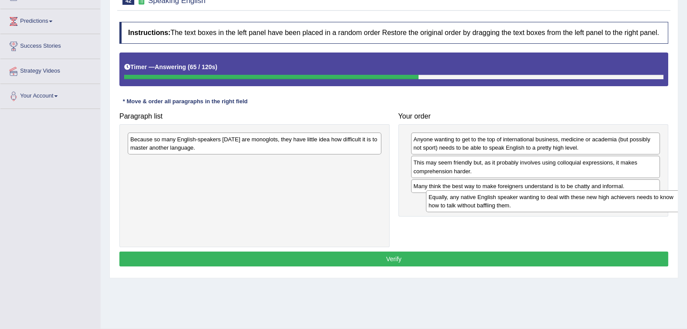
drag, startPoint x: 373, startPoint y: 151, endPoint x: 671, endPoint y: 208, distance: 303.2
click at [671, 208] on div "Equally, any native English speaker wanting to deal with these new high achieve…" at bounding box center [553, 201] width 254 height 22
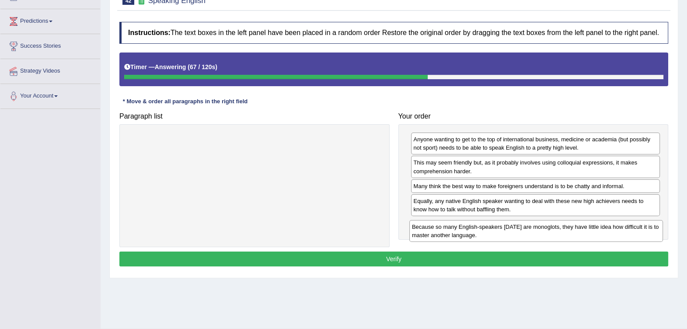
drag, startPoint x: 364, startPoint y: 153, endPoint x: 650, endPoint y: 236, distance: 298.1
click at [650, 237] on div "Because so many English-speakers today are monoglots, they have little idea how…" at bounding box center [536, 231] width 254 height 22
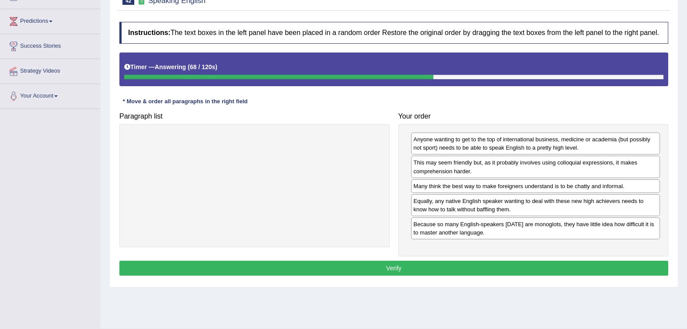
click at [417, 264] on button "Verify" at bounding box center [393, 268] width 549 height 15
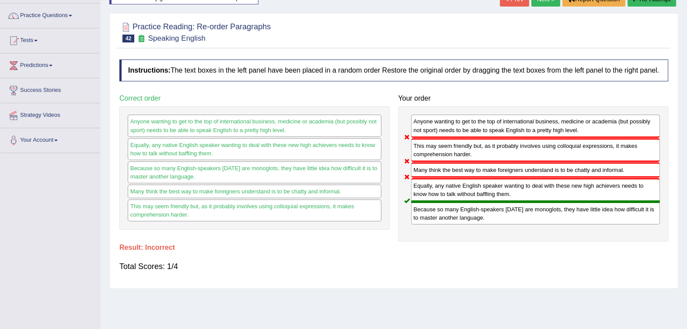
scroll to position [0, 0]
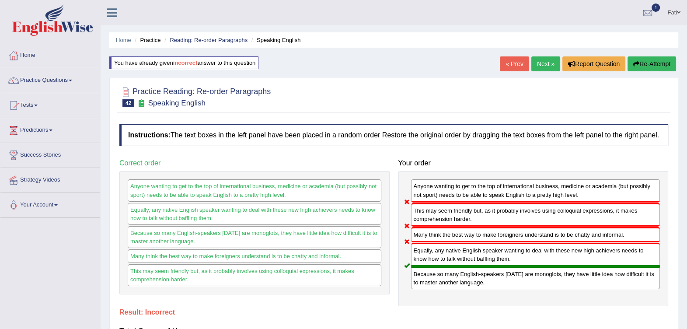
click at [223, 41] on link "Reading: Re-order Paragraphs" at bounding box center [209, 40] width 78 height 7
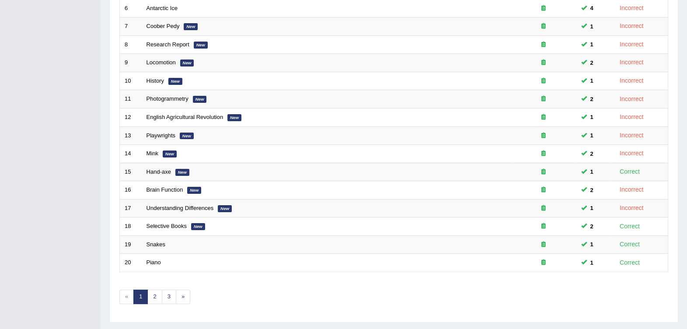
scroll to position [247, 0]
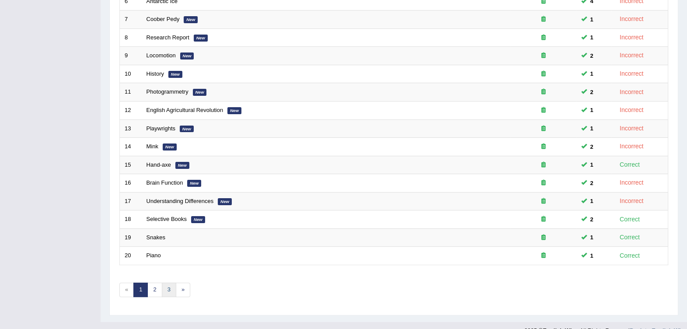
click at [164, 282] on link "3" at bounding box center [169, 289] width 14 height 14
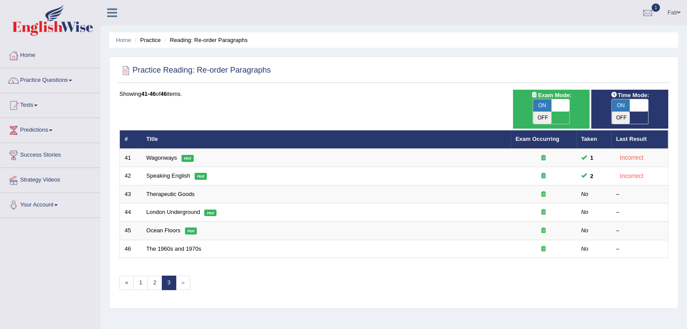
click at [164, 191] on link "Therapeutic Goods" at bounding box center [170, 194] width 49 height 7
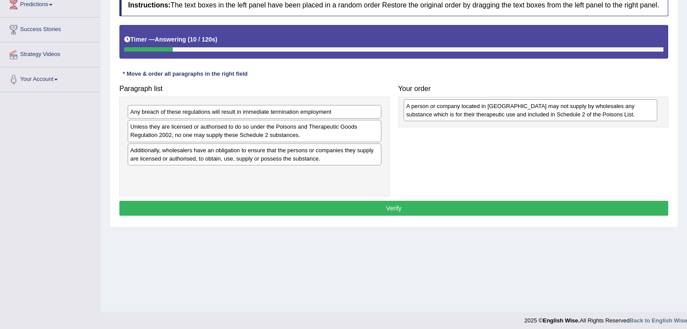
drag, startPoint x: 240, startPoint y: 116, endPoint x: 524, endPoint y: 108, distance: 283.8
click at [524, 108] on div "A person or company located in [GEOGRAPHIC_DATA] may not supply by wholesales a…" at bounding box center [530, 110] width 254 height 22
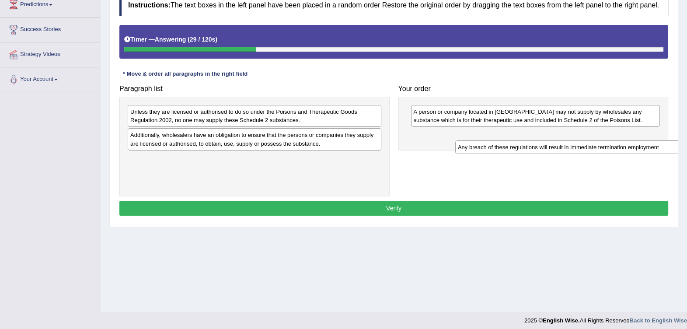
drag, startPoint x: 346, startPoint y: 115, endPoint x: 673, endPoint y: 150, distance: 329.3
click at [673, 150] on div "Any breach of these regulations will result in immediate termination employment" at bounding box center [582, 147] width 254 height 14
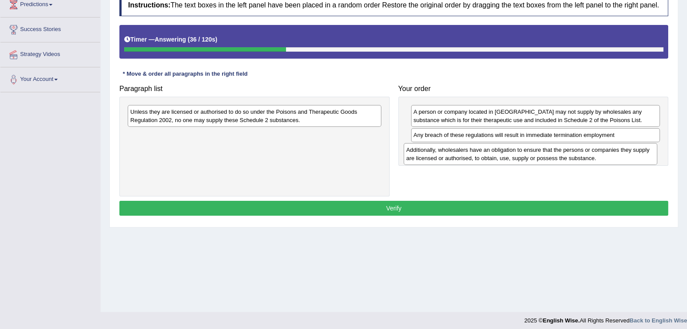
drag, startPoint x: 212, startPoint y: 149, endPoint x: 487, endPoint y: 163, distance: 275.4
click at [487, 163] on div "Additionally, wholesalers have an obligation to ensure that the persons or comp…" at bounding box center [530, 154] width 254 height 22
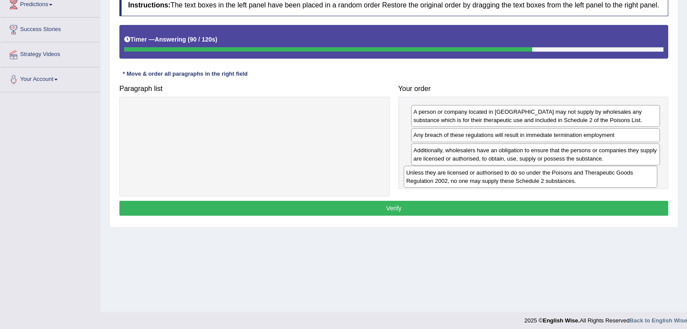
drag, startPoint x: 339, startPoint y: 119, endPoint x: 615, endPoint y: 180, distance: 282.5
click at [615, 180] on div "Unless they are licensed or authorised to do so under the Poisons and Therapeut…" at bounding box center [530, 177] width 254 height 22
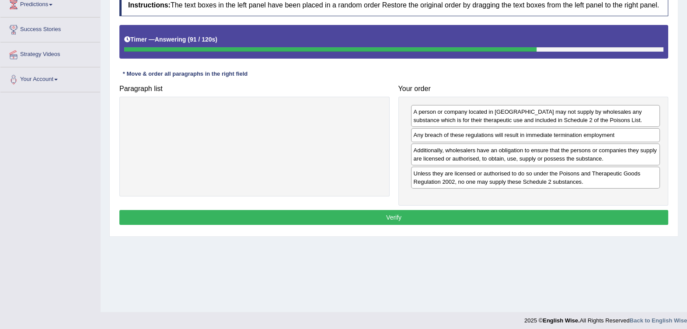
click at [426, 219] on button "Verify" at bounding box center [393, 217] width 549 height 15
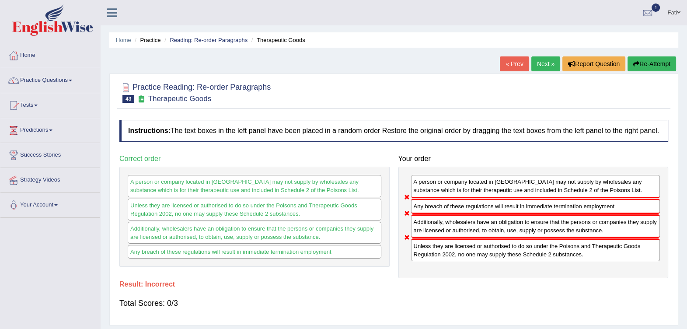
click at [654, 65] on button "Re-Attempt" at bounding box center [651, 63] width 49 height 15
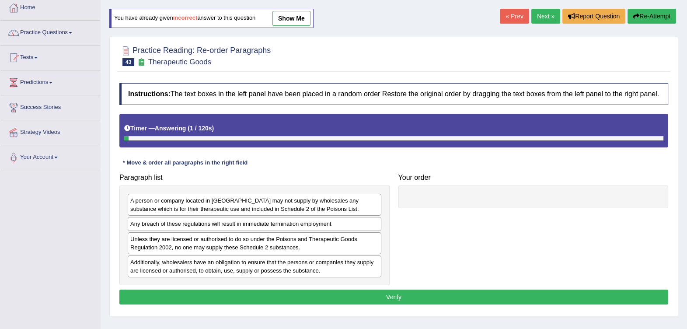
scroll to position [109, 0]
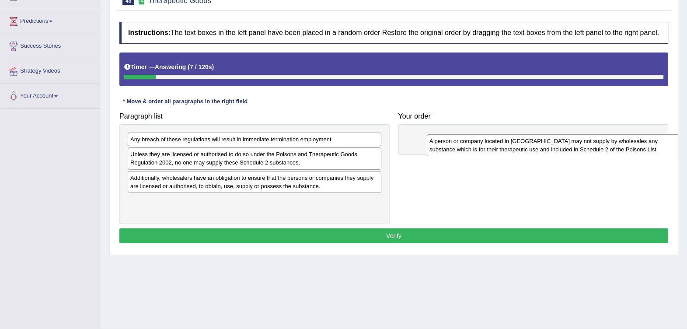
drag, startPoint x: 204, startPoint y: 148, endPoint x: 503, endPoint y: 149, distance: 299.0
click at [503, 149] on div "A person or company located in [GEOGRAPHIC_DATA] may not supply by wholesales a…" at bounding box center [554, 145] width 254 height 22
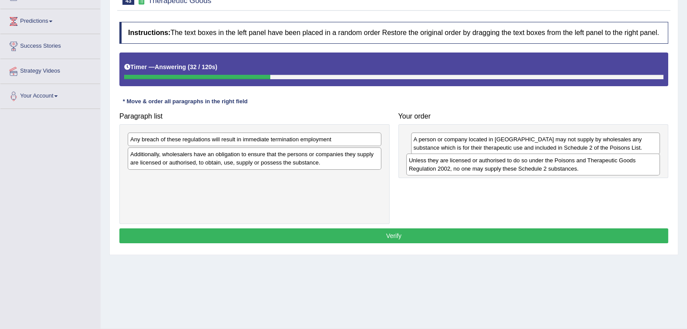
drag, startPoint x: 307, startPoint y: 159, endPoint x: 586, endPoint y: 165, distance: 278.5
click at [586, 165] on div "Unless they are licensed or authorised to do so under the Poisons and Therapeut…" at bounding box center [533, 164] width 254 height 22
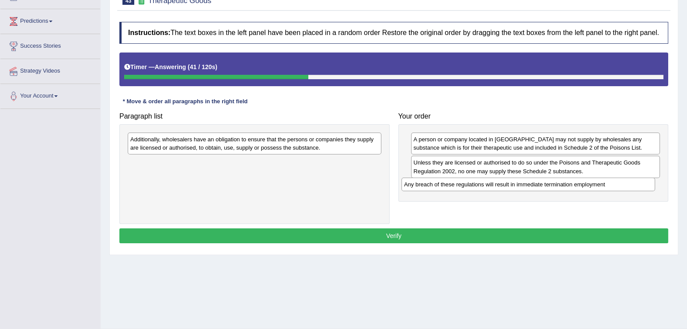
drag, startPoint x: 347, startPoint y: 142, endPoint x: 621, endPoint y: 187, distance: 277.3
click at [621, 187] on div "Any breach of these regulations will result in immediate termination employment" at bounding box center [528, 184] width 254 height 14
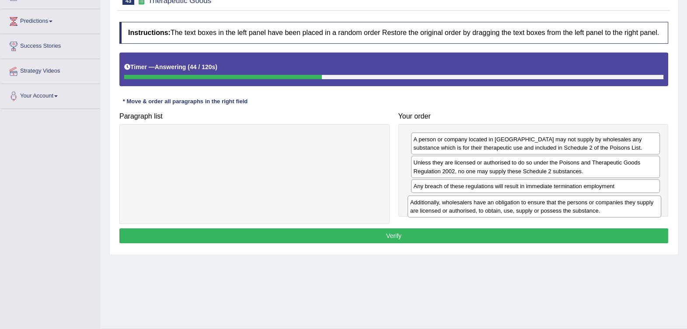
drag, startPoint x: 305, startPoint y: 146, endPoint x: 584, endPoint y: 209, distance: 286.8
click at [584, 209] on div "Additionally, wholesalers have an obligation to ensure that the persons or comp…" at bounding box center [534, 206] width 254 height 22
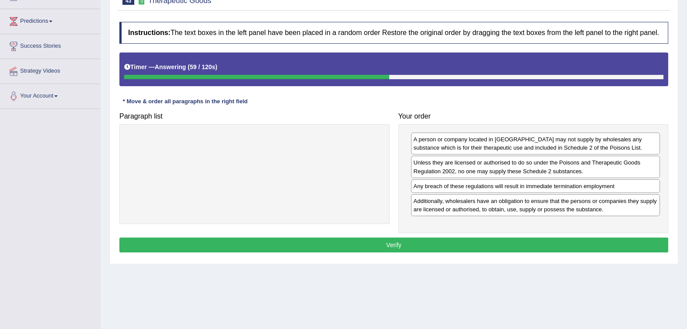
click at [453, 239] on button "Verify" at bounding box center [393, 244] width 549 height 15
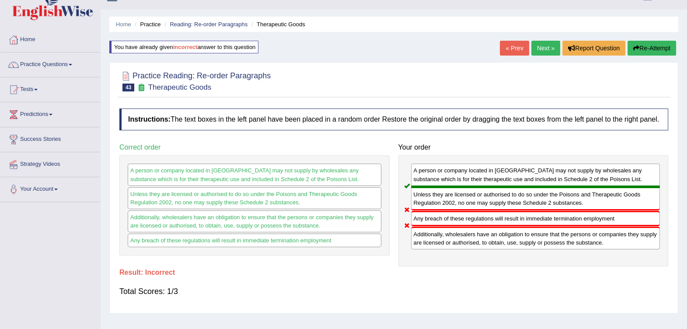
scroll to position [0, 0]
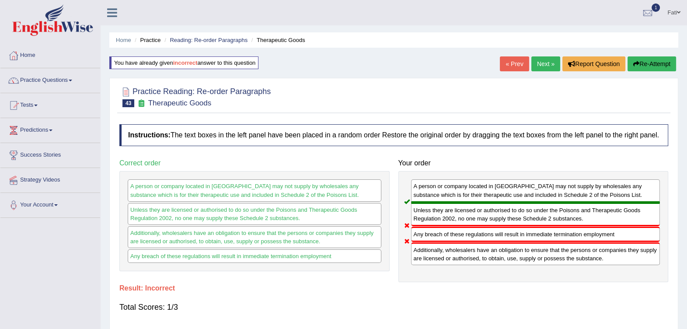
click at [212, 40] on link "Reading: Re-order Paragraphs" at bounding box center [209, 40] width 78 height 7
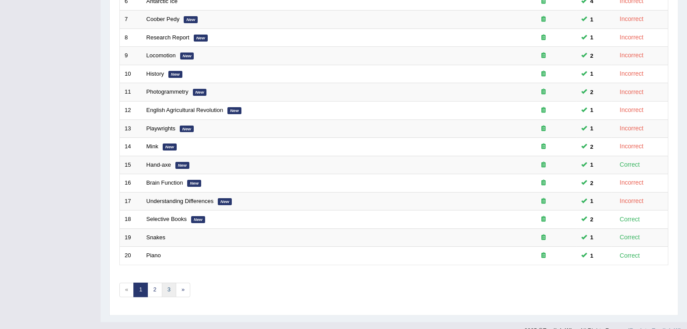
click at [165, 282] on link "3" at bounding box center [169, 289] width 14 height 14
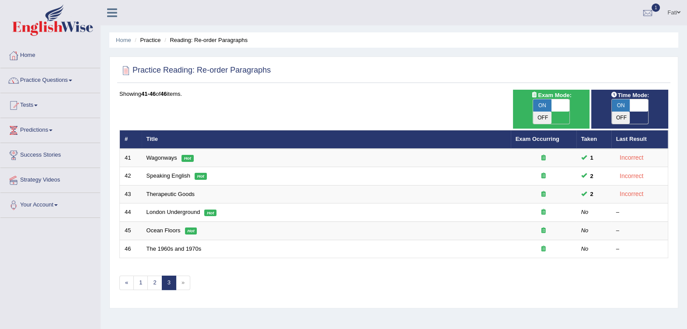
click at [178, 209] on link "London Underground" at bounding box center [173, 212] width 54 height 7
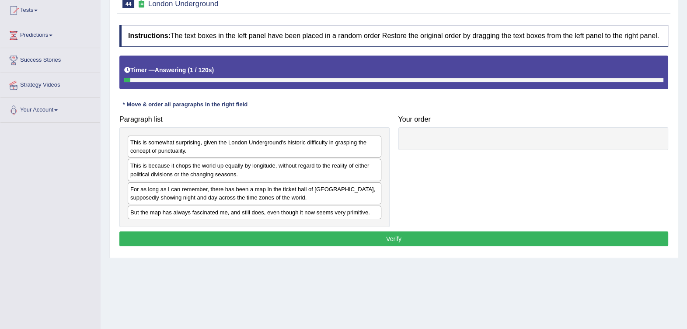
scroll to position [109, 0]
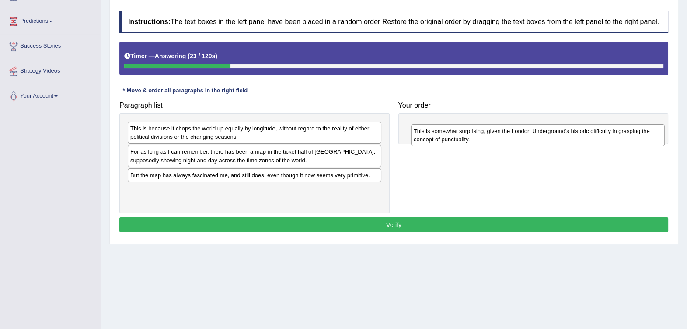
drag, startPoint x: 236, startPoint y: 136, endPoint x: 514, endPoint y: 137, distance: 277.6
click at [517, 138] on div "This is somewhat surprising, given the London Underground's historic difficulty…" at bounding box center [538, 135] width 254 height 22
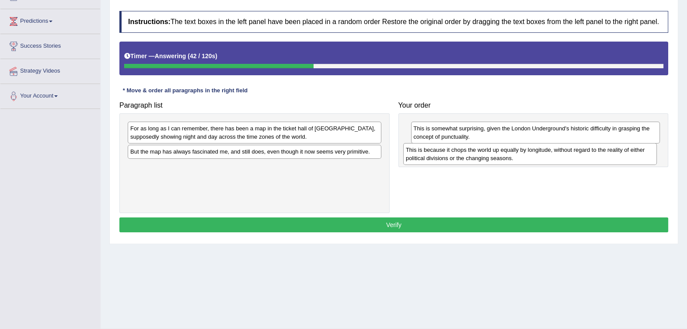
drag, startPoint x: 257, startPoint y: 133, endPoint x: 505, endPoint y: 157, distance: 248.9
click at [505, 157] on div "This is because it chops the world up equally by longitude, without regard to t…" at bounding box center [530, 154] width 254 height 22
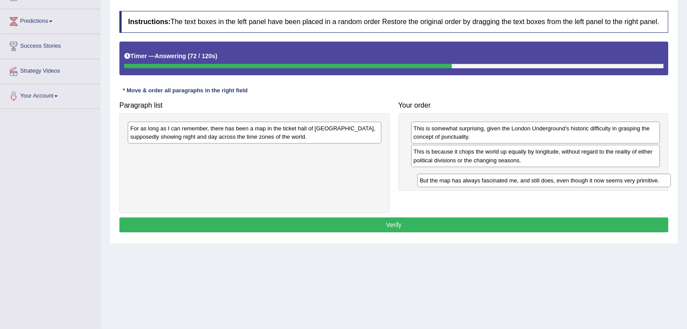
drag, startPoint x: 320, startPoint y: 153, endPoint x: 593, endPoint y: 174, distance: 273.6
click at [608, 180] on div "But the map has always fascinated me, and still does, even though it now seems …" at bounding box center [544, 181] width 254 height 14
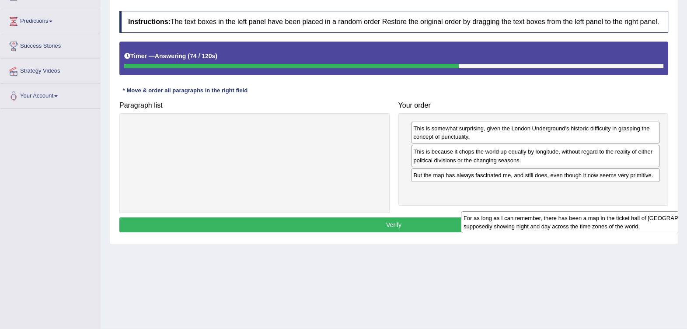
drag, startPoint x: 398, startPoint y: 153, endPoint x: 661, endPoint y: 202, distance: 267.8
click at [672, 211] on div "For as long as I can remember, there has been a map in the ticket hall of Picca…" at bounding box center [588, 222] width 254 height 22
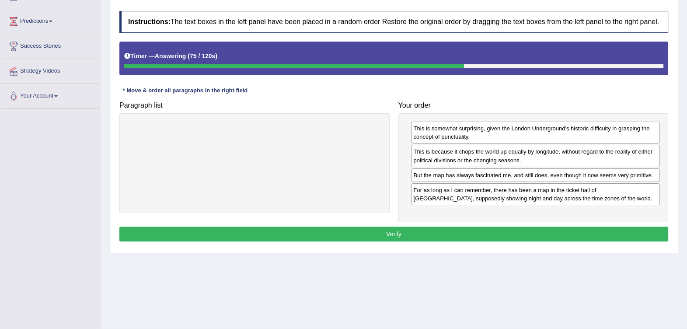
click at [501, 240] on div "Instructions: The text boxes in the left panel have been placed in a random ord…" at bounding box center [393, 128] width 553 height 242
click at [496, 233] on button "Verify" at bounding box center [393, 233] width 549 height 15
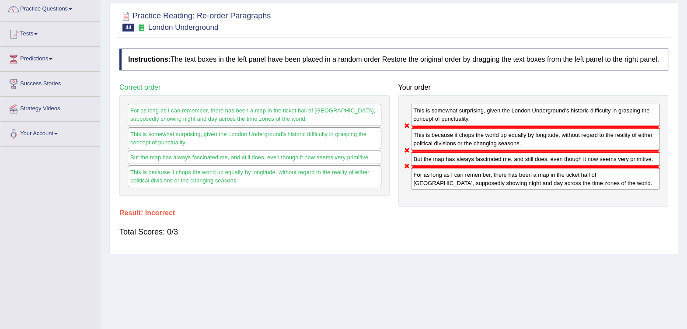
scroll to position [54, 0]
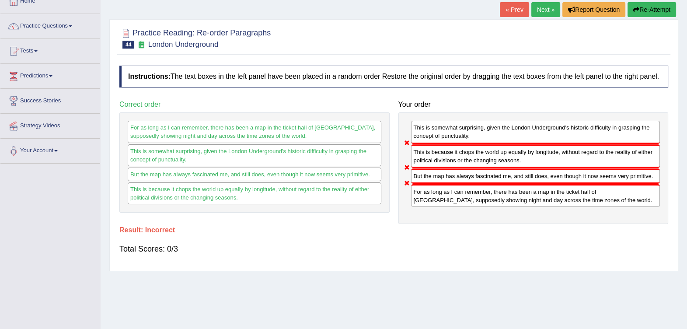
click at [649, 11] on button "Re-Attempt" at bounding box center [651, 9] width 49 height 15
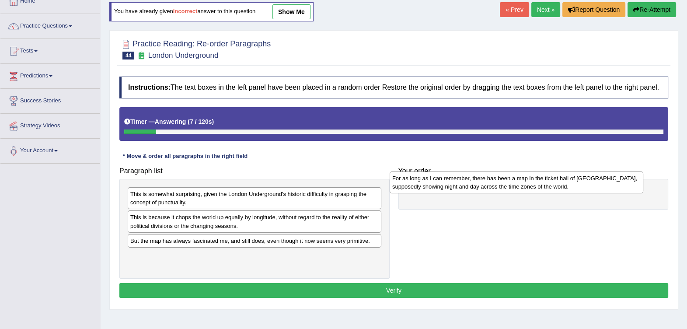
drag, startPoint x: 269, startPoint y: 246, endPoint x: 514, endPoint y: 184, distance: 252.0
click at [514, 184] on div "For as long as I can remember, there has been a map in the ticket hall of [GEOG…" at bounding box center [517, 182] width 254 height 22
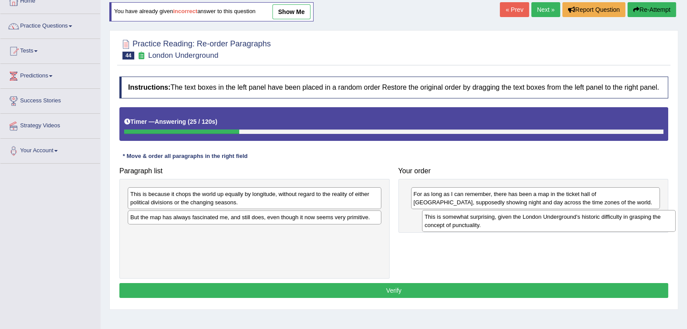
drag, startPoint x: 278, startPoint y: 202, endPoint x: 566, endPoint y: 227, distance: 288.7
click at [567, 227] on div "This is somewhat surprising, given the London Underground's historic difficulty…" at bounding box center [549, 221] width 254 height 22
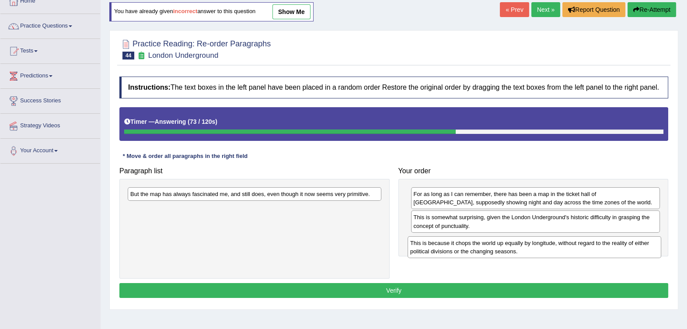
drag, startPoint x: 347, startPoint y: 198, endPoint x: 633, endPoint y: 246, distance: 290.0
click at [633, 246] on div "This is because it chops the world up equally by longitude, without regard to t…" at bounding box center [534, 247] width 254 height 22
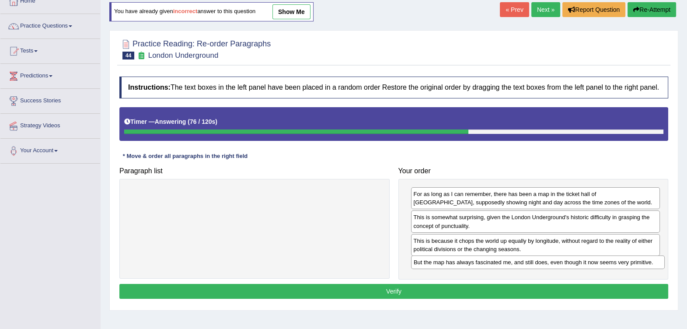
drag, startPoint x: 386, startPoint y: 201, endPoint x: 657, endPoint y: 265, distance: 279.4
click at [657, 265] on div "But the map has always fascinated me, and still does, even though it now seems …" at bounding box center [538, 262] width 254 height 14
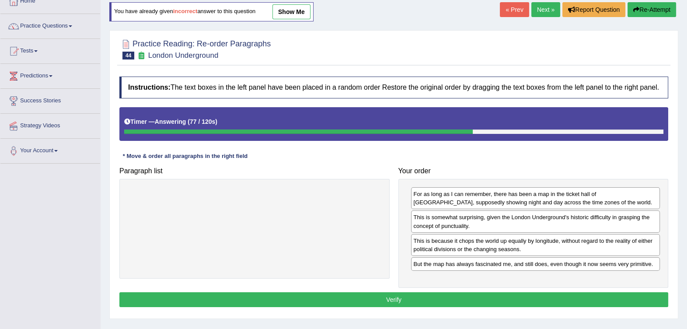
click at [404, 302] on button "Verify" at bounding box center [393, 299] width 549 height 15
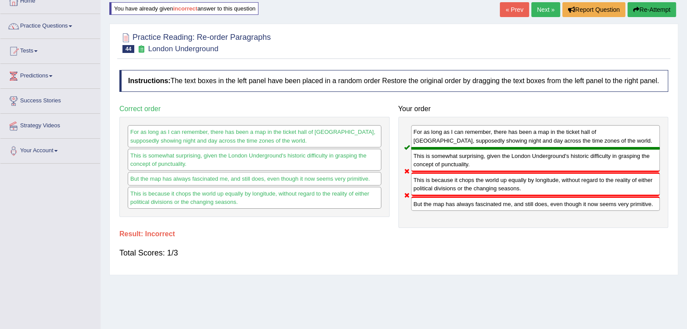
click at [671, 20] on div "Home Practice Reading: Re-order Paragraphs London Underground You have already …" at bounding box center [394, 164] width 586 height 437
click at [653, 13] on button "Re-Attempt" at bounding box center [651, 9] width 49 height 15
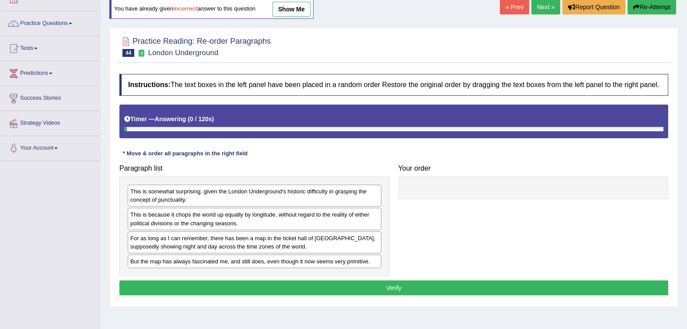
scroll to position [54, 0]
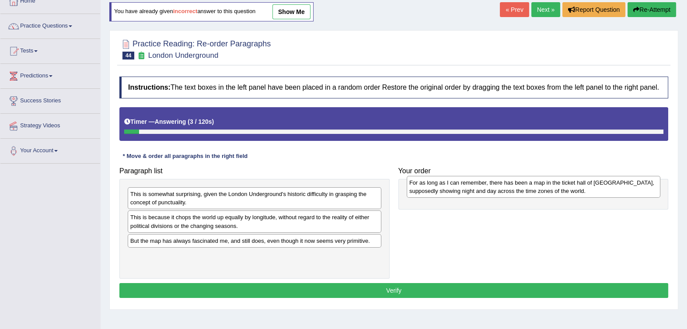
drag, startPoint x: 248, startPoint y: 243, endPoint x: 527, endPoint y: 185, distance: 284.8
click at [527, 185] on div "For as long as I can remember, there has been a map in the ticket hall of Picca…" at bounding box center [534, 187] width 254 height 22
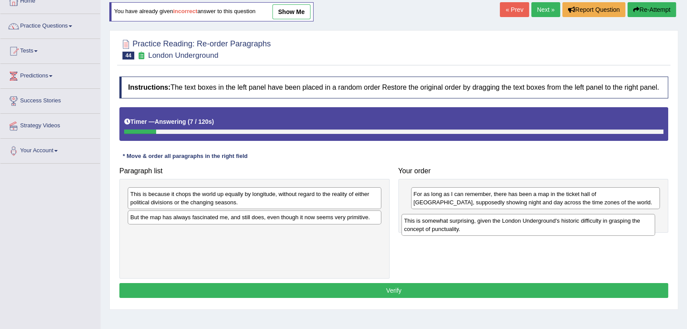
drag, startPoint x: 258, startPoint y: 205, endPoint x: 532, endPoint y: 232, distance: 275.0
click at [532, 232] on div "This is somewhat surprising, given the London Underground's historic difficulty…" at bounding box center [528, 225] width 254 height 22
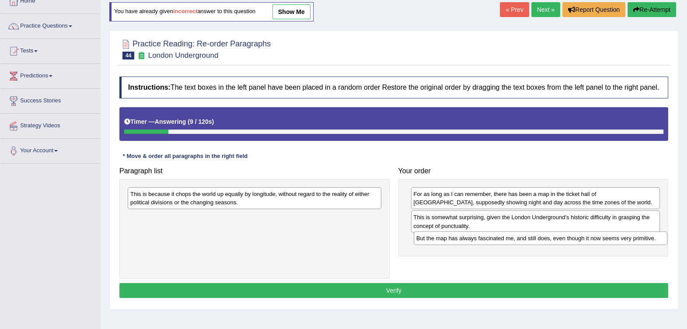
drag, startPoint x: 316, startPoint y: 220, endPoint x: 596, endPoint y: 240, distance: 280.5
click at [596, 240] on div "But the map has always fascinated me, and still does, even though it now seems …" at bounding box center [541, 238] width 254 height 14
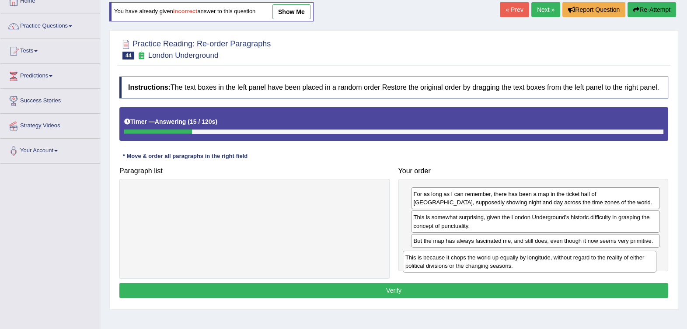
drag, startPoint x: 323, startPoint y: 199, endPoint x: 591, endPoint y: 260, distance: 274.9
click at [591, 260] on div "This is because it chops the world up equally by longitude, without regard to t…" at bounding box center [530, 261] width 254 height 22
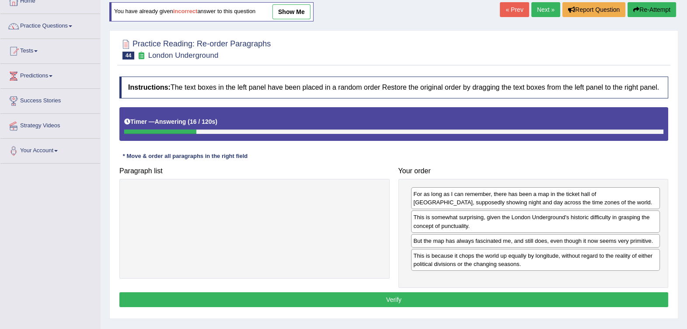
click at [424, 296] on button "Verify" at bounding box center [393, 299] width 549 height 15
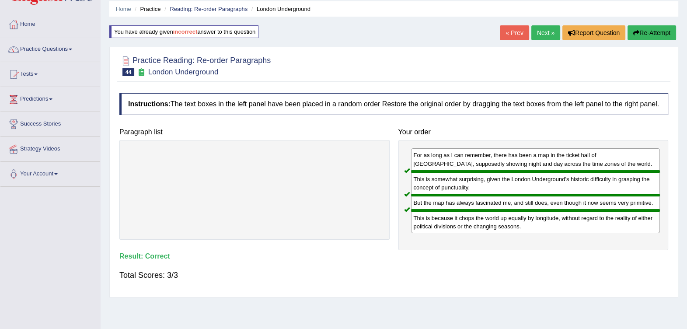
scroll to position [0, 0]
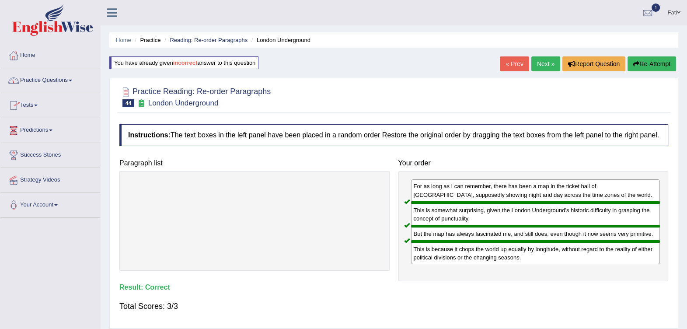
click at [223, 39] on link "Reading: Re-order Paragraphs" at bounding box center [209, 40] width 78 height 7
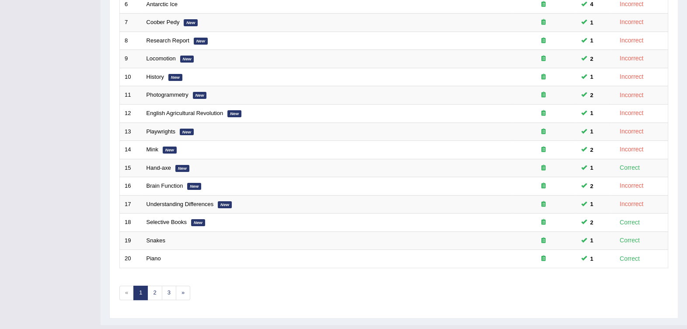
scroll to position [247, 0]
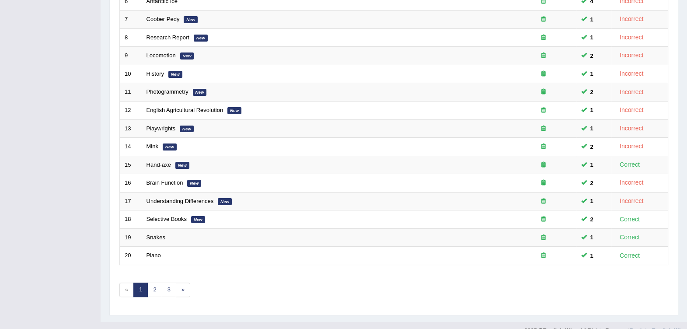
click at [195, 289] on div "Showing 1-20 of 46 items. # Title Exam Occurring Taken Last Result 1 Be Objecti…" at bounding box center [393, 75] width 549 height 466
click at [170, 282] on link "3" at bounding box center [169, 289] width 14 height 14
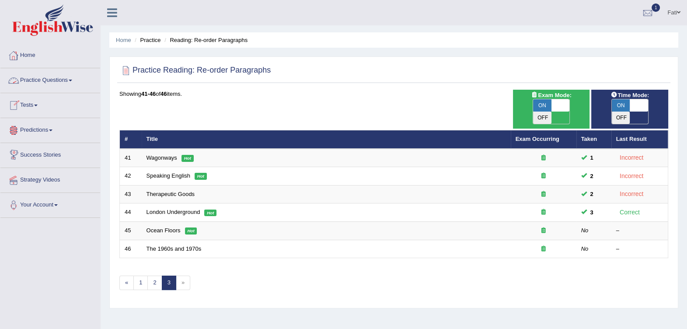
click at [35, 101] on link "Tests" at bounding box center [50, 104] width 100 height 22
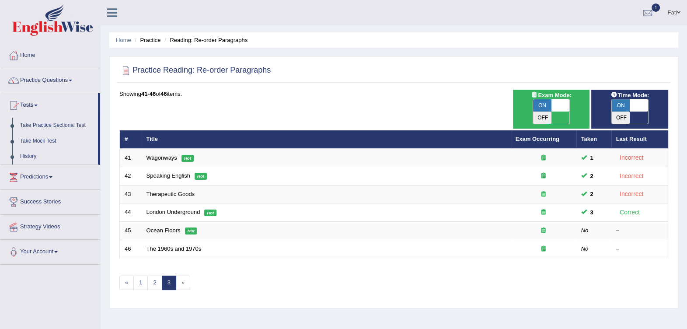
click at [37, 157] on link "History" at bounding box center [57, 157] width 82 height 16
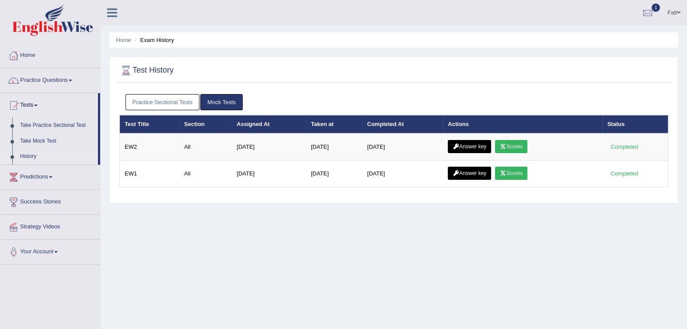
click at [511, 145] on link "Scores" at bounding box center [511, 146] width 32 height 13
click at [473, 146] on link "Answer key" at bounding box center [469, 146] width 43 height 13
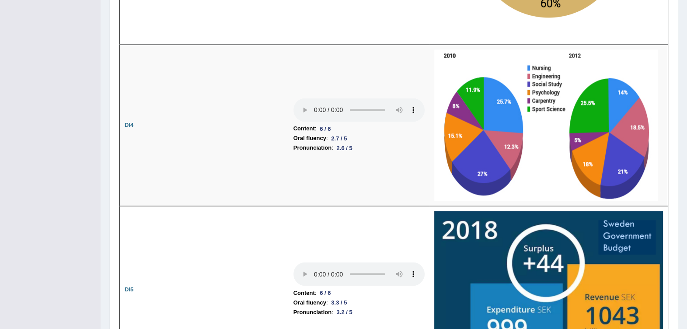
scroll to position [2022, 0]
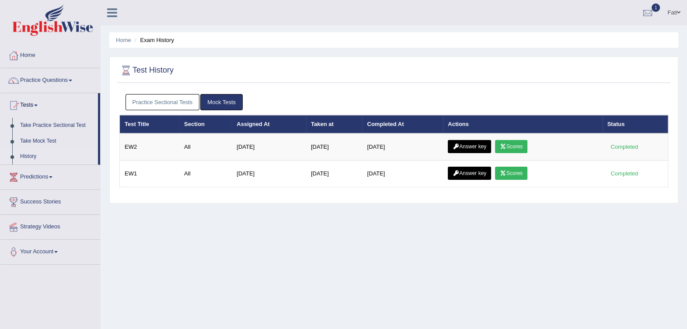
click at [459, 171] on icon at bounding box center [455, 172] width 7 height 5
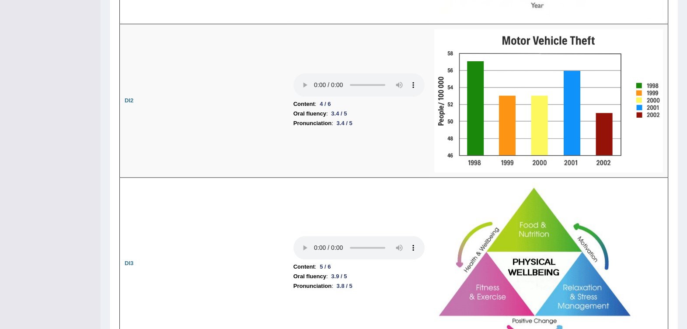
scroll to position [1370, 0]
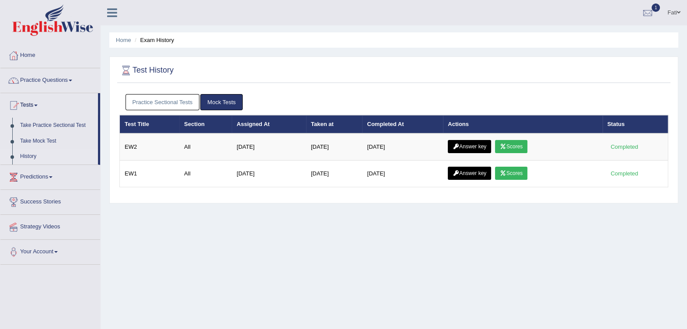
click at [483, 172] on link "Answer key" at bounding box center [469, 173] width 43 height 13
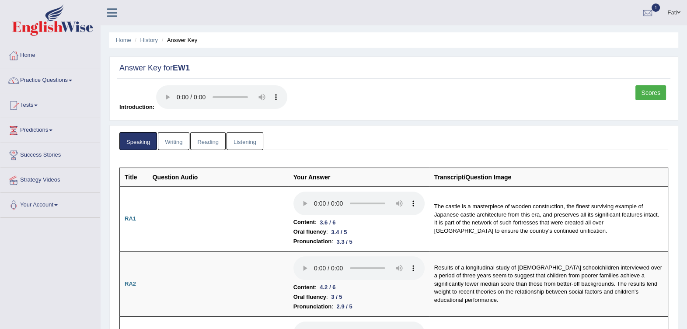
click at [215, 146] on link "Reading" at bounding box center [207, 141] width 35 height 18
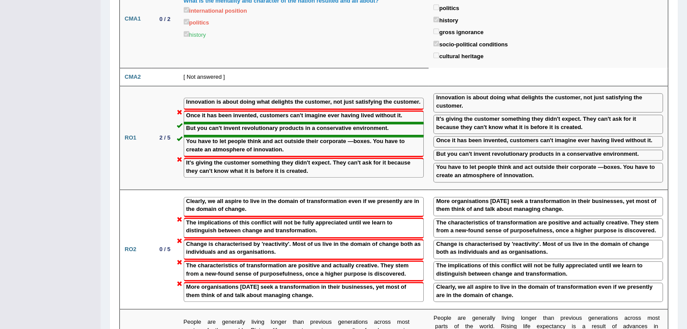
scroll to position [929, 0]
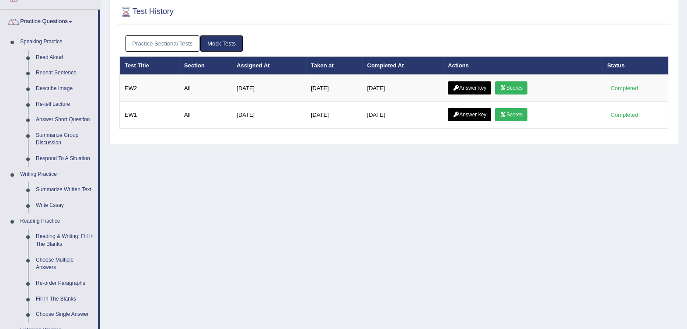
scroll to position [218, 0]
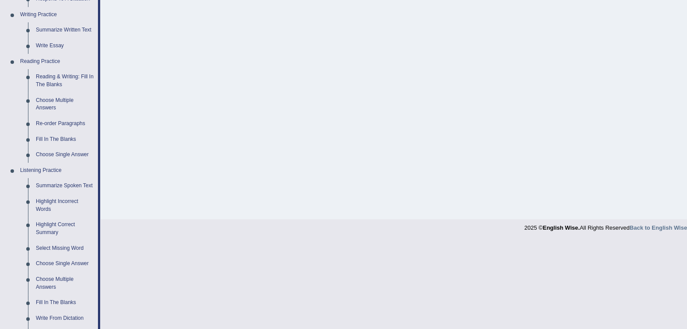
click at [65, 138] on link "Fill In The Blanks" at bounding box center [65, 140] width 66 height 16
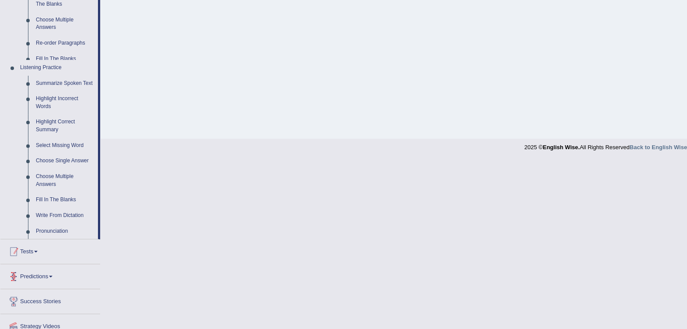
scroll to position [267, 0]
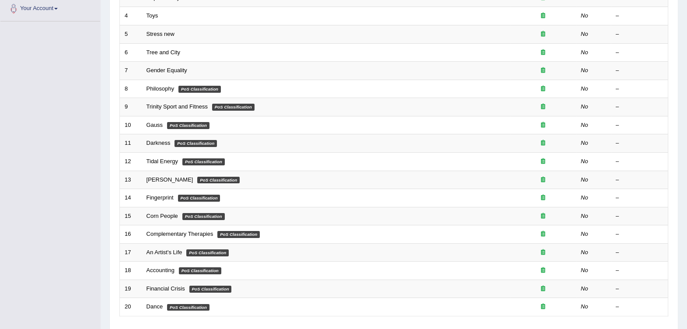
scroll to position [83, 0]
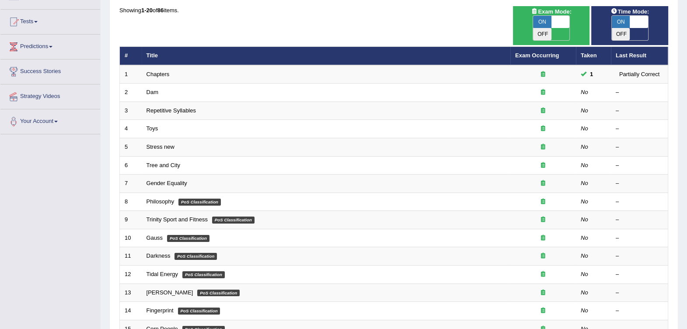
click at [164, 83] on td "Dam" at bounding box center [326, 92] width 369 height 18
click at [153, 89] on link "Dam" at bounding box center [152, 92] width 12 height 7
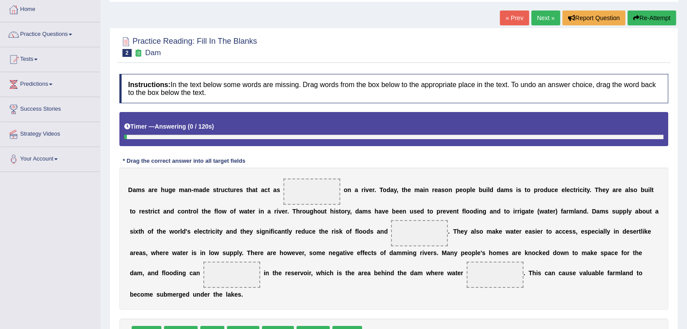
scroll to position [109, 0]
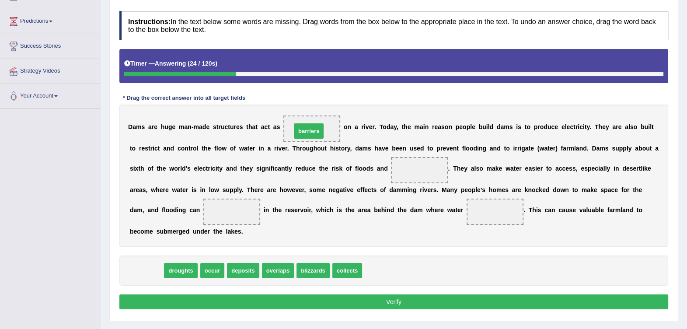
drag, startPoint x: 140, startPoint y: 270, endPoint x: 295, endPoint y: 133, distance: 206.9
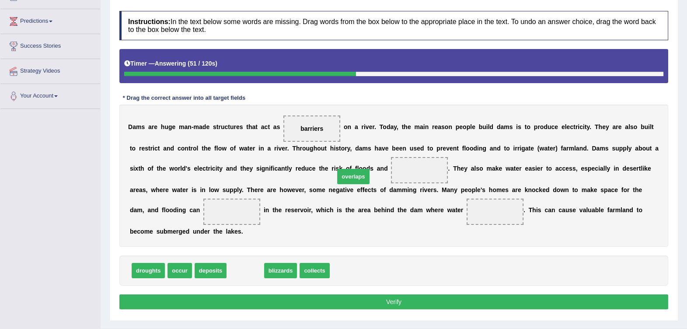
drag, startPoint x: 240, startPoint y: 275, endPoint x: 351, endPoint y: 179, distance: 146.3
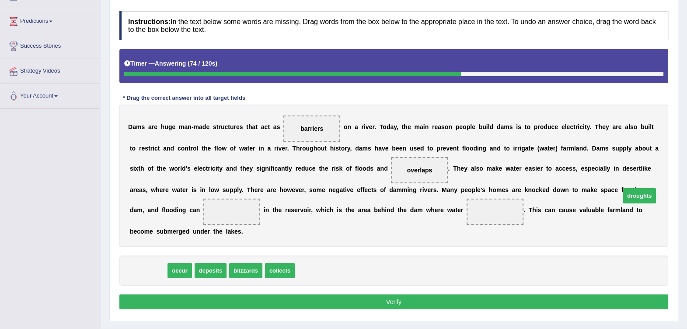
drag, startPoint x: 139, startPoint y: 271, endPoint x: 630, endPoint y: 196, distance: 496.6
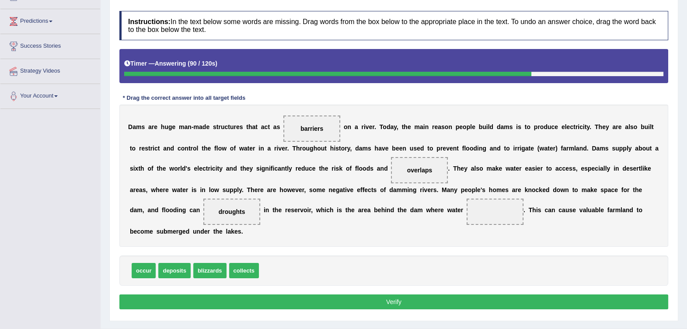
click at [181, 269] on span "deposits" at bounding box center [174, 270] width 32 height 15
drag, startPoint x: 231, startPoint y: 272, endPoint x: 344, endPoint y: 223, distance: 123.4
click at [348, 306] on button "Verify" at bounding box center [393, 301] width 549 height 15
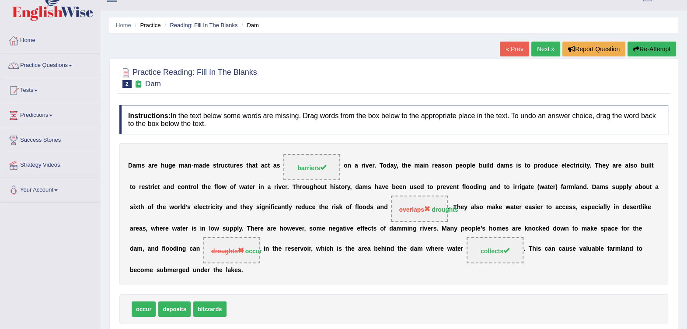
scroll to position [0, 0]
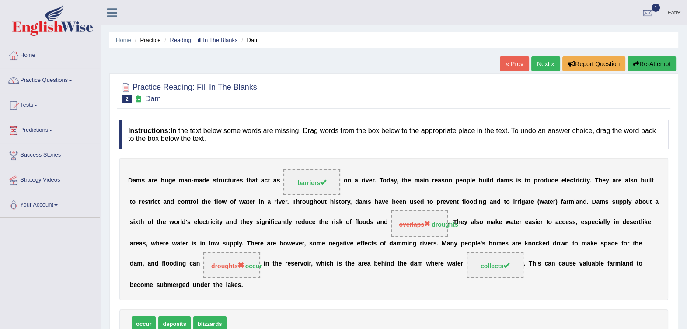
click at [178, 38] on link "Reading: Fill In The Blanks" at bounding box center [204, 40] width 68 height 7
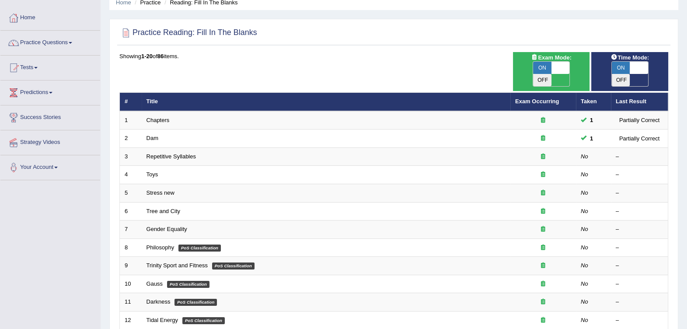
scroll to position [54, 0]
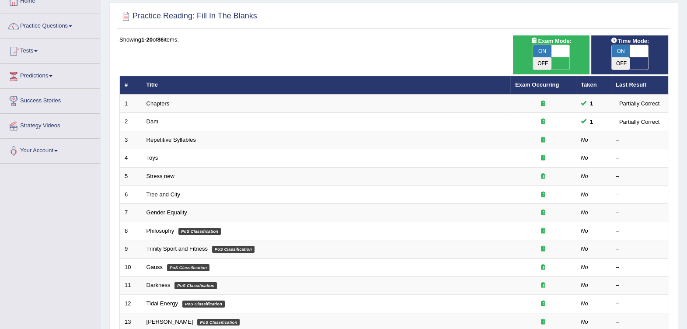
click at [189, 136] on link "Repetitive Syllables" at bounding box center [170, 139] width 49 height 7
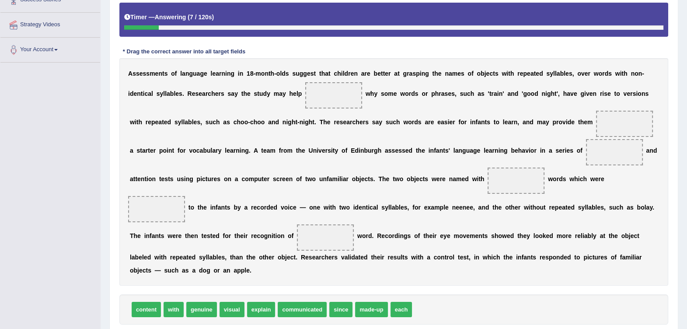
scroll to position [164, 0]
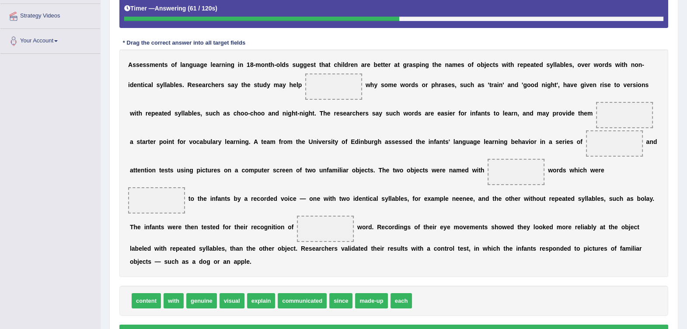
click at [336, 293] on span "since" at bounding box center [340, 300] width 23 height 15
drag, startPoint x: 336, startPoint y: 272, endPoint x: 334, endPoint y: 267, distance: 5.7
drag, startPoint x: 135, startPoint y: 272, endPoint x: 285, endPoint y: 91, distance: 235.4
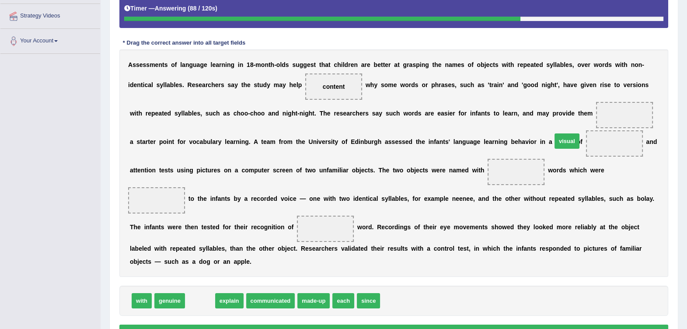
drag, startPoint x: 198, startPoint y: 271, endPoint x: 546, endPoint y: 118, distance: 380.7
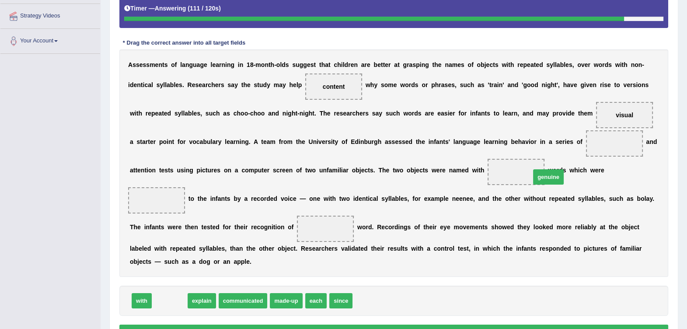
drag, startPoint x: 174, startPoint y: 275, endPoint x: 540, endPoint y: 155, distance: 384.7
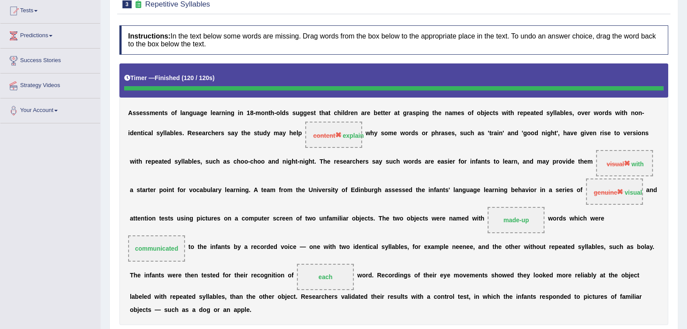
scroll to position [40, 0]
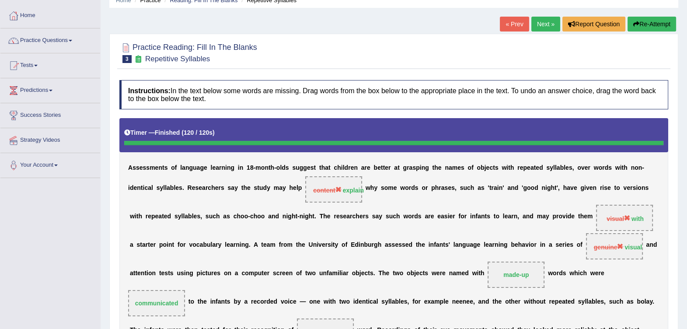
click at [642, 25] on button "Re-Attempt" at bounding box center [651, 24] width 49 height 15
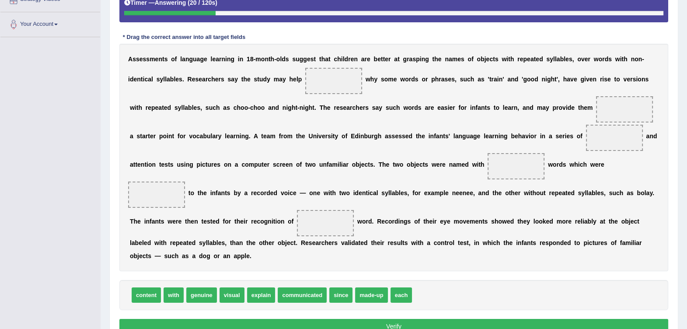
scroll to position [196, 0]
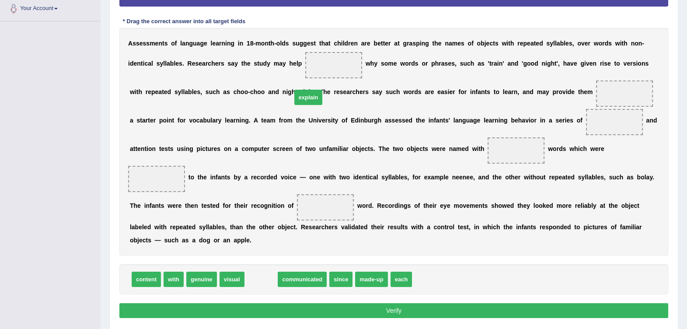
drag, startPoint x: 252, startPoint y: 247, endPoint x: 299, endPoint y: 61, distance: 191.7
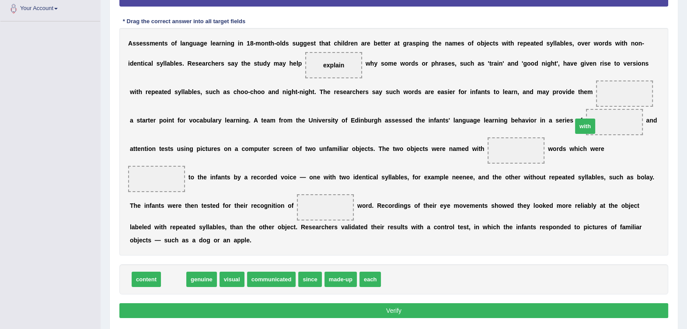
drag, startPoint x: 174, startPoint y: 254, endPoint x: 569, endPoint y: 100, distance: 423.9
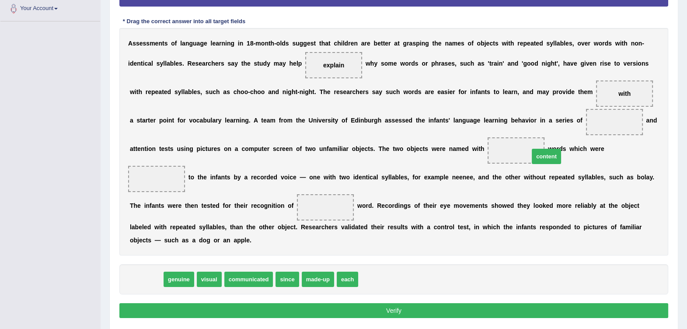
drag, startPoint x: 146, startPoint y: 243, endPoint x: 546, endPoint y: 121, distance: 418.4
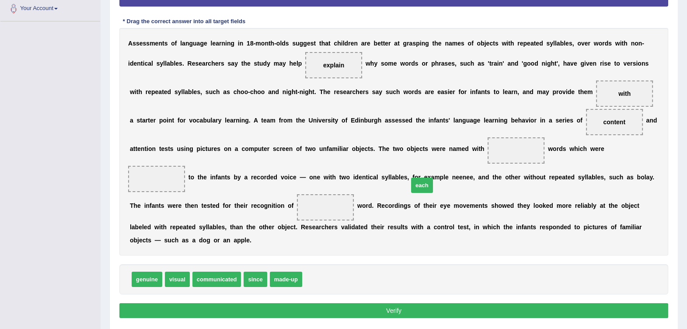
drag, startPoint x: 304, startPoint y: 254, endPoint x: 405, endPoint y: 157, distance: 140.7
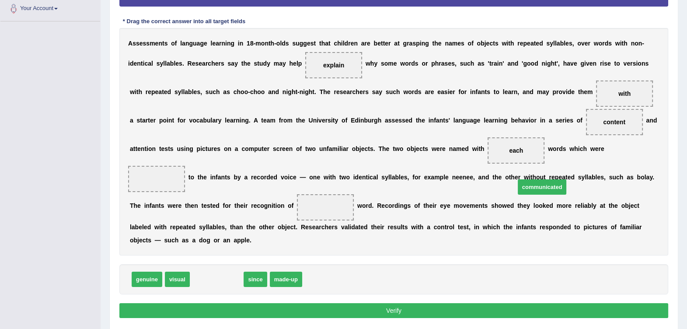
drag, startPoint x: 197, startPoint y: 252, endPoint x: 522, endPoint y: 160, distance: 338.2
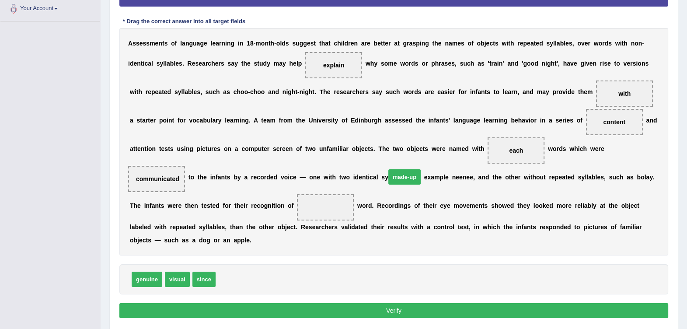
drag, startPoint x: 270, startPoint y: 226, endPoint x: 400, endPoint y: 145, distance: 153.2
drag, startPoint x: 230, startPoint y: 247, endPoint x: 167, endPoint y: 192, distance: 83.0
click at [348, 303] on button "Verify" at bounding box center [393, 310] width 549 height 15
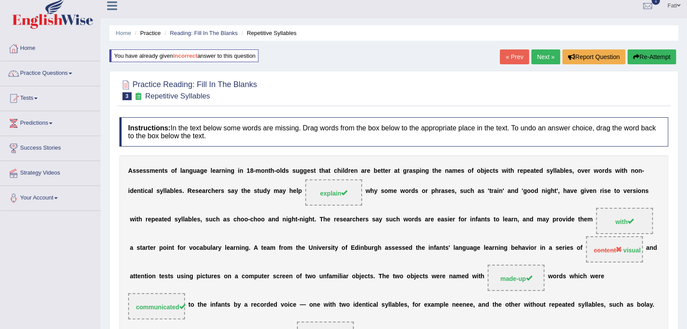
scroll to position [0, 0]
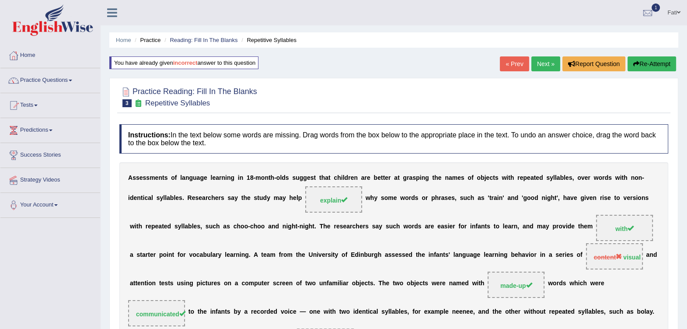
click at [208, 37] on link "Reading: Fill In The Blanks" at bounding box center [204, 40] width 68 height 7
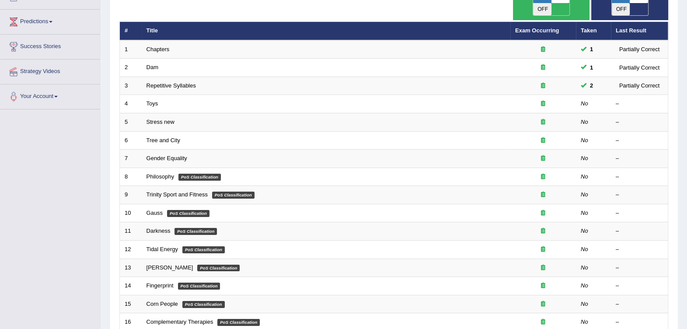
scroll to position [109, 0]
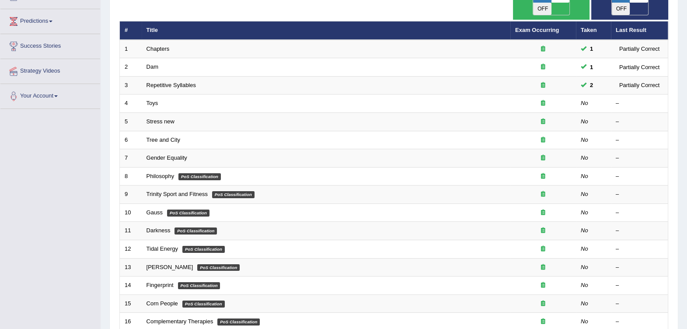
click at [158, 94] on td "Toys" at bounding box center [326, 103] width 369 height 18
click at [151, 100] on link "Toys" at bounding box center [152, 103] width 12 height 7
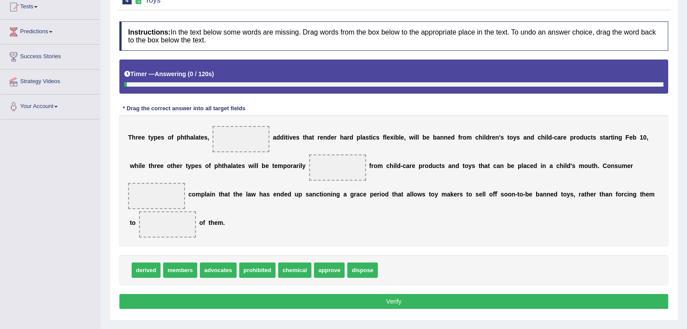
scroll to position [109, 0]
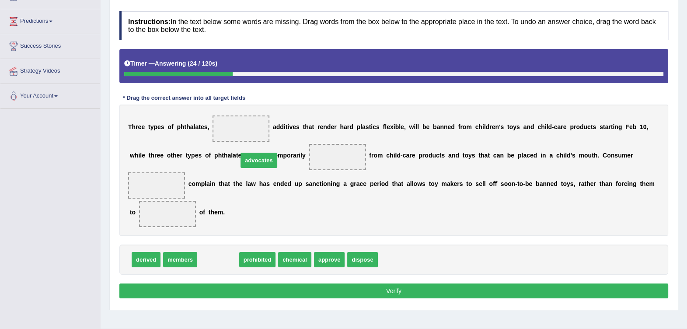
drag, startPoint x: 212, startPoint y: 232, endPoint x: 253, endPoint y: 133, distance: 107.2
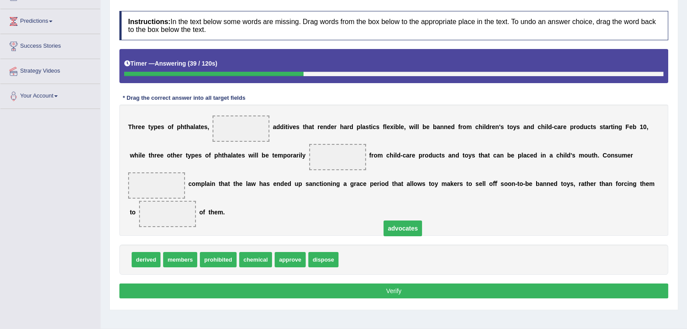
drag, startPoint x: 233, startPoint y: 127, endPoint x: 394, endPoint y: 227, distance: 190.2
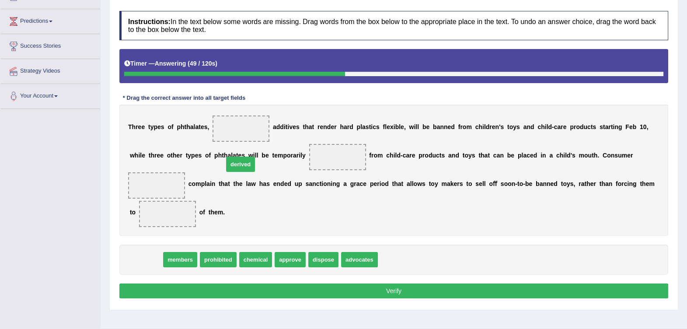
drag, startPoint x: 136, startPoint y: 232, endPoint x: 230, endPoint y: 136, distance: 134.2
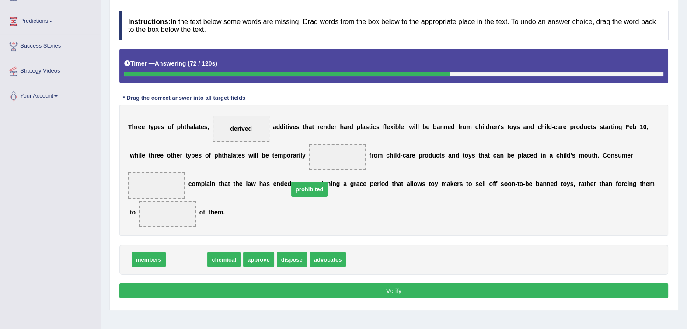
drag, startPoint x: 195, startPoint y: 233, endPoint x: 318, endPoint y: 163, distance: 141.6
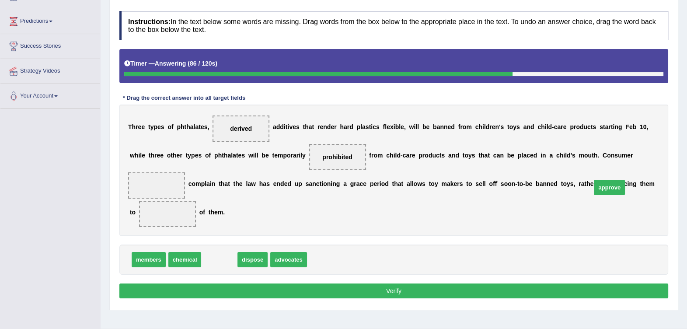
drag, startPoint x: 220, startPoint y: 232, endPoint x: 597, endPoint y: 163, distance: 382.7
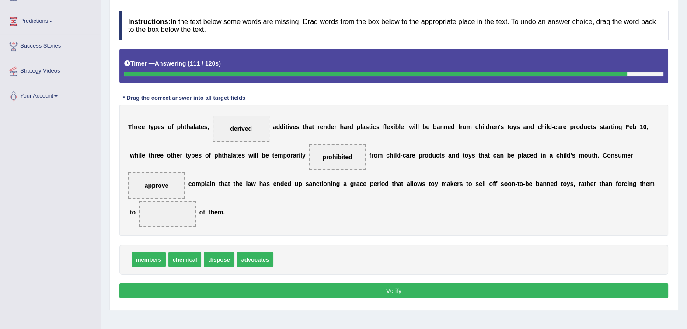
drag, startPoint x: 257, startPoint y: 133, endPoint x: 384, endPoint y: 126, distance: 127.0
click at [571, 182] on div "T h r e e t y p e s o f p h t h a l a t e s , derived a d d i t i v e s t h a t…" at bounding box center [393, 169] width 549 height 131
drag, startPoint x: 234, startPoint y: 125, endPoint x: 579, endPoint y: 184, distance: 349.9
drag, startPoint x: 243, startPoint y: 228, endPoint x: 235, endPoint y: 128, distance: 99.9
click at [322, 283] on button "Verify" at bounding box center [393, 290] width 549 height 15
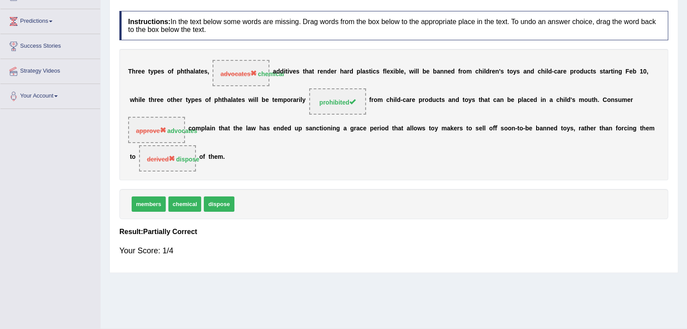
scroll to position [0, 0]
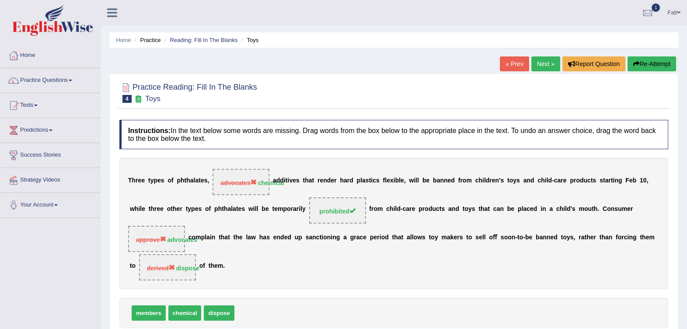
click at [193, 37] on link "Reading: Fill In The Blanks" at bounding box center [204, 40] width 68 height 7
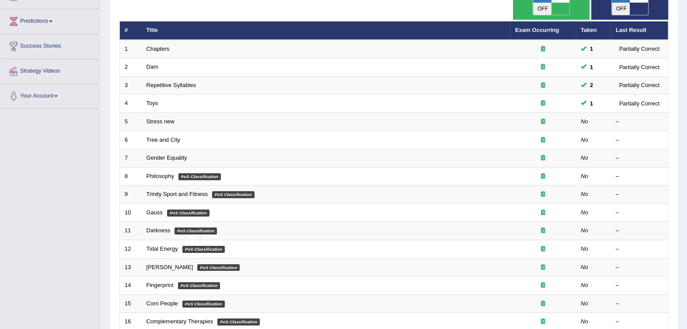
click at [162, 118] on link "Stress new" at bounding box center [160, 121] width 28 height 7
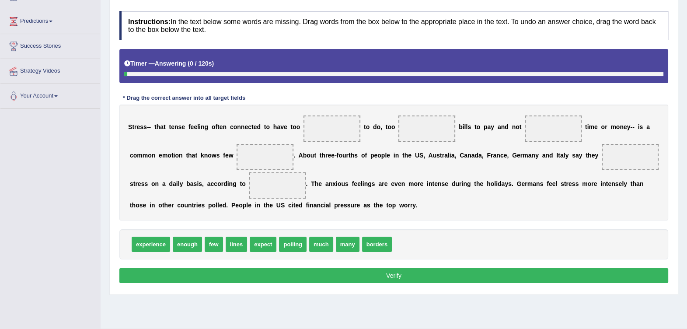
scroll to position [109, 0]
drag, startPoint x: 314, startPoint y: 243, endPoint x: 332, endPoint y: 134, distance: 110.7
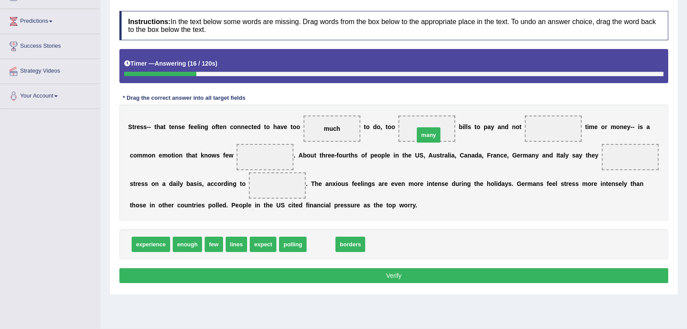
drag, startPoint x: 317, startPoint y: 245, endPoint x: 424, endPoint y: 137, distance: 152.1
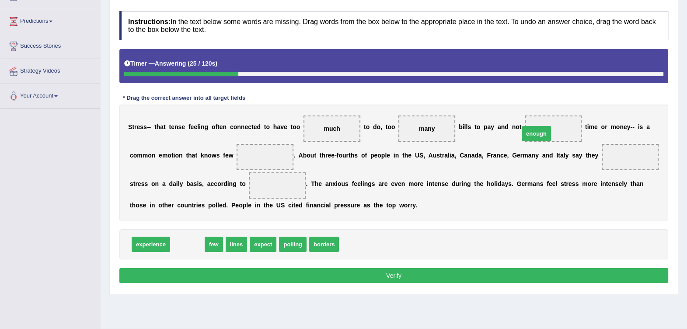
drag, startPoint x: 183, startPoint y: 242, endPoint x: 532, endPoint y: 131, distance: 366.0
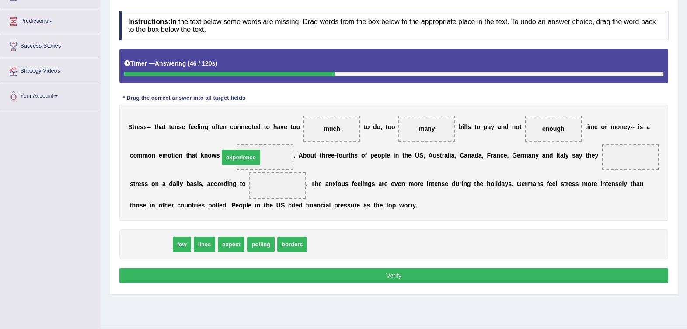
drag, startPoint x: 157, startPoint y: 243, endPoint x: 247, endPoint y: 156, distance: 125.2
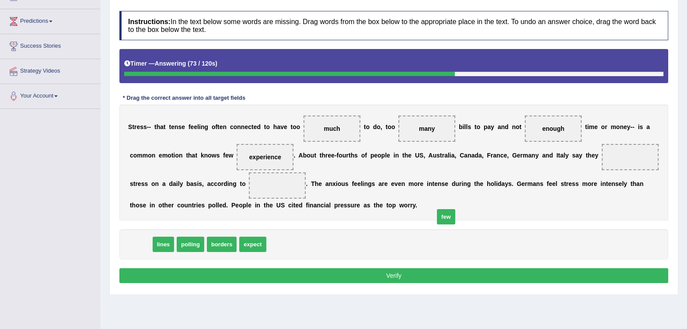
drag, startPoint x: 140, startPoint y: 244, endPoint x: 361, endPoint y: 238, distance: 220.8
drag, startPoint x: 246, startPoint y: 152, endPoint x: 261, endPoint y: 166, distance: 20.4
click at [414, 156] on div "S t r e s s - - t h a t t e n s e f e e l i n g o f t e n c o n n e c t e d t o…" at bounding box center [393, 162] width 549 height 116
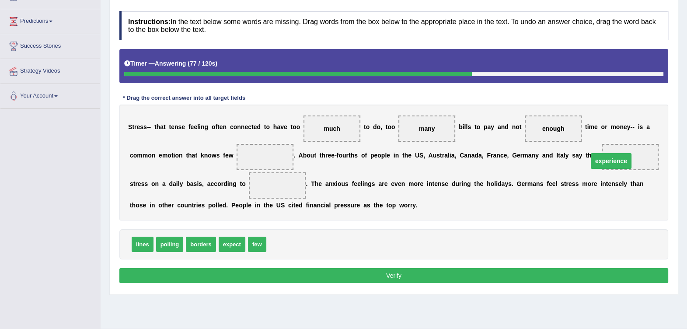
drag, startPoint x: 240, startPoint y: 155, endPoint x: 585, endPoint y: 160, distance: 345.8
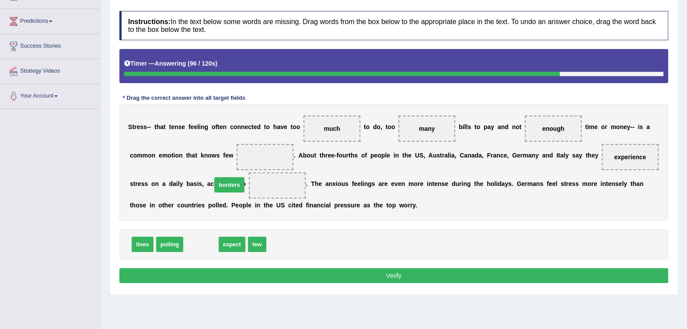
drag, startPoint x: 205, startPoint y: 243, endPoint x: 233, endPoint y: 184, distance: 65.5
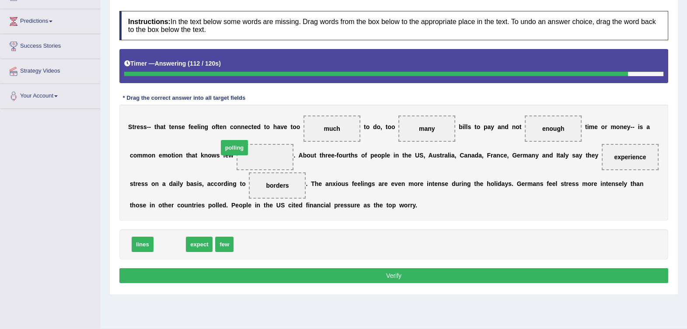
drag, startPoint x: 163, startPoint y: 244, endPoint x: 220, endPoint y: 159, distance: 102.1
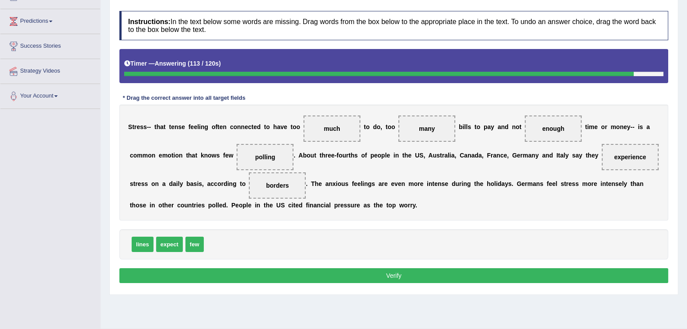
click at [278, 274] on button "Verify" at bounding box center [393, 275] width 549 height 15
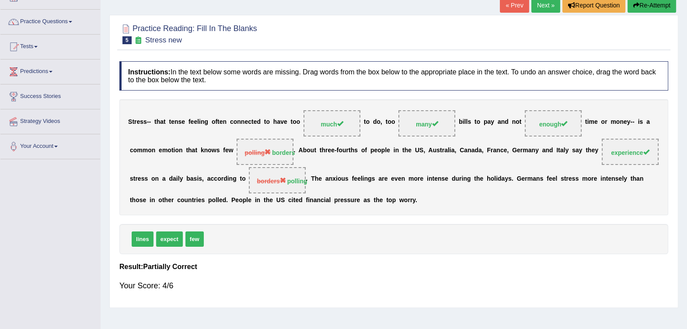
scroll to position [0, 0]
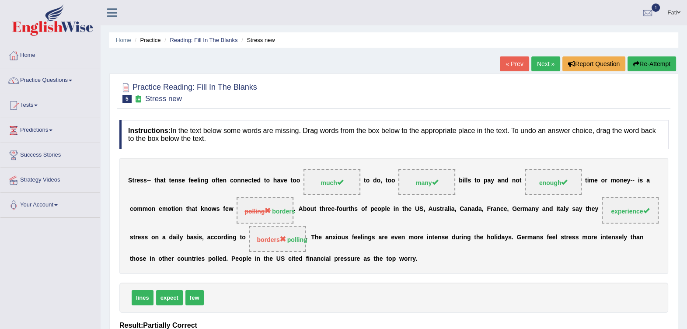
click at [184, 40] on link "Reading: Fill In The Blanks" at bounding box center [204, 40] width 68 height 7
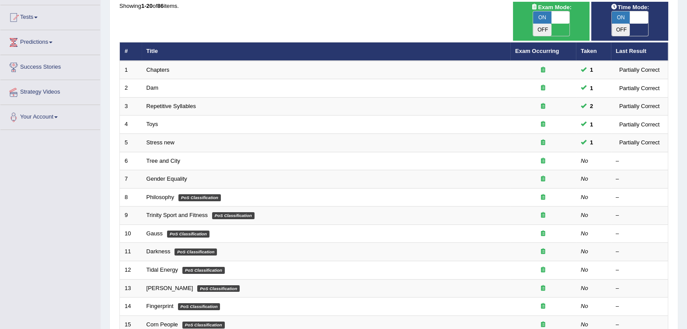
scroll to position [109, 0]
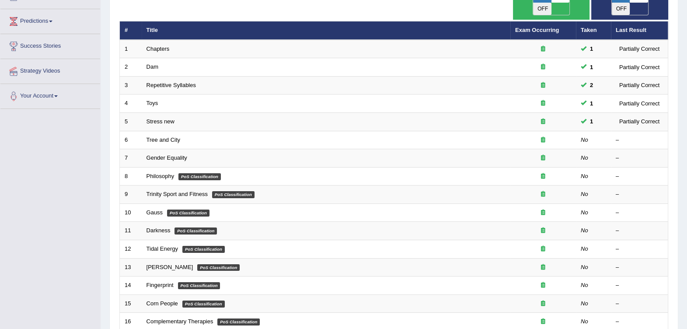
click at [173, 136] on link "Tree and City" at bounding box center [163, 139] width 34 height 7
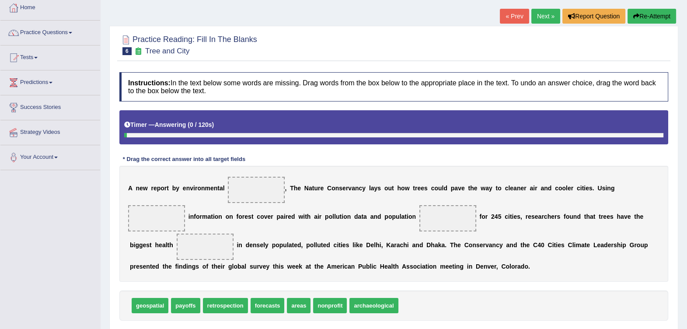
scroll to position [109, 0]
